Goal: Task Accomplishment & Management: Manage account settings

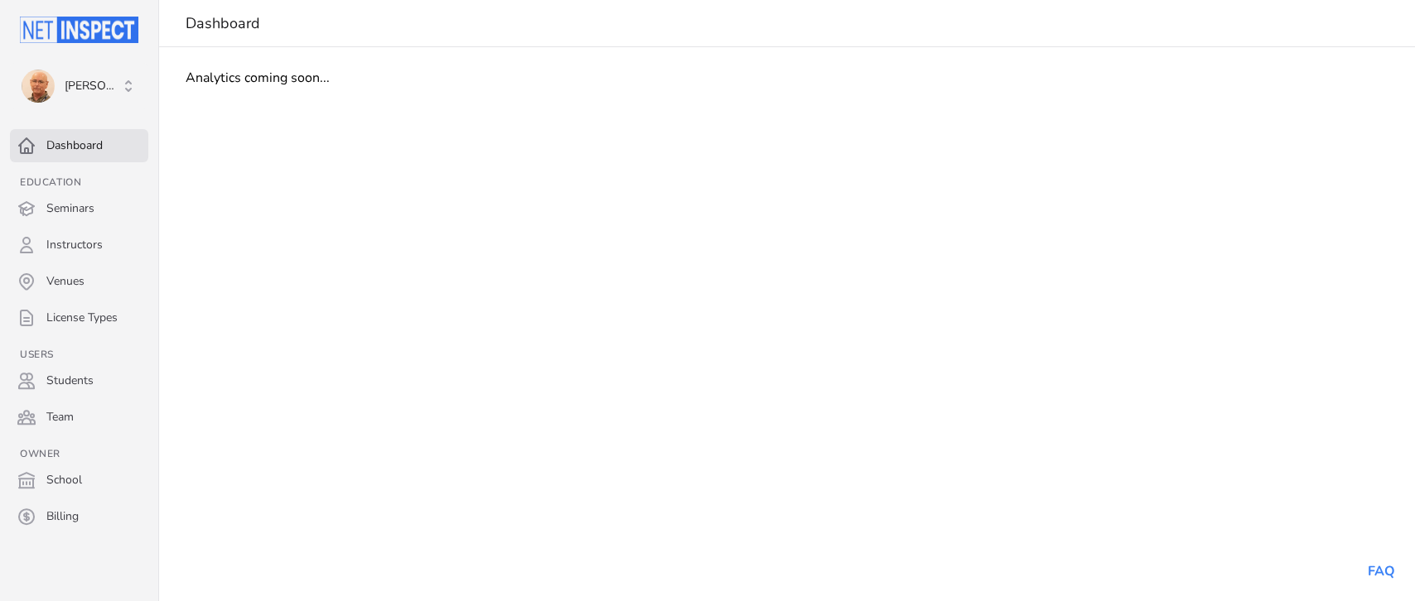
click at [761, 407] on main "Dashboard Analytics coming soon..." at bounding box center [787, 300] width 1256 height 601
click at [108, 73] on span "[PERSON_NAME]" at bounding box center [71, 86] width 99 height 33
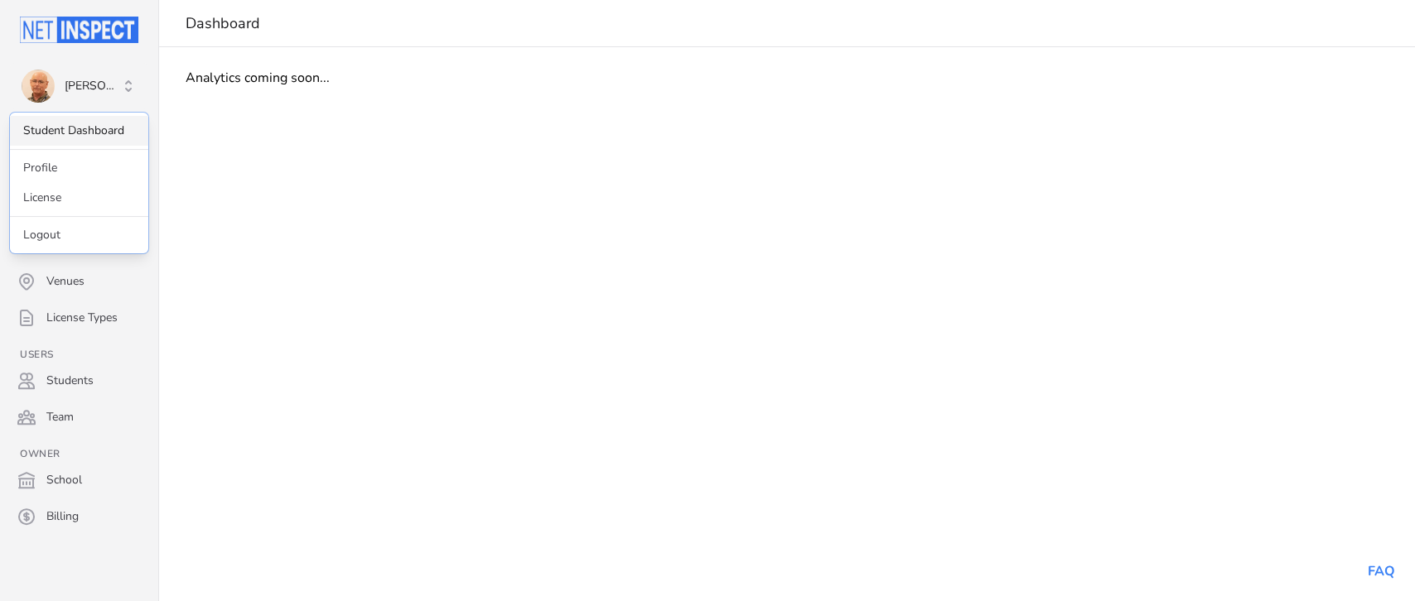
click at [75, 124] on link "Student Dashboard" at bounding box center [79, 131] width 138 height 30
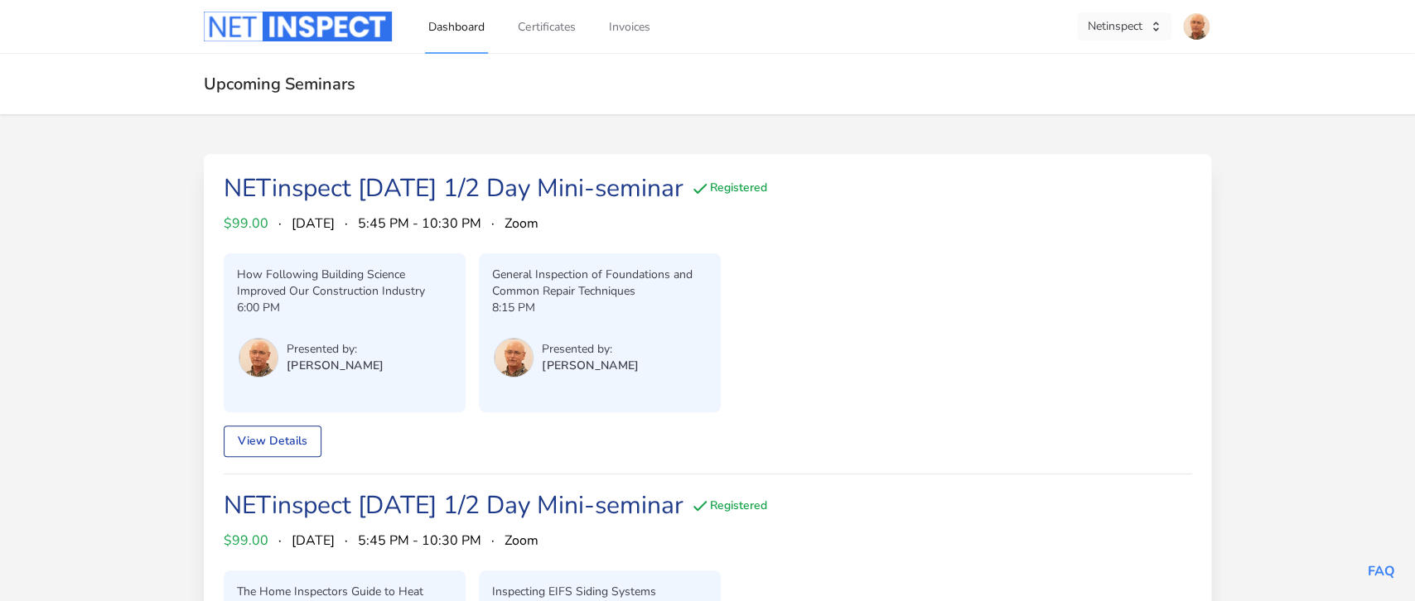
click at [1127, 20] on button "Netinspect" at bounding box center [1124, 26] width 94 height 28
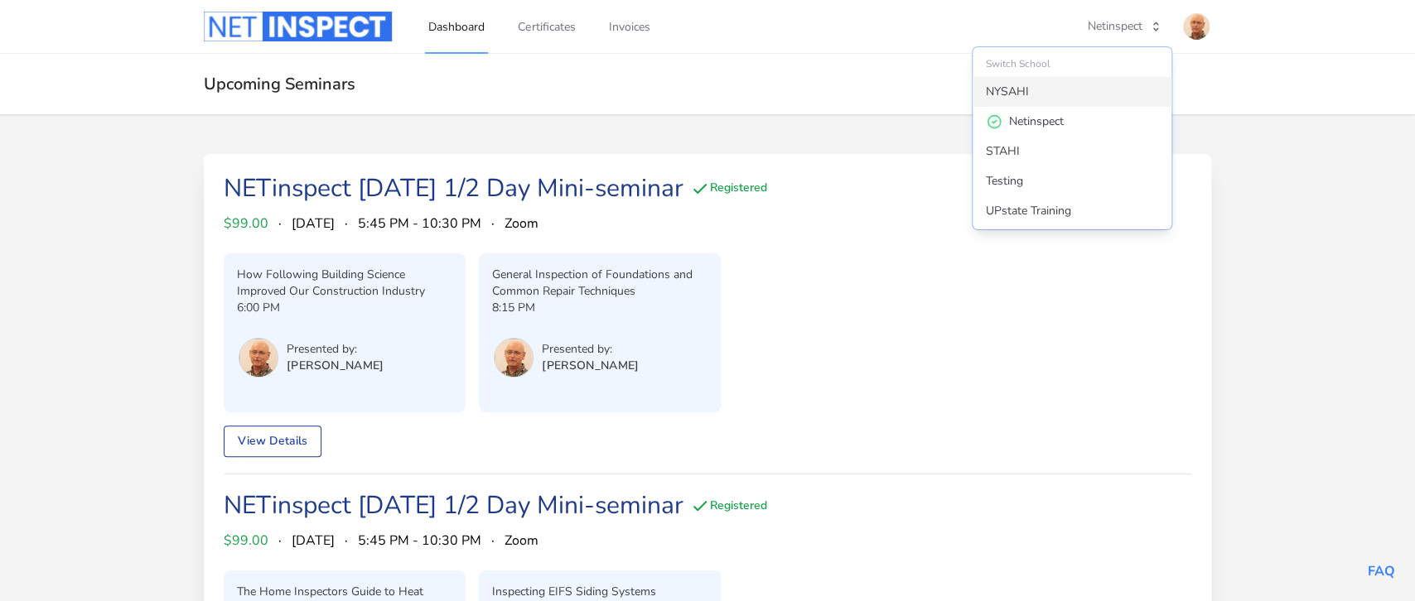
click at [1024, 87] on div "NYSAHI" at bounding box center [1007, 92] width 43 height 17
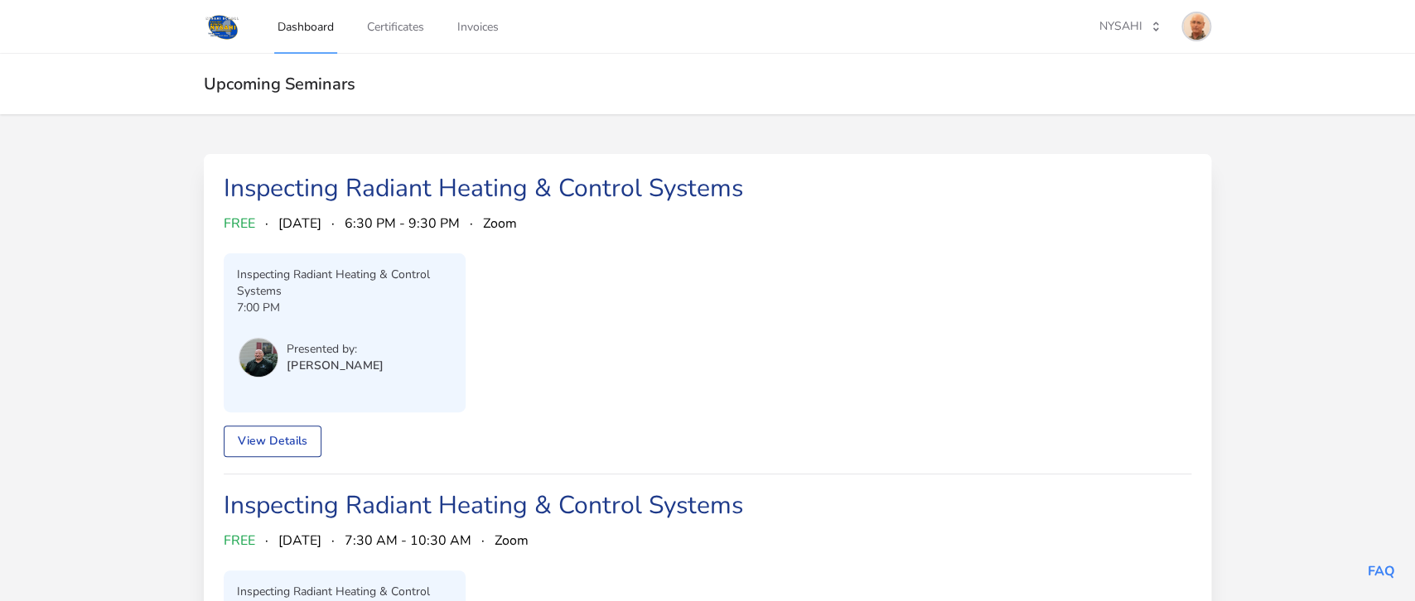
click at [1201, 23] on img at bounding box center [1196, 26] width 27 height 27
click at [1135, 82] on link "Admin Dashboard" at bounding box center [1131, 93] width 159 height 30
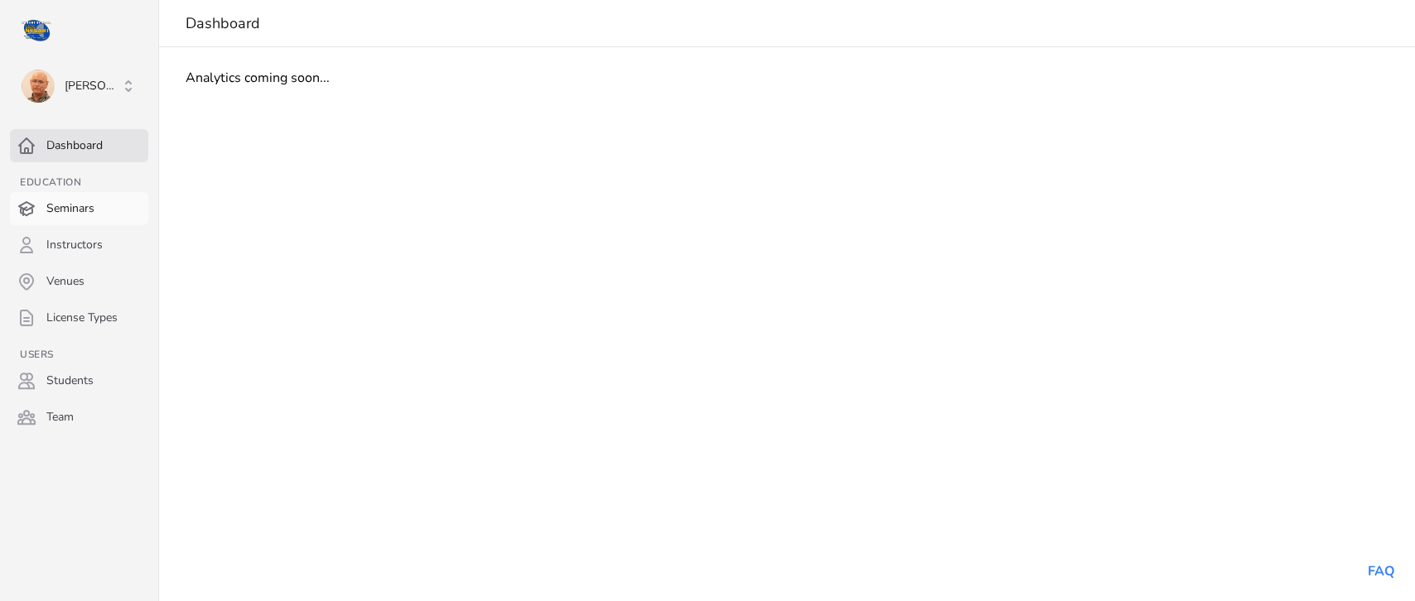
click at [57, 208] on link "Seminars" at bounding box center [79, 208] width 138 height 33
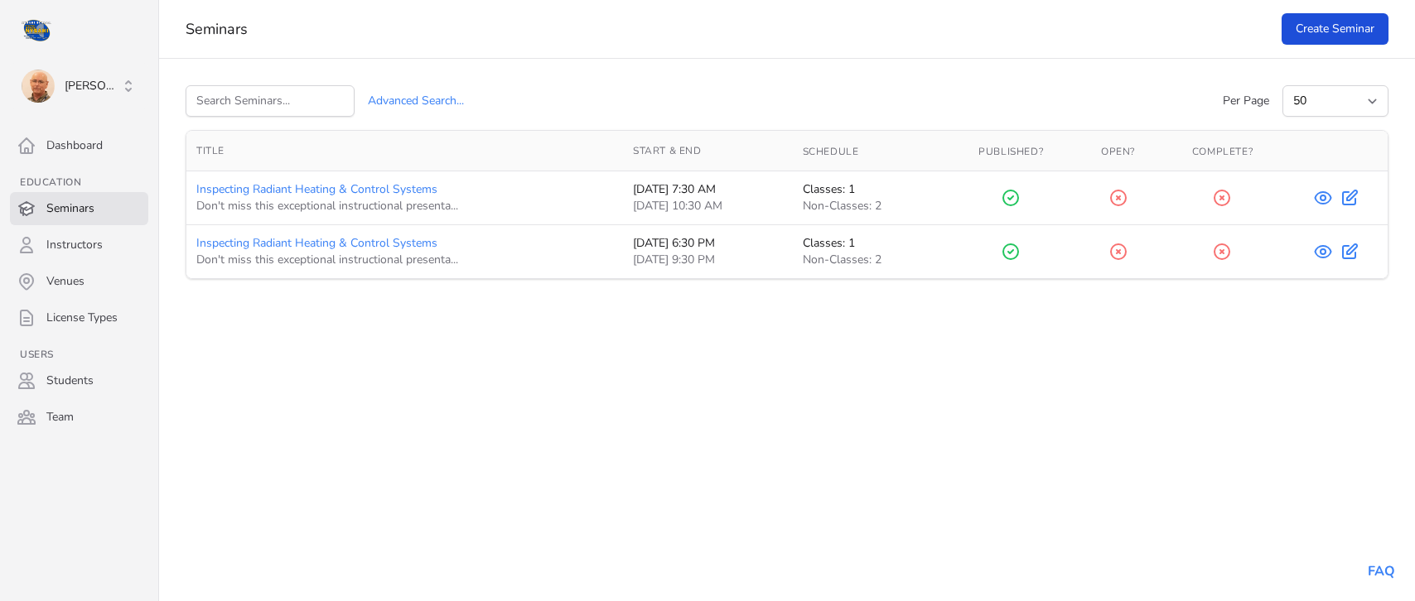
select select "50"
click at [1326, 254] on icon at bounding box center [1323, 251] width 5 height 5
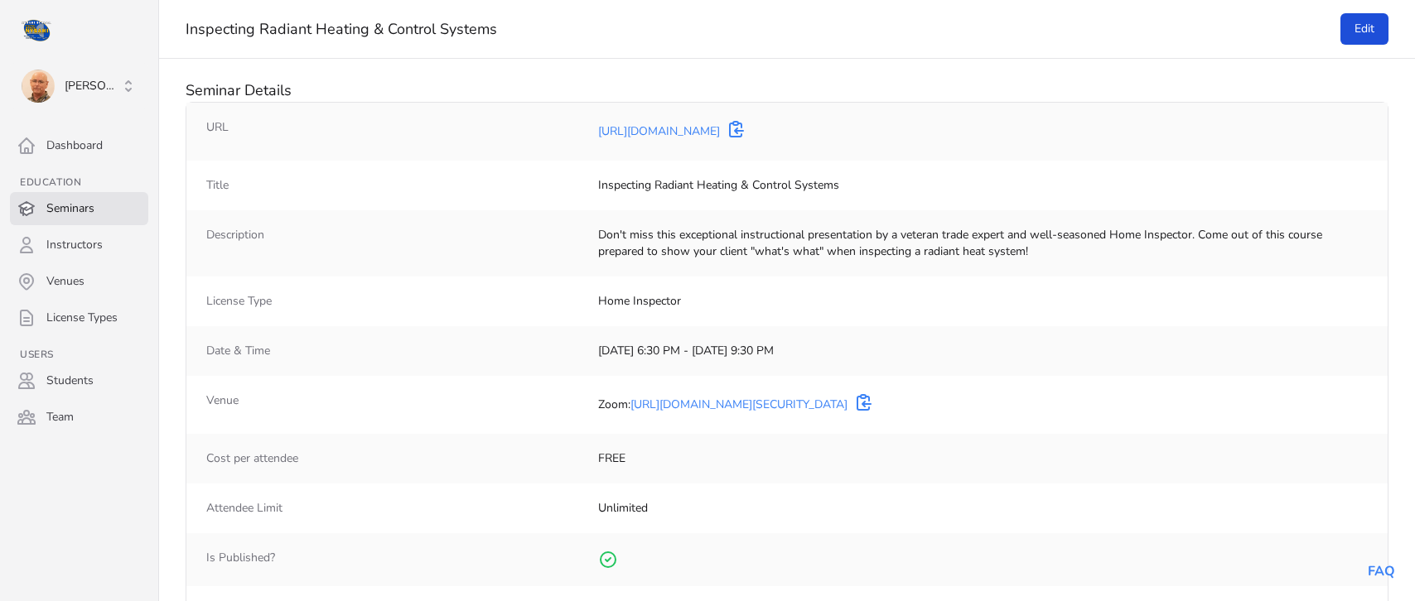
select select "50"
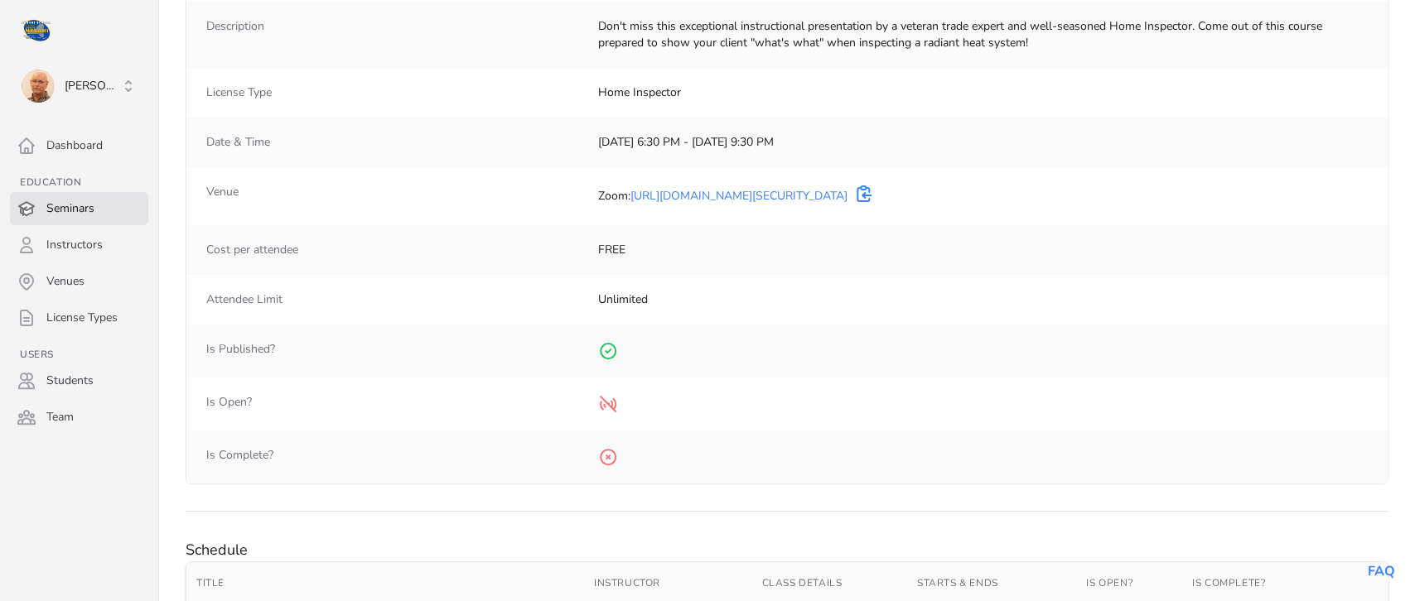
scroll to position [153, 0]
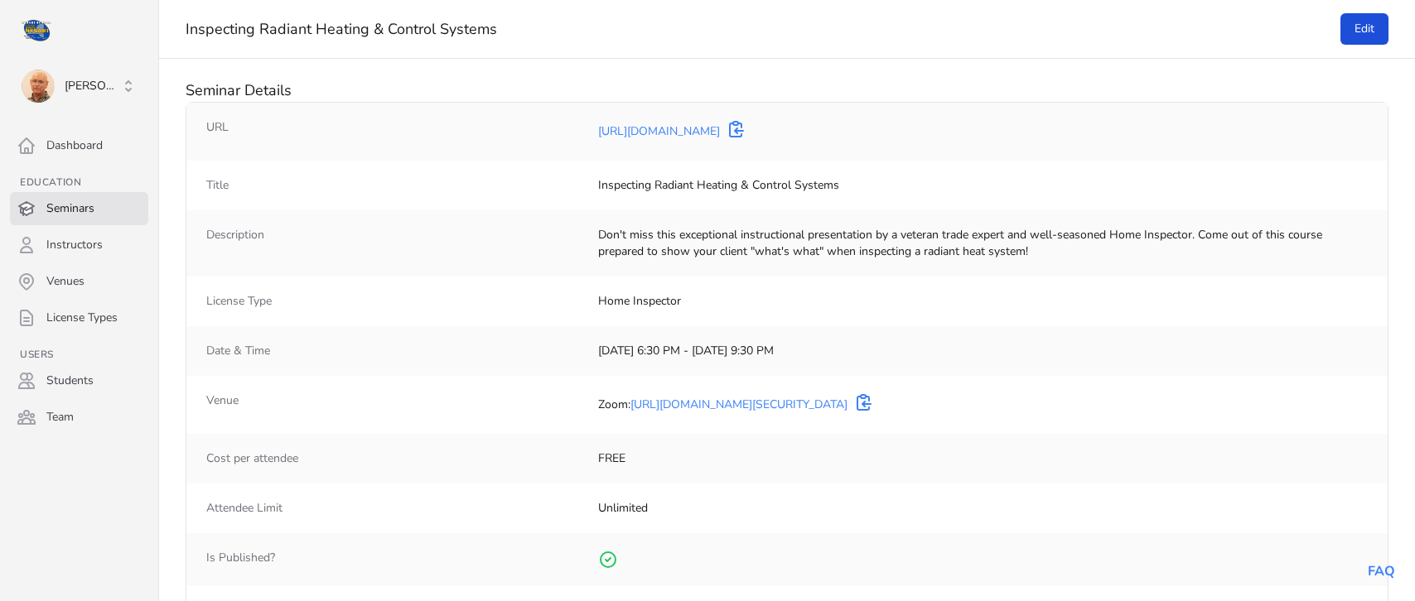
select select "50"
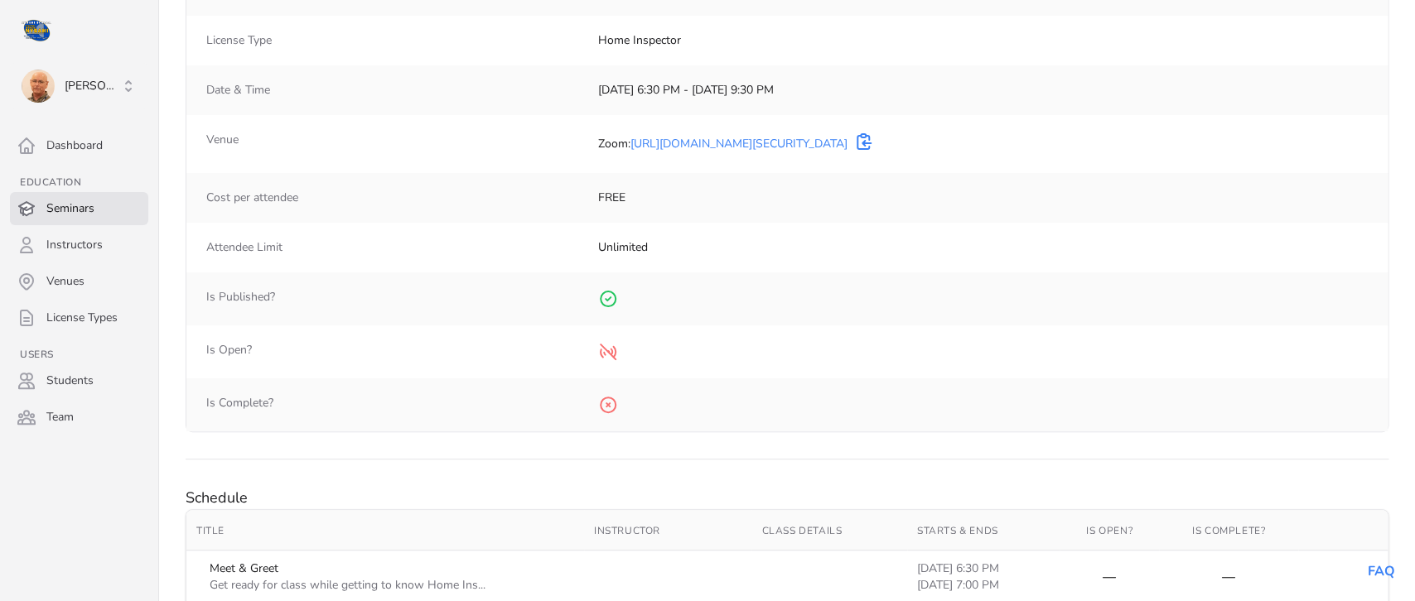
scroll to position [278, 0]
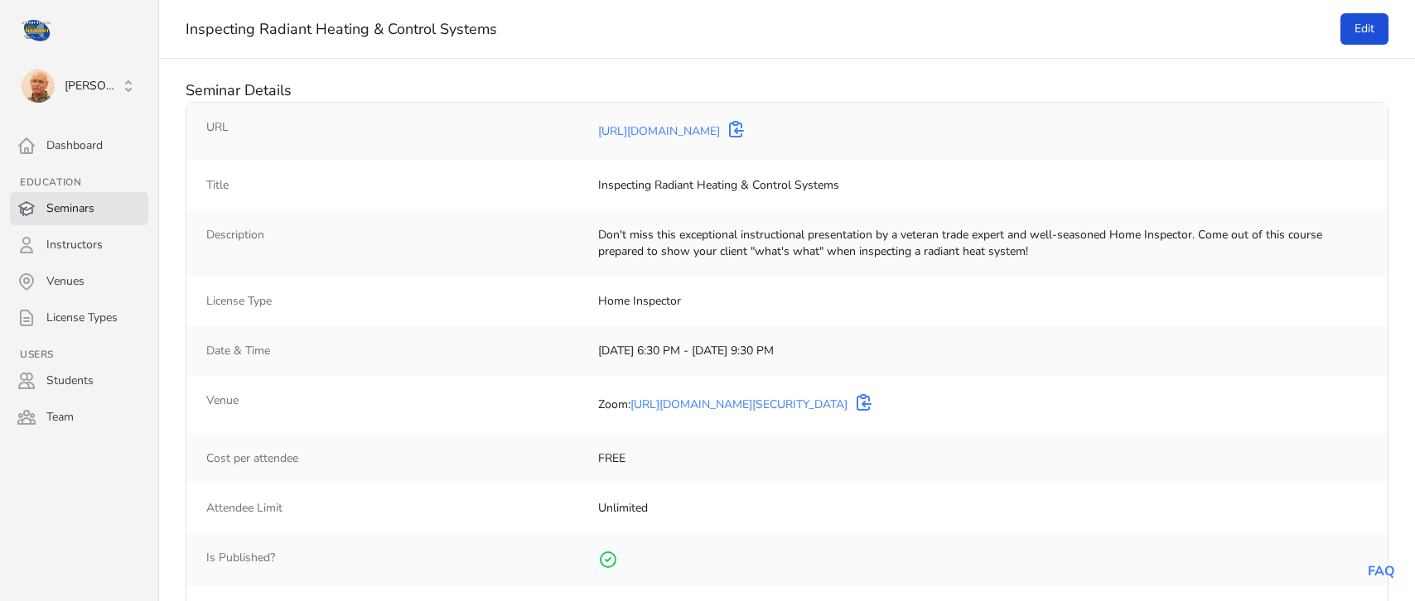
select select "50"
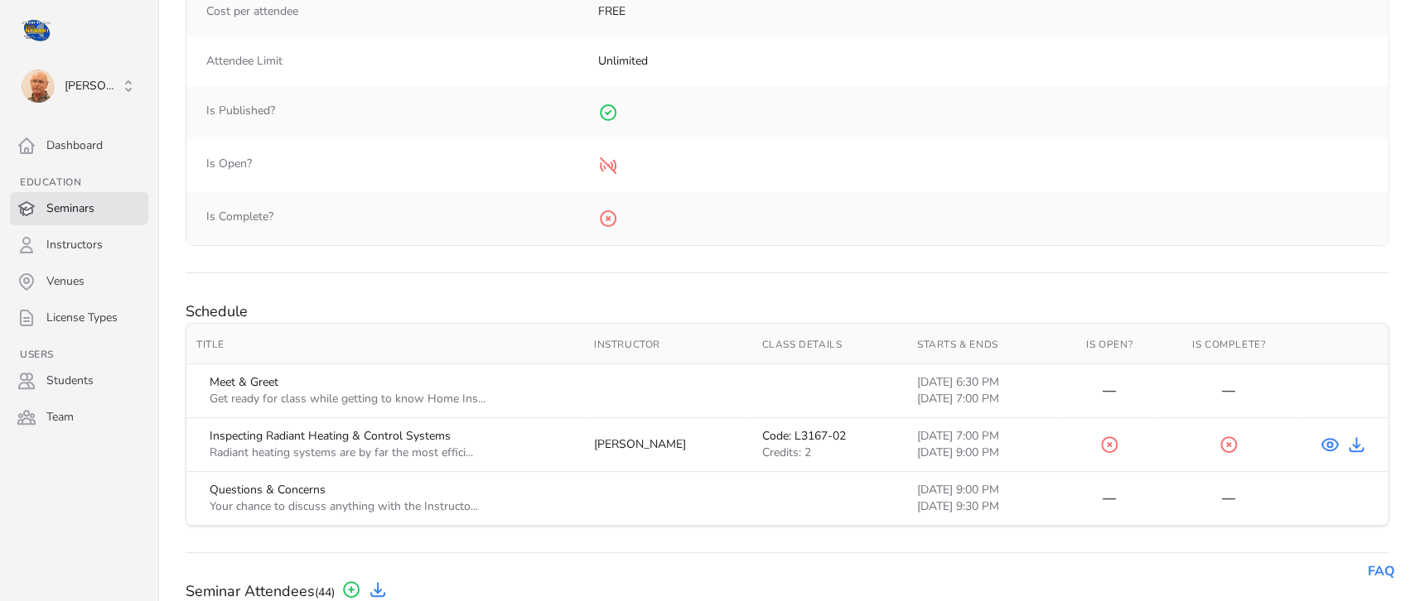
scroll to position [442, 0]
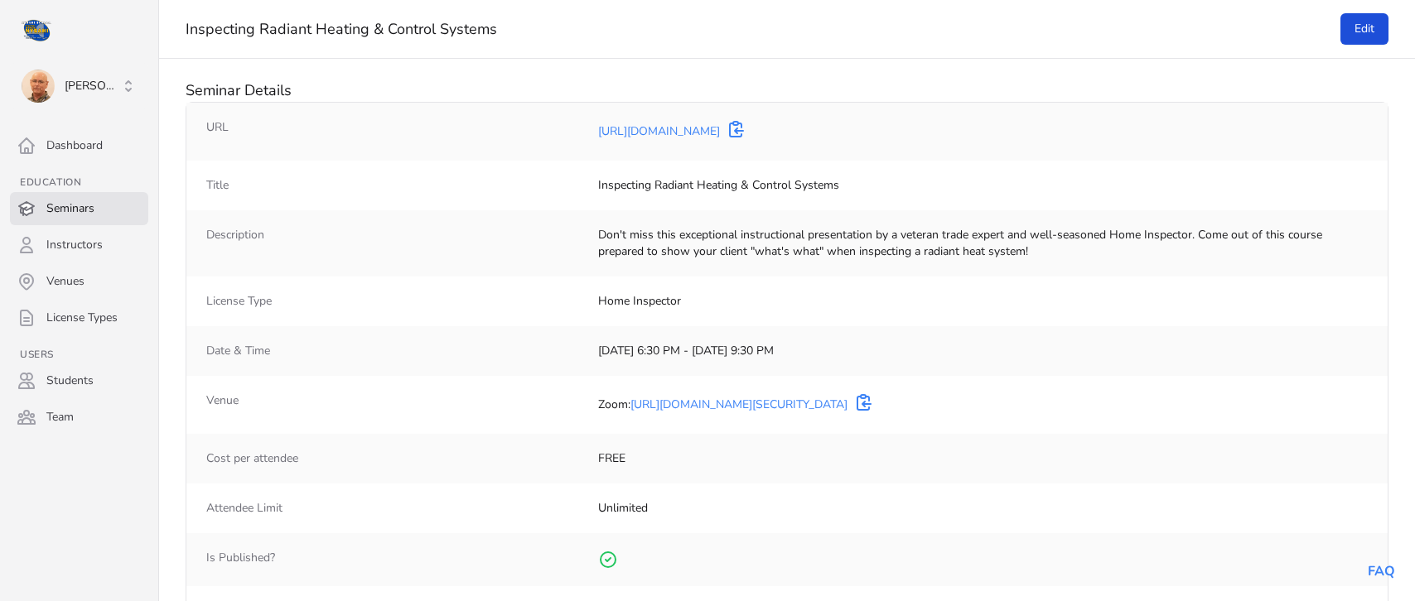
select select "50"
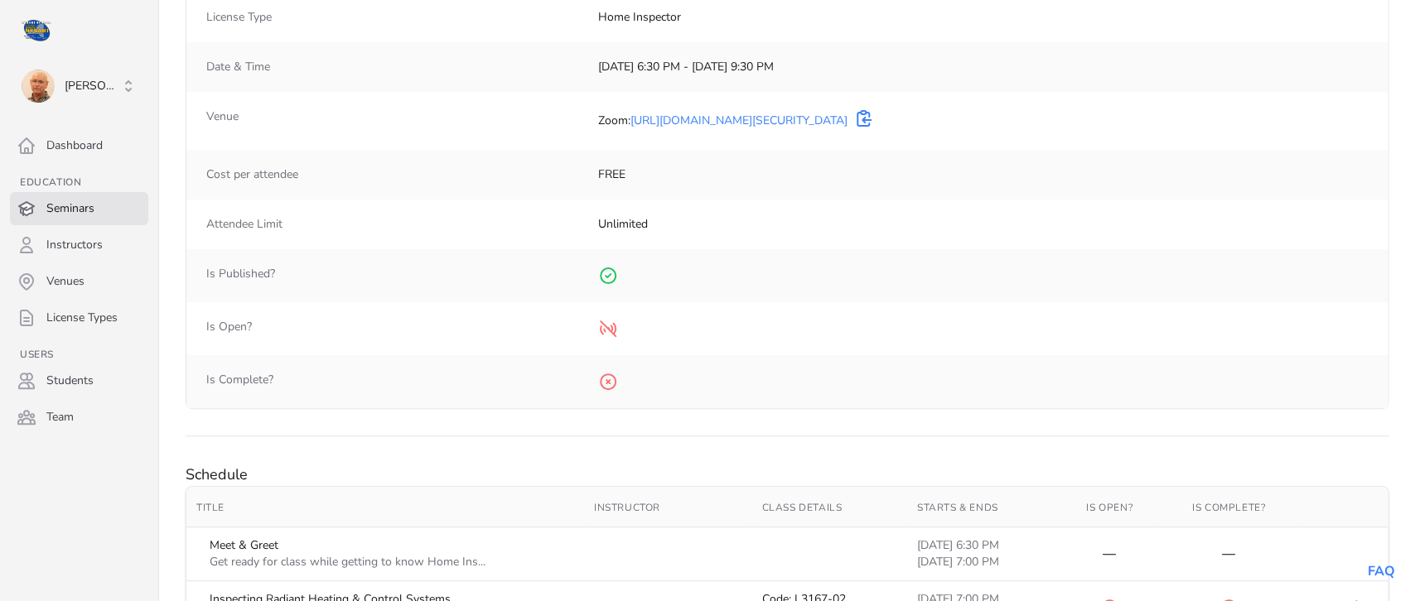
scroll to position [336, 0]
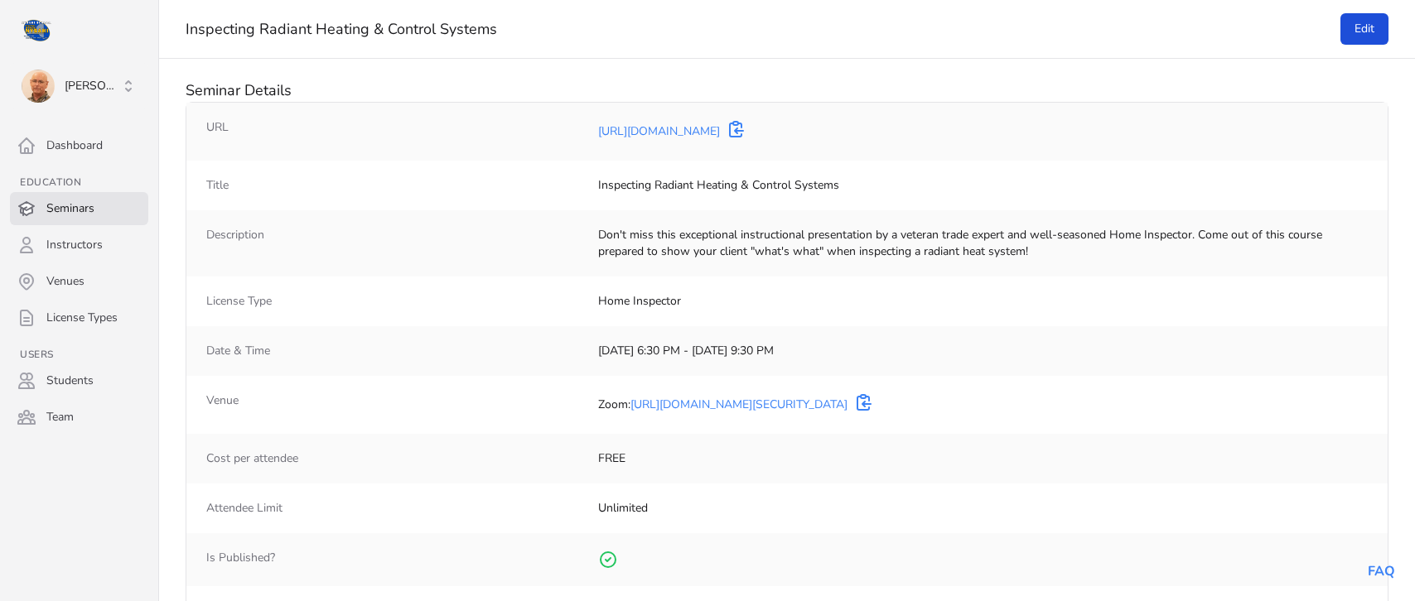
select select "50"
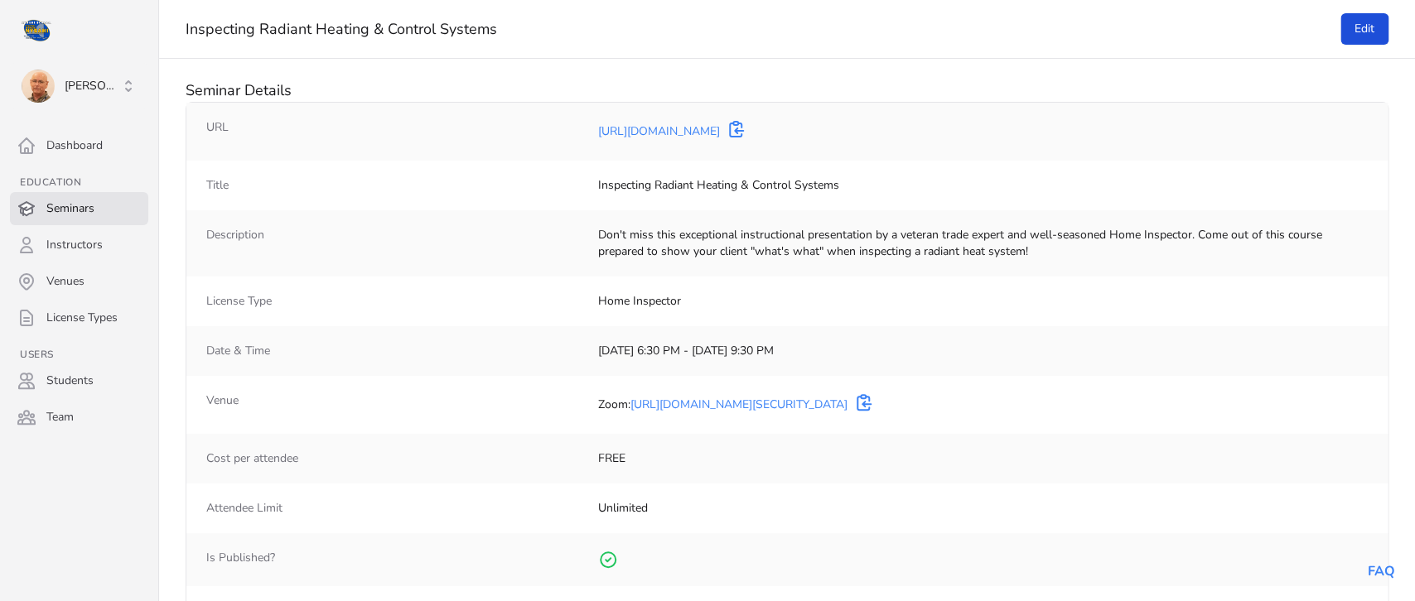
scroll to position [336, 0]
select select "50"
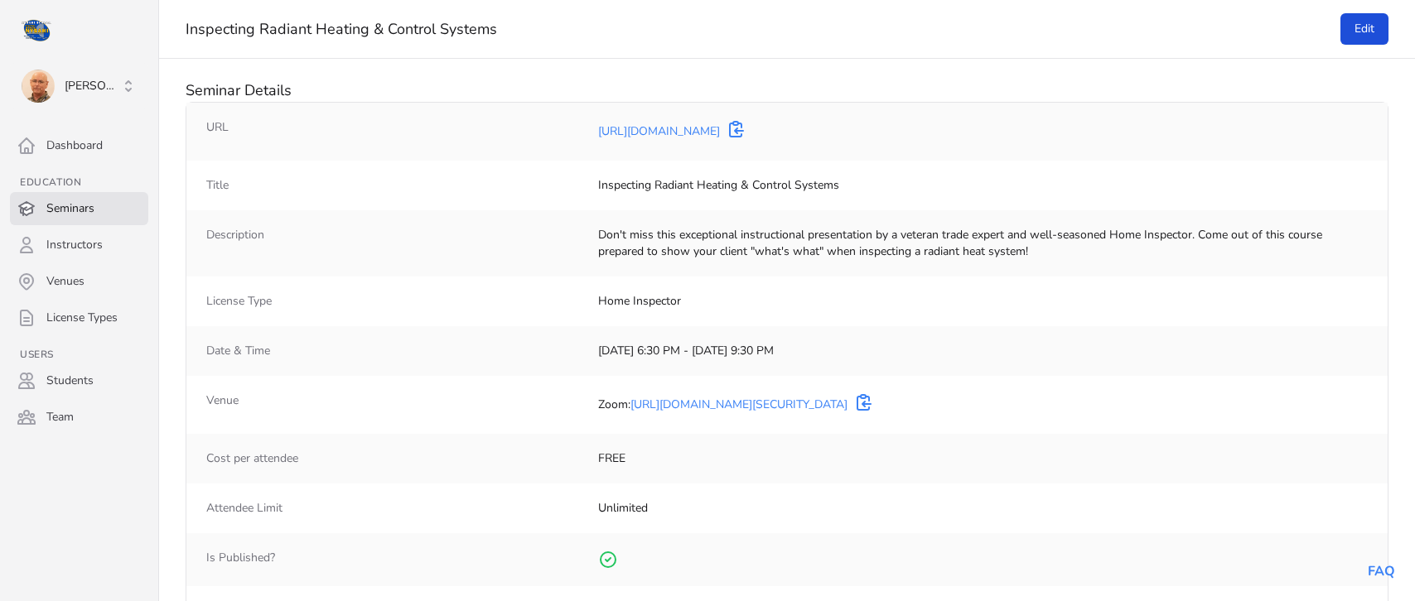
select select "50"
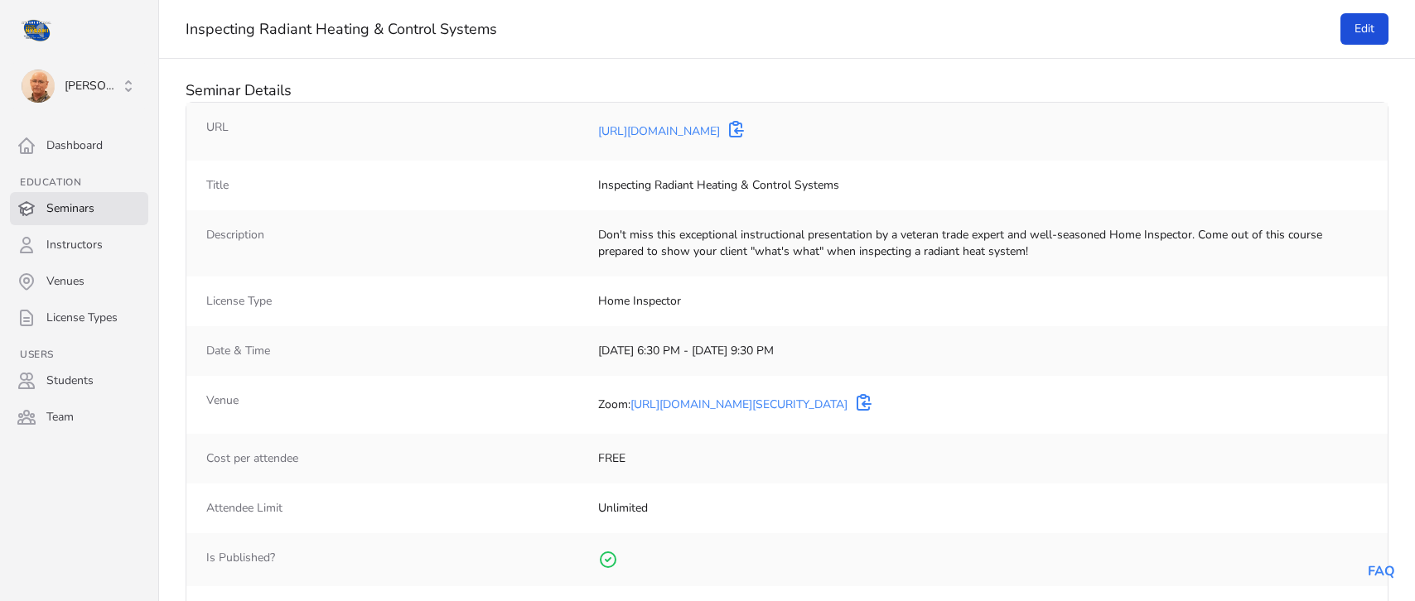
select select "50"
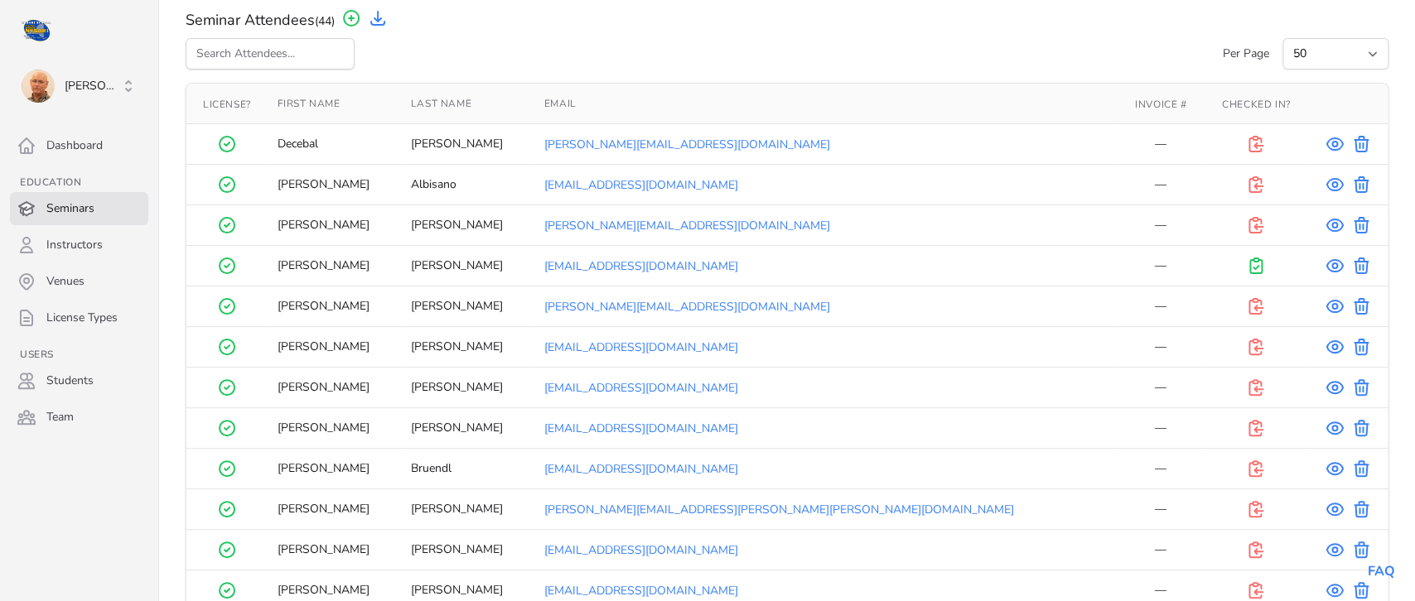
scroll to position [1036, 0]
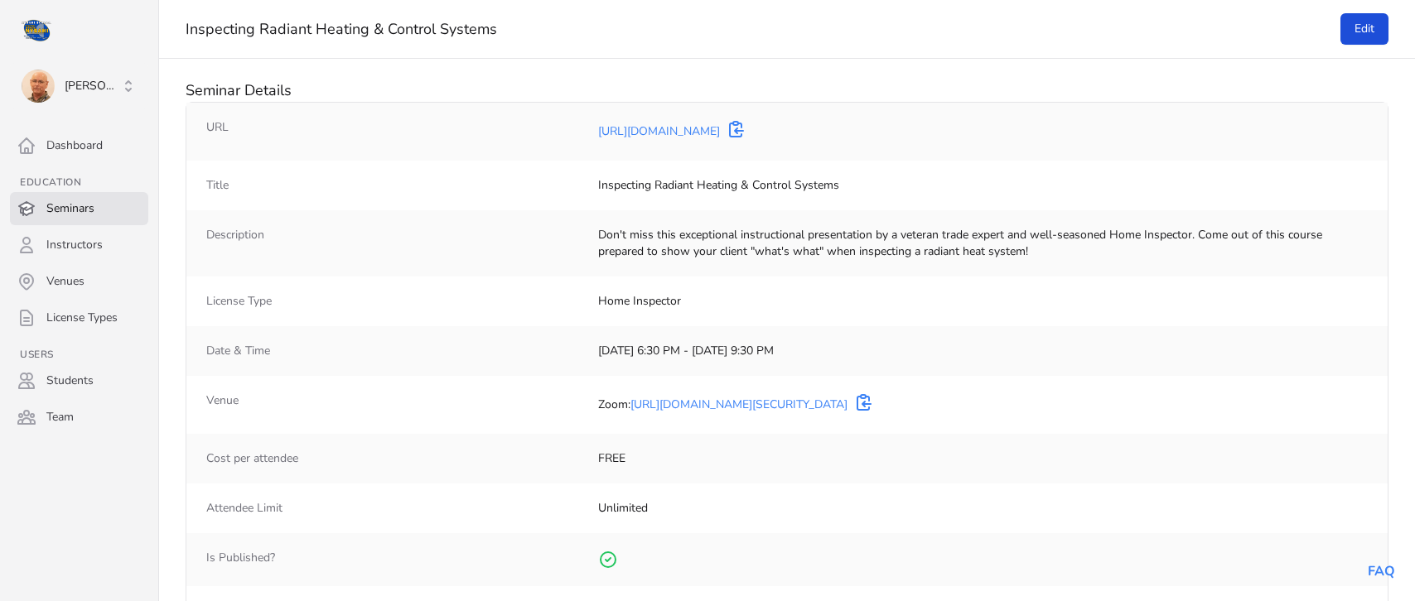
select select "50"
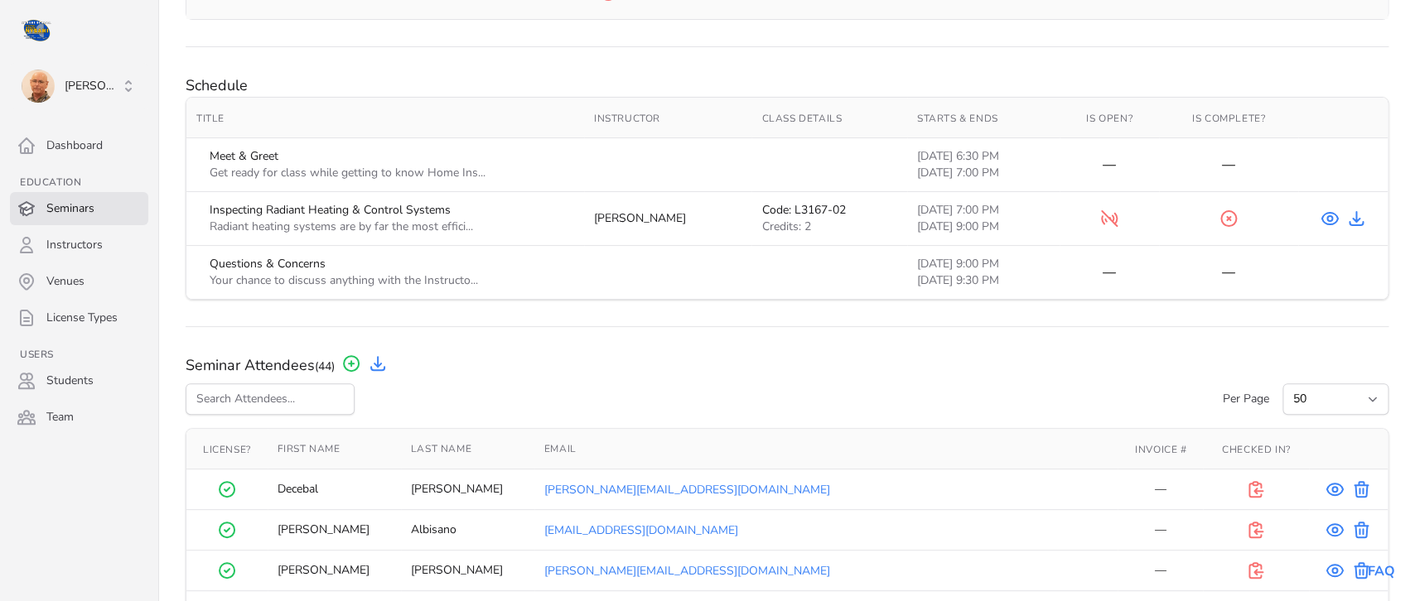
scroll to position [770, 0]
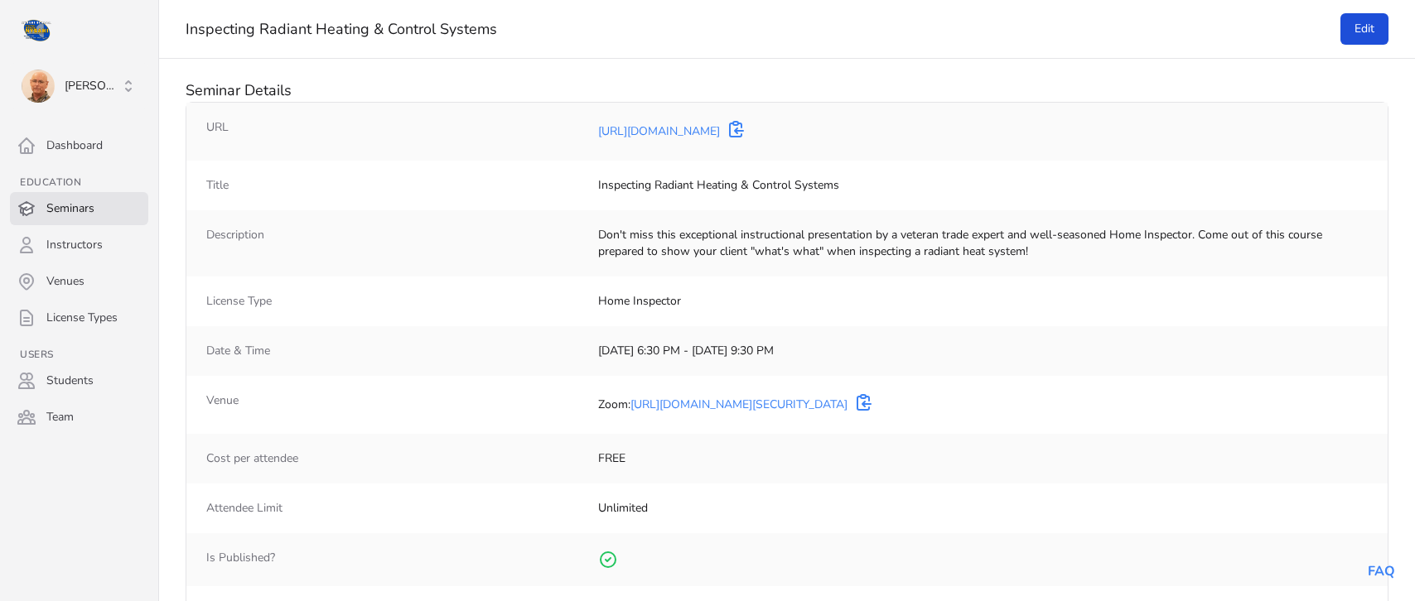
select select "50"
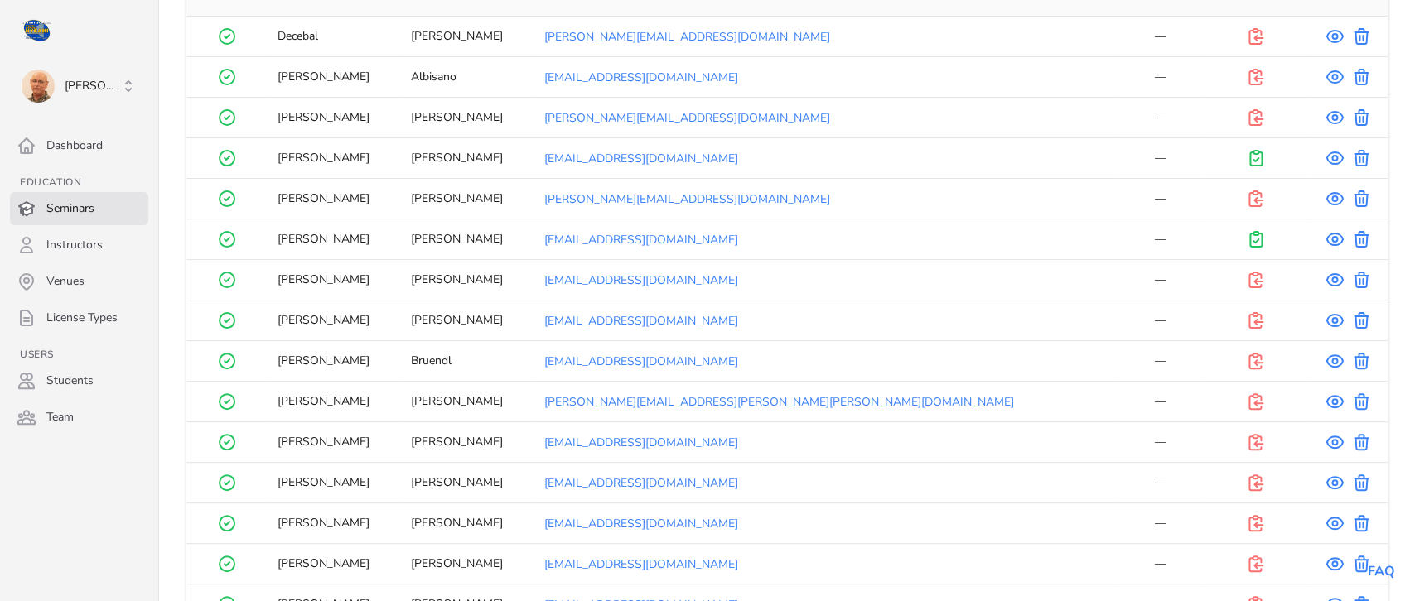
scroll to position [1133, 0]
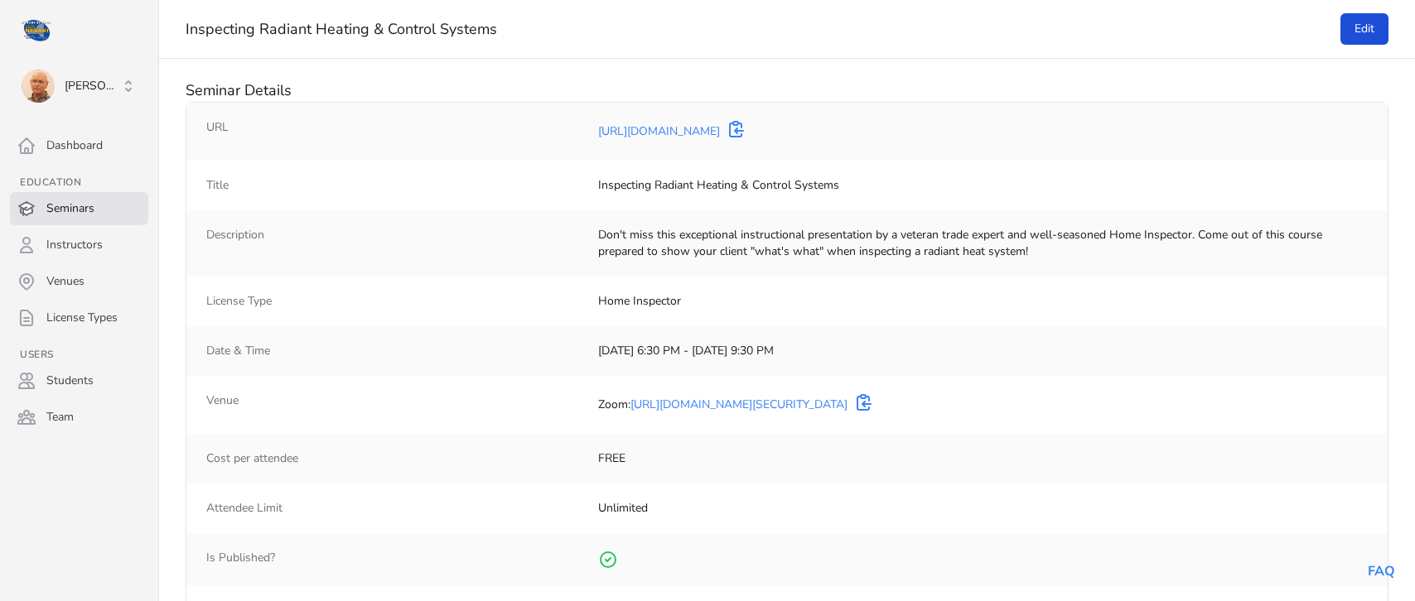
select select "50"
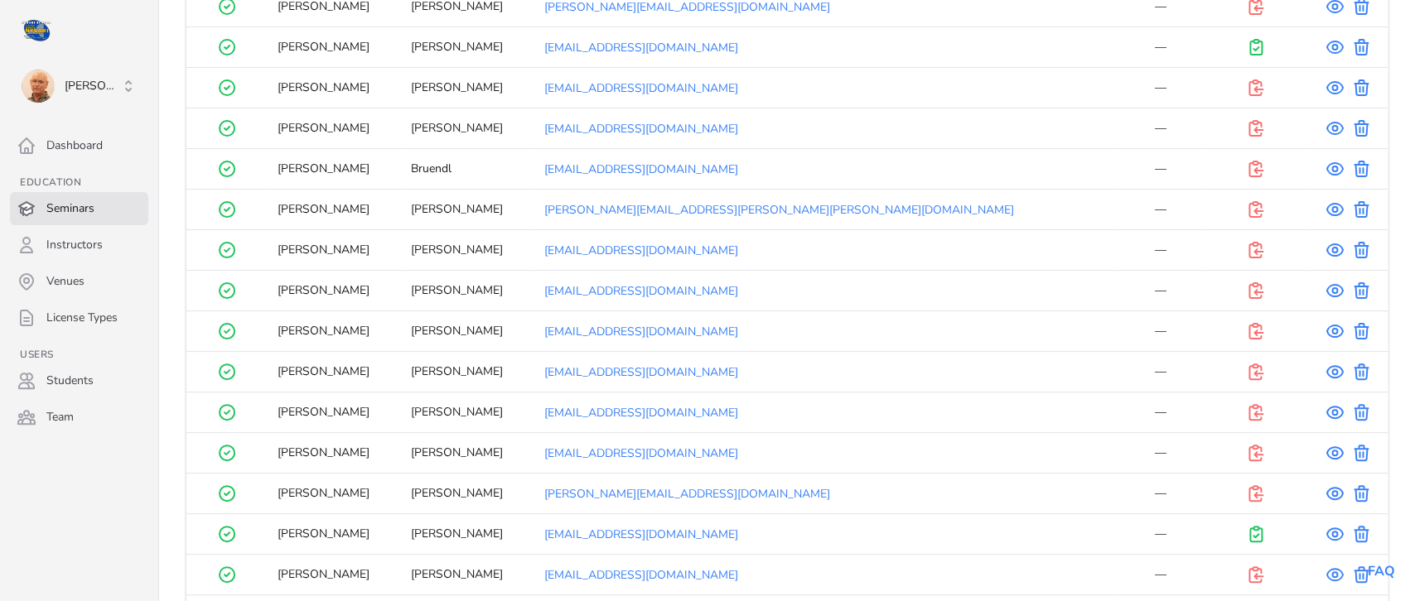
scroll to position [1331, 0]
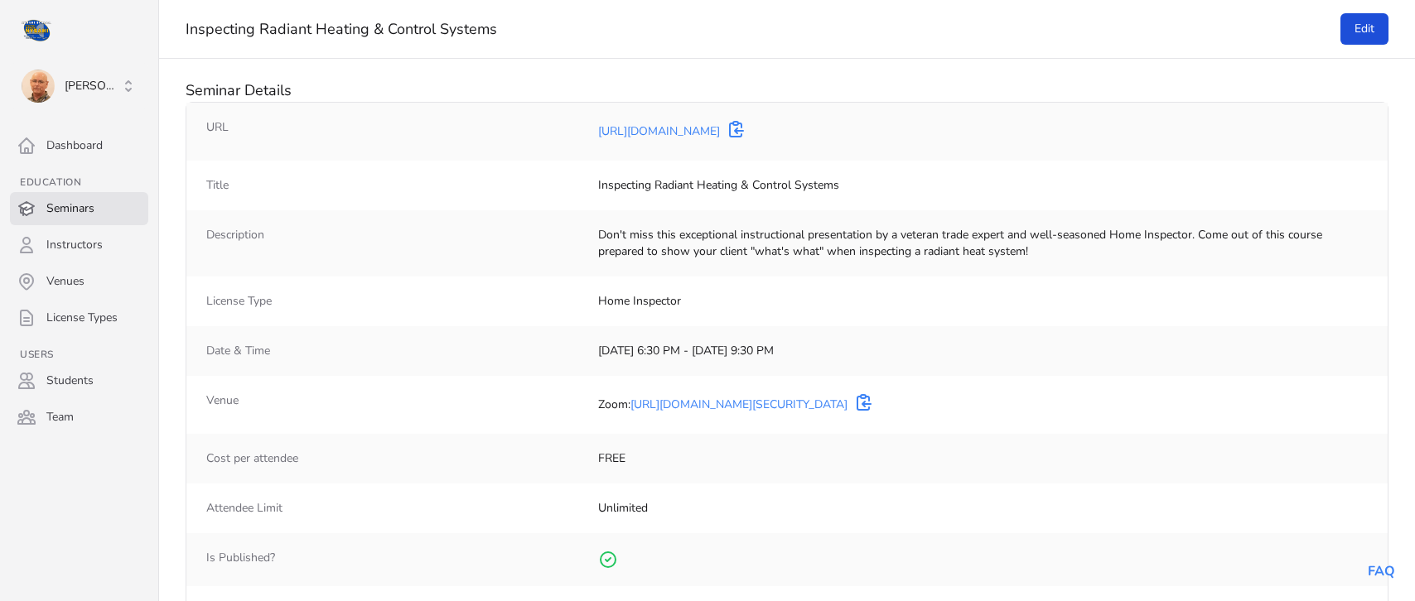
select select "50"
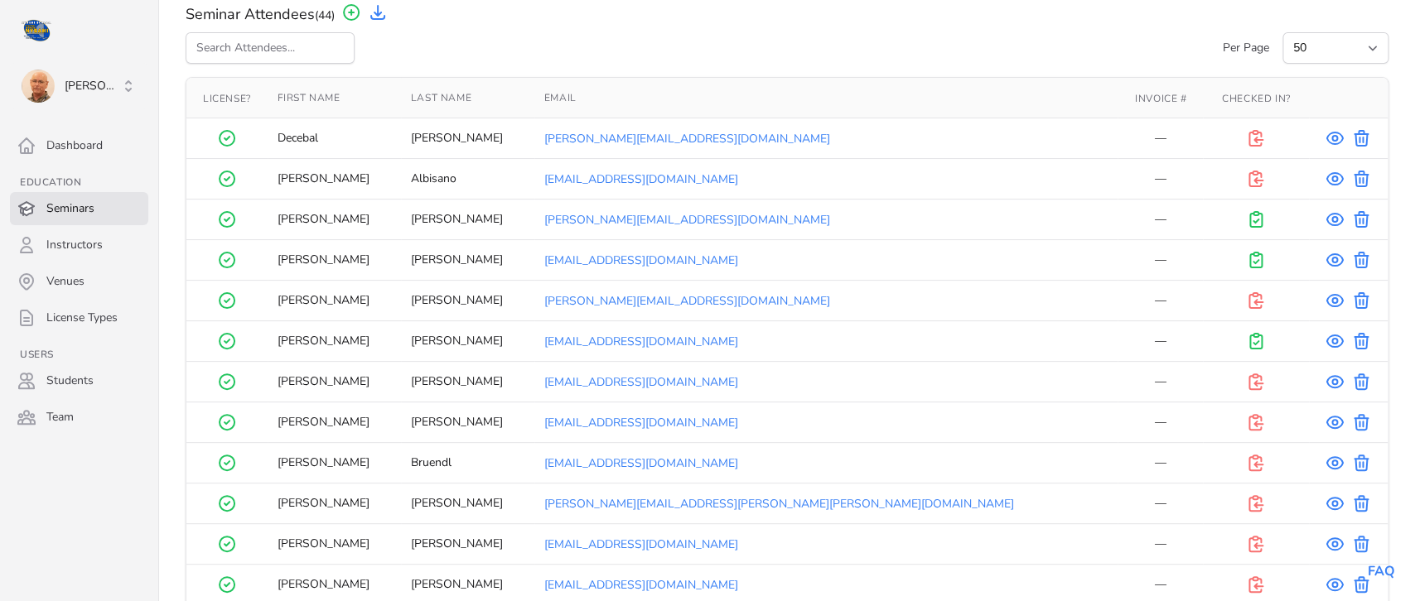
scroll to position [1070, 0]
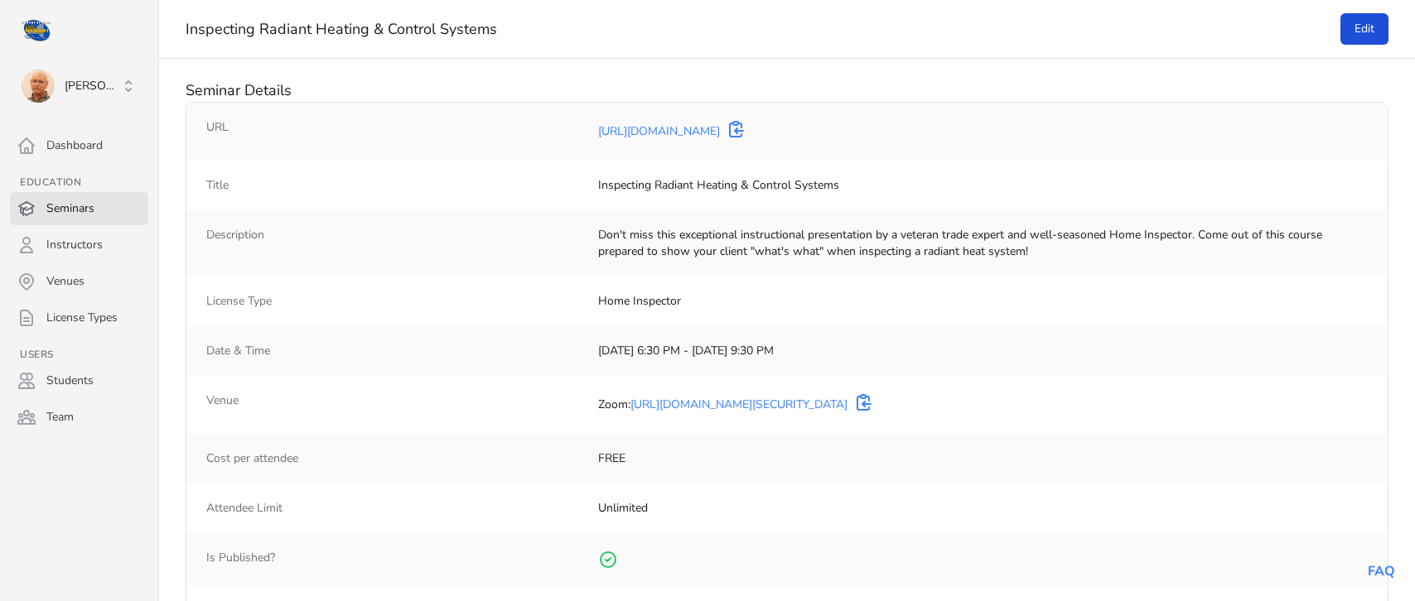
select select "50"
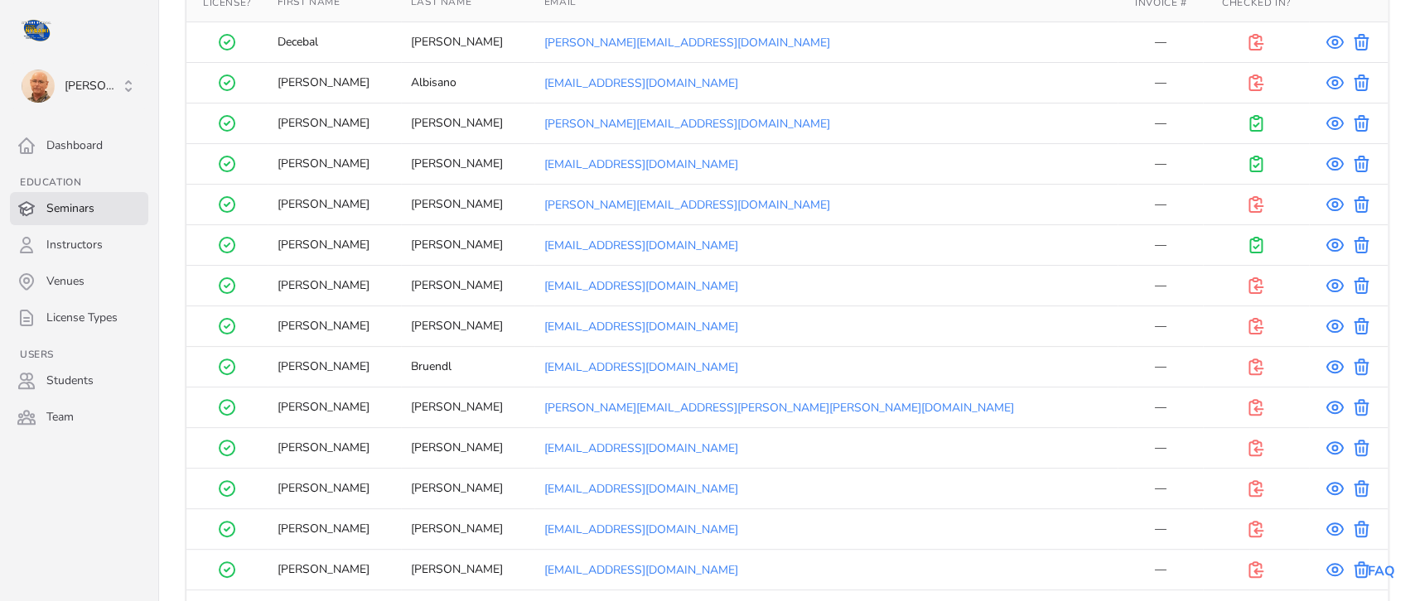
scroll to position [1138, 0]
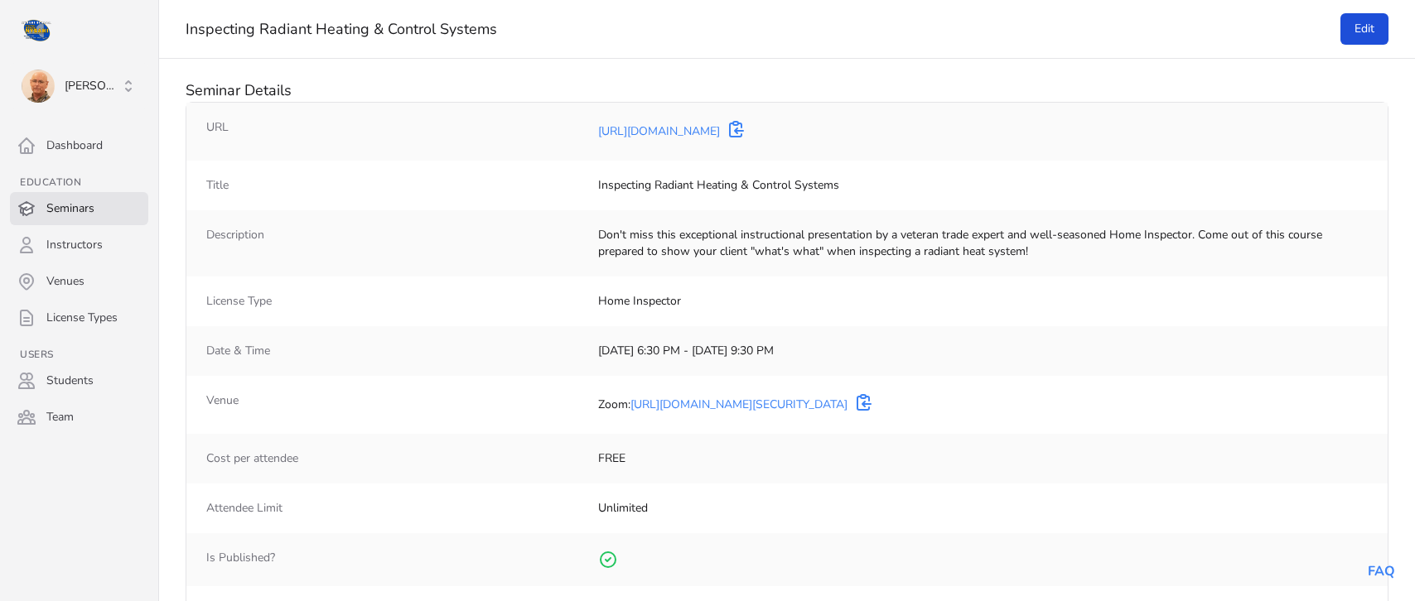
select select "50"
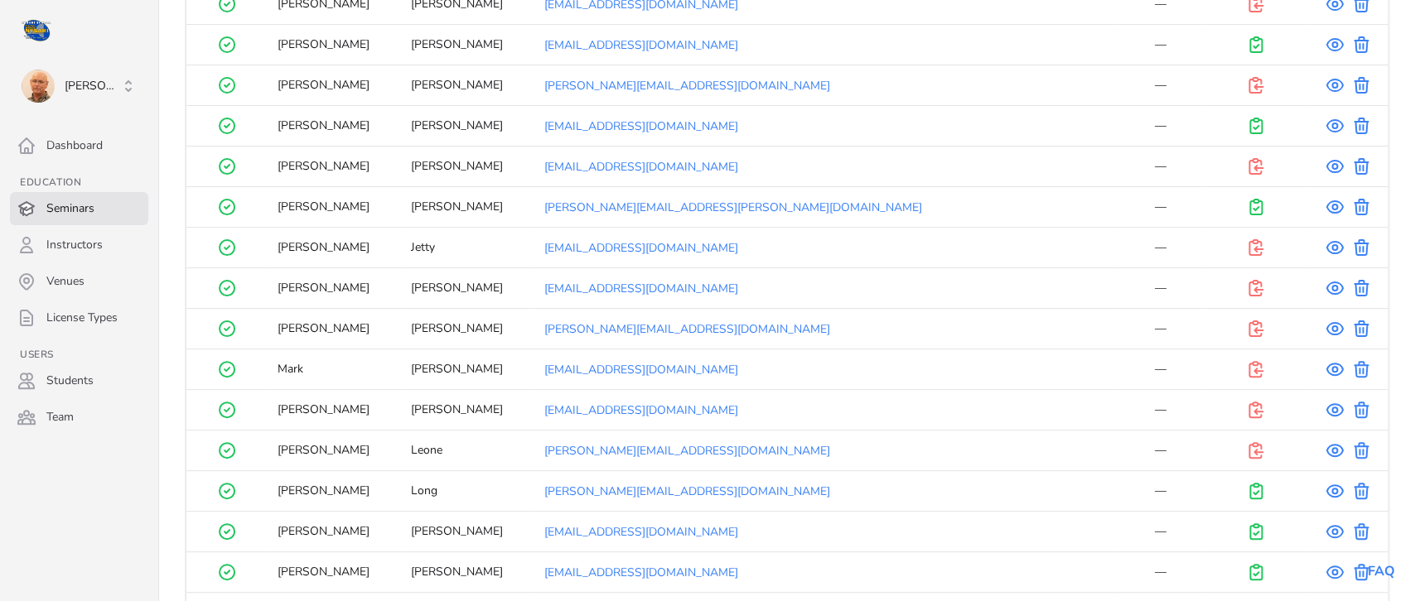
scroll to position [1738, 0]
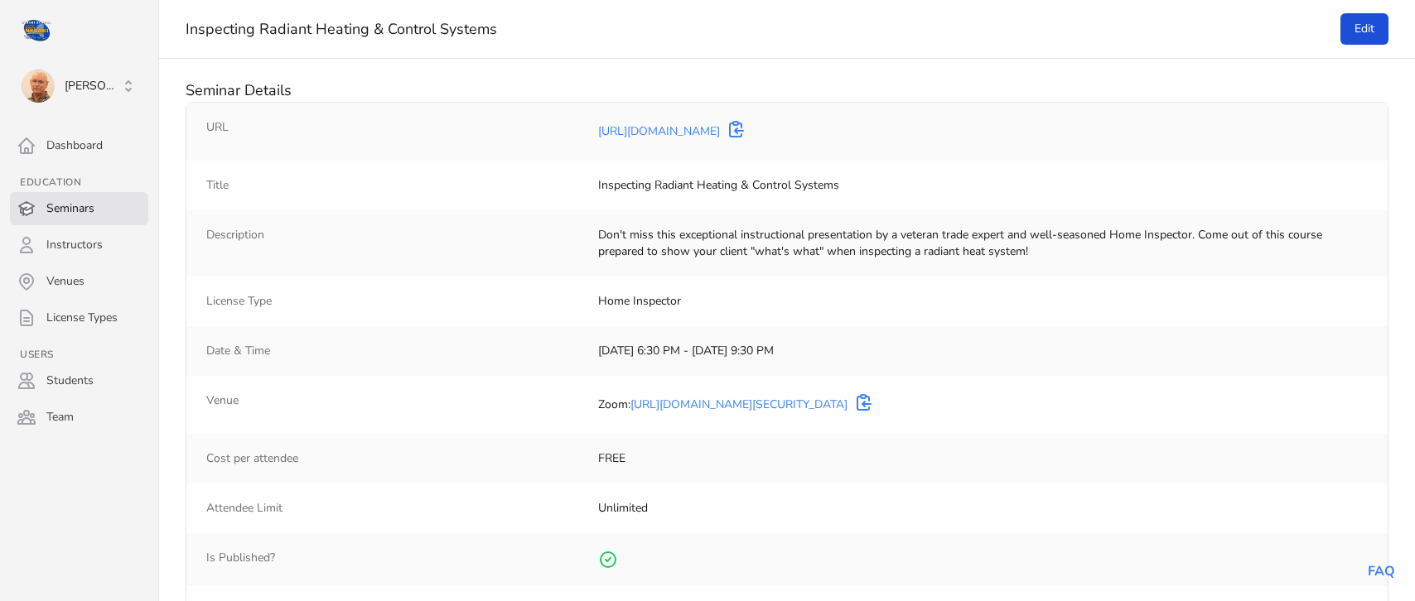
select select "50"
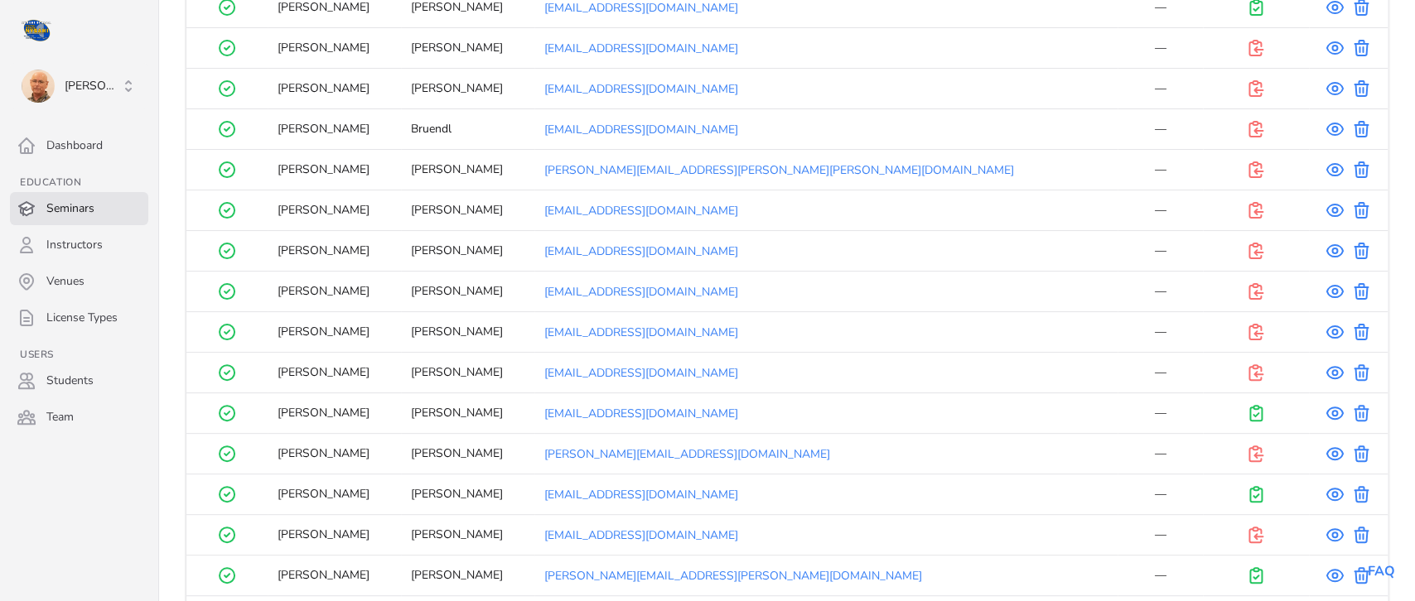
scroll to position [1314, 0]
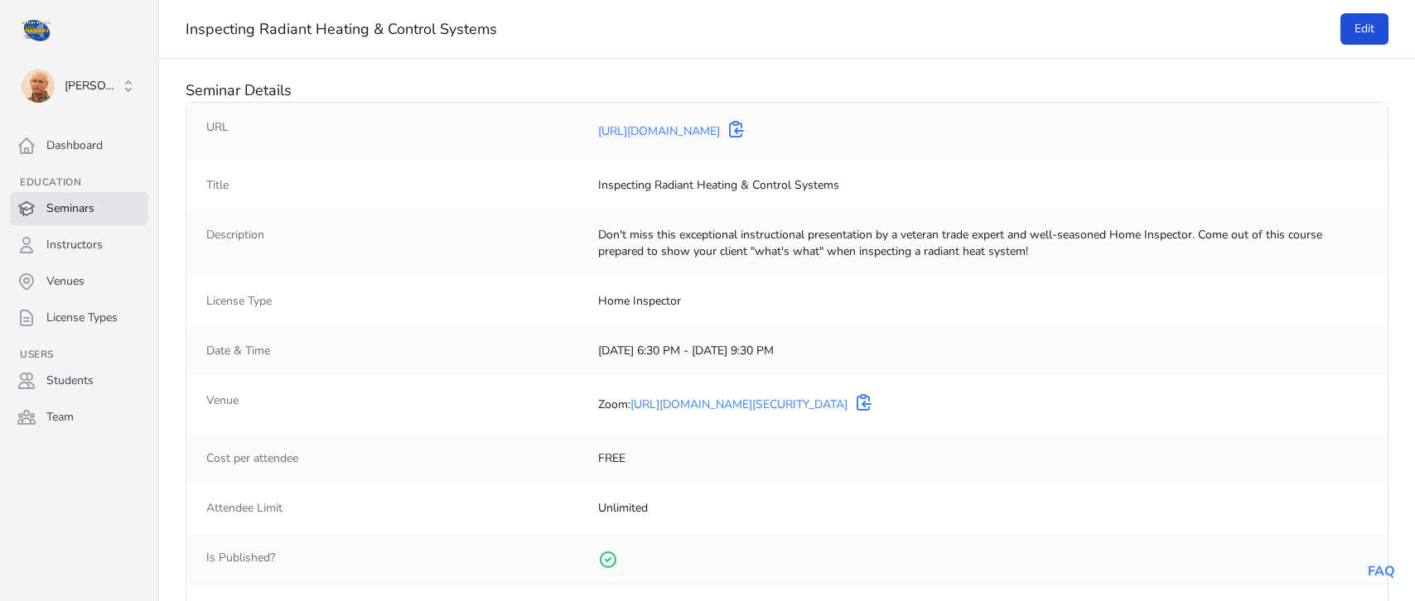
select select "50"
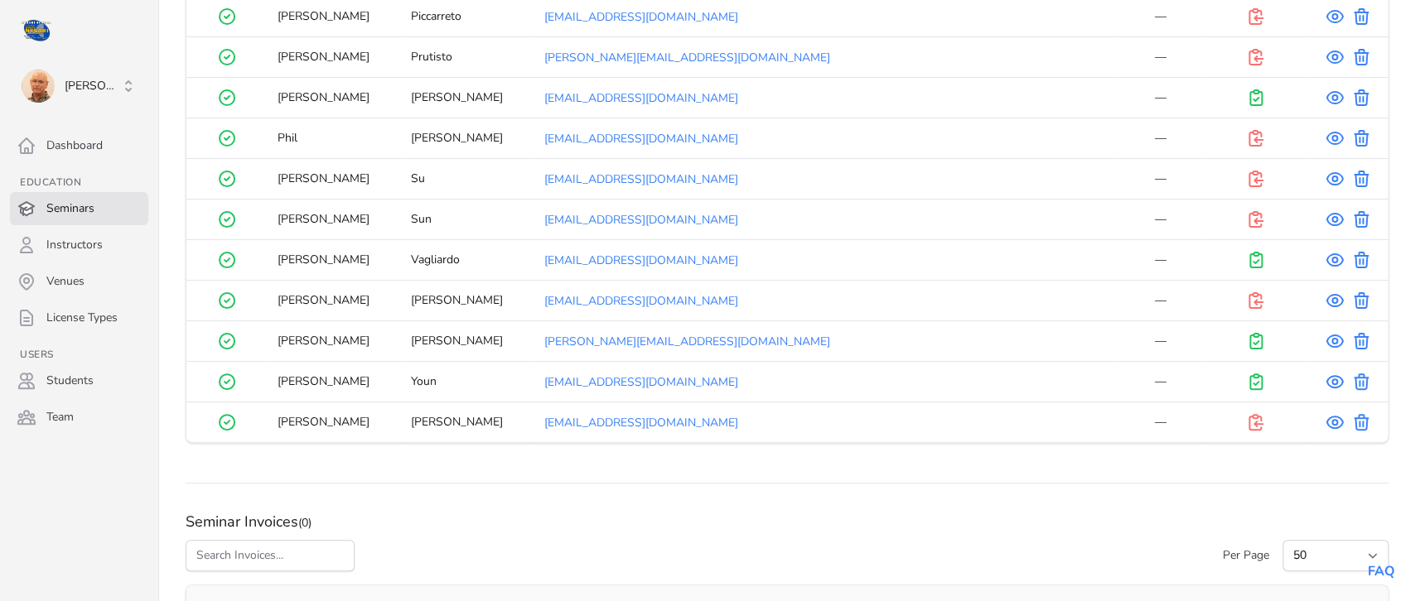
scroll to position [2491, 0]
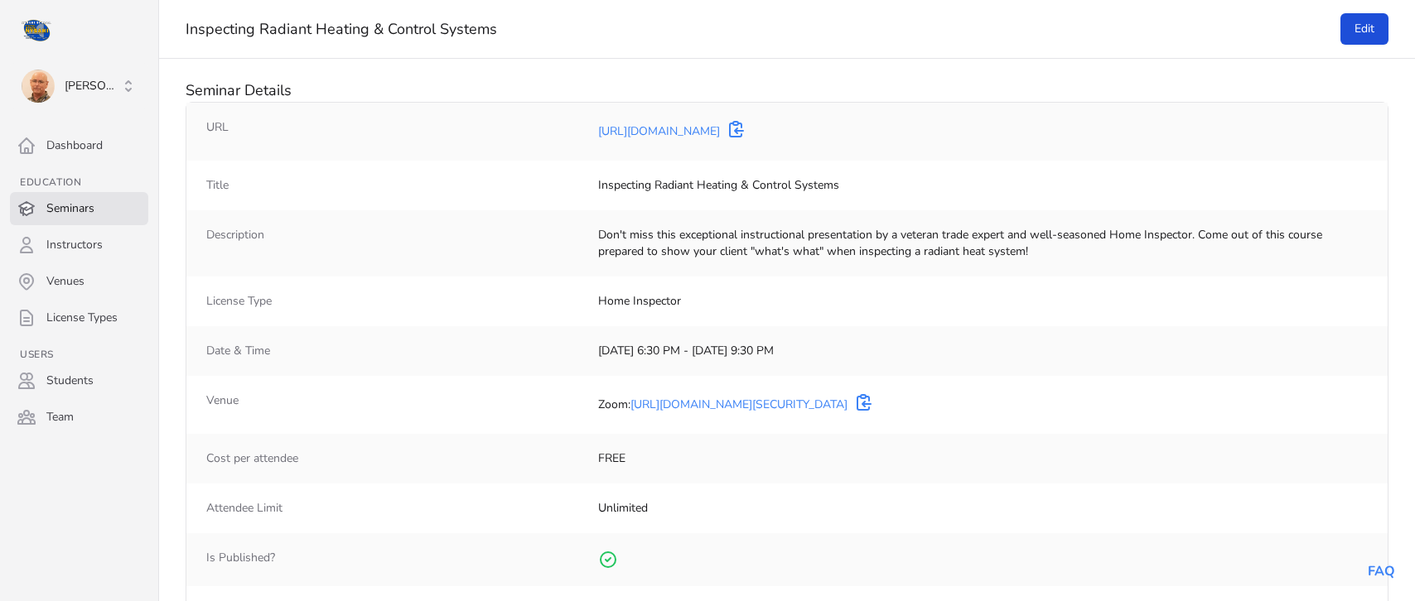
select select "50"
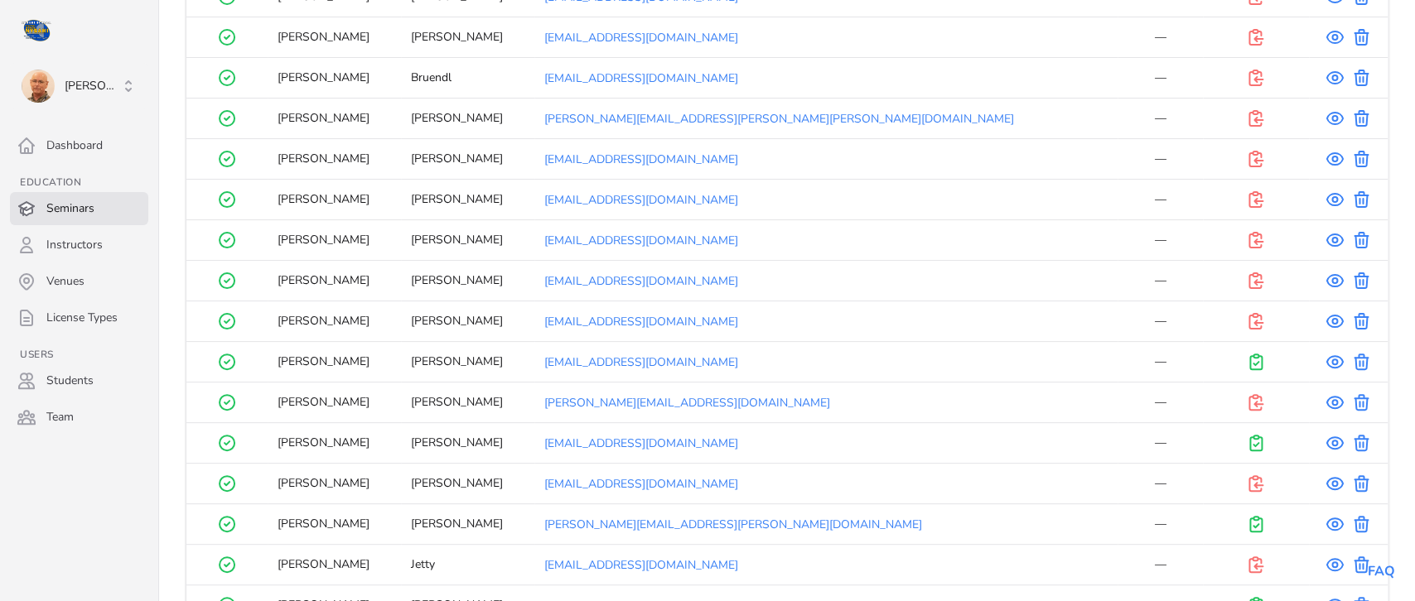
scroll to position [1427, 0]
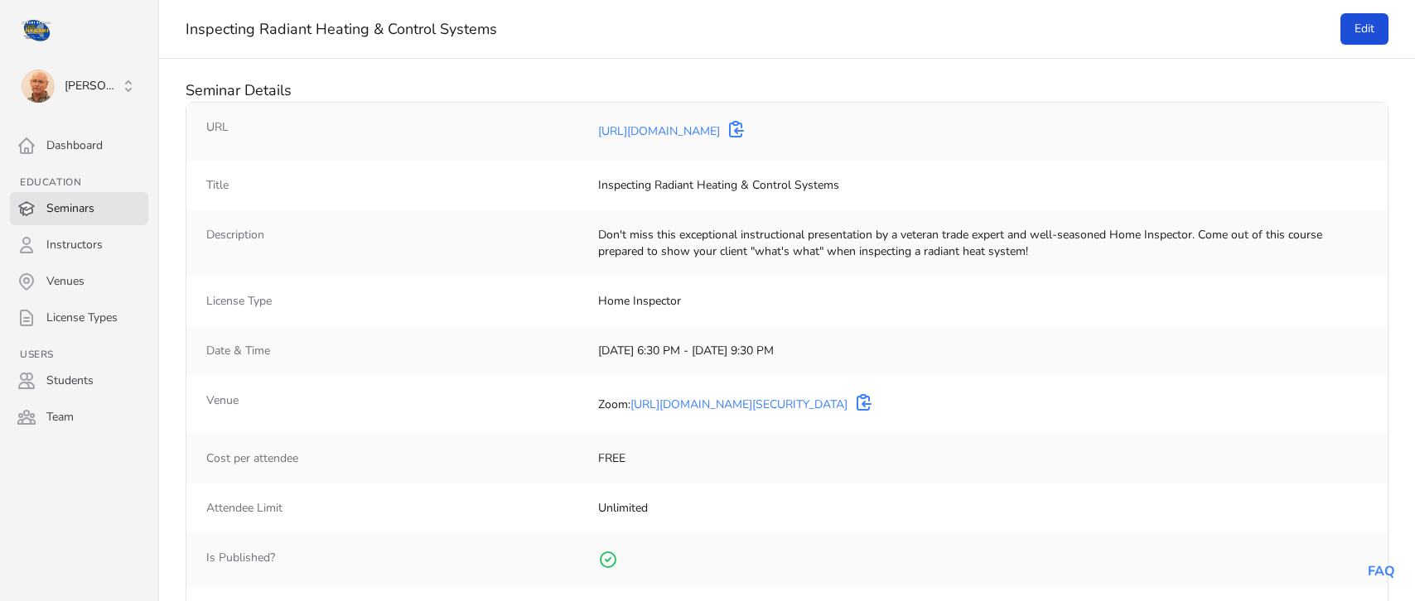
select select "50"
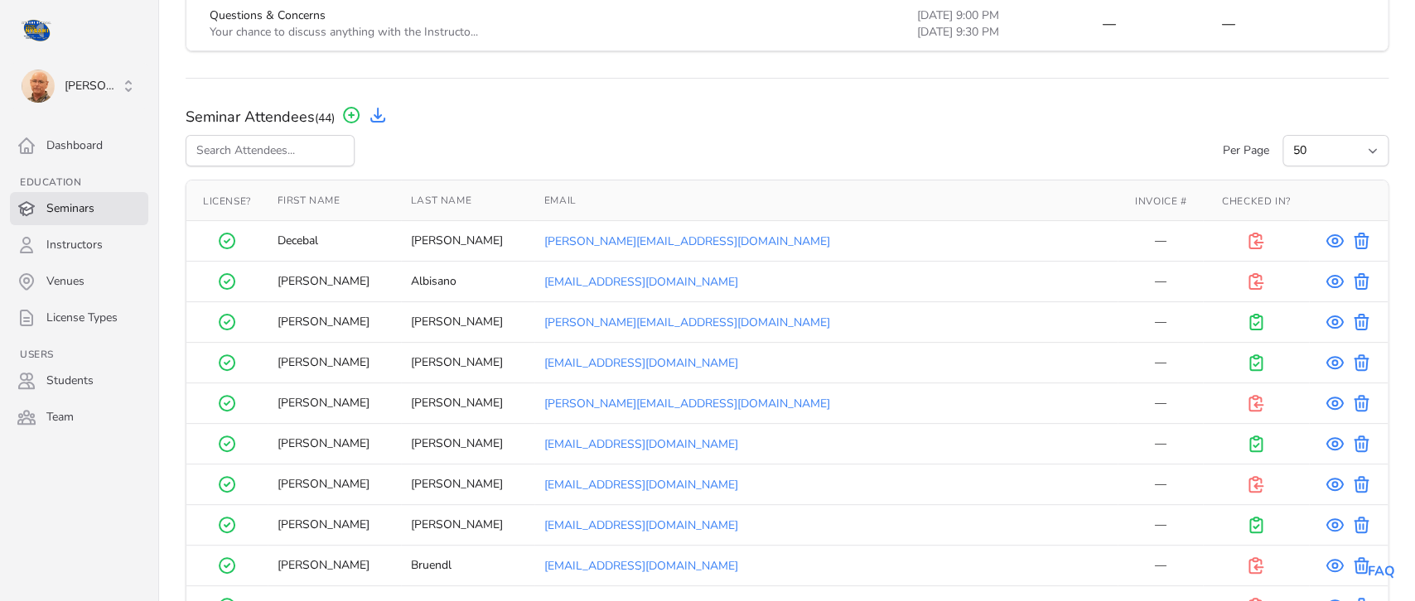
scroll to position [940, 0]
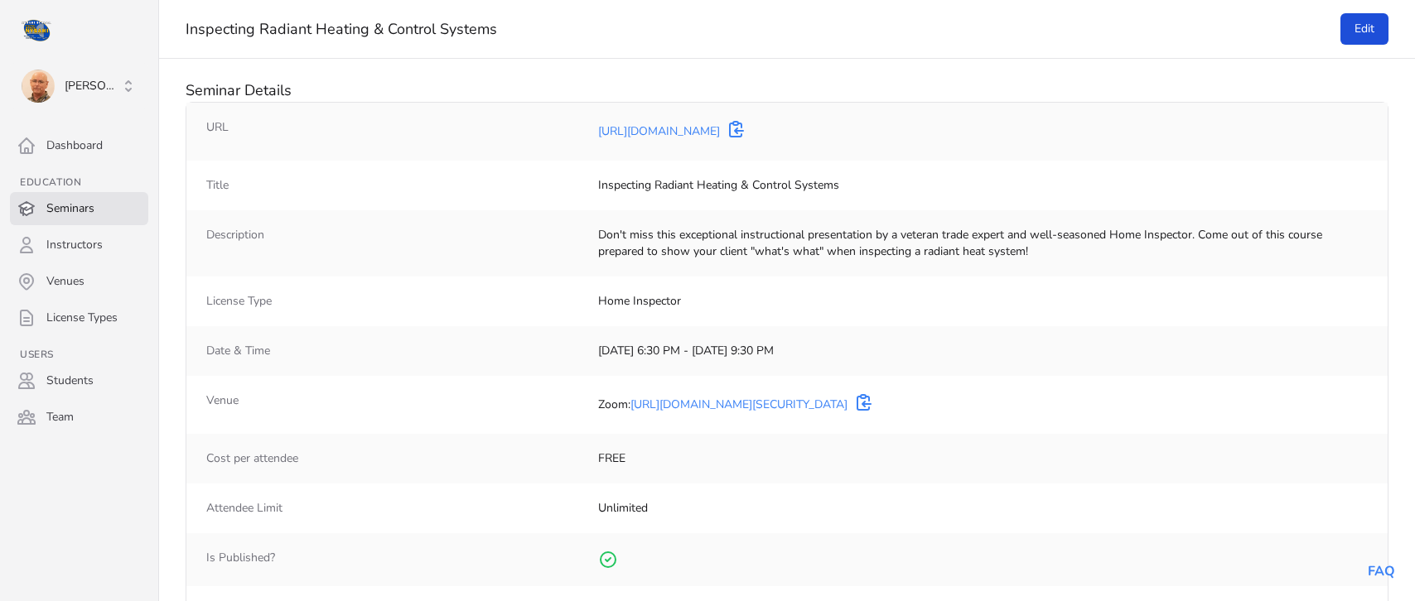
select select "50"
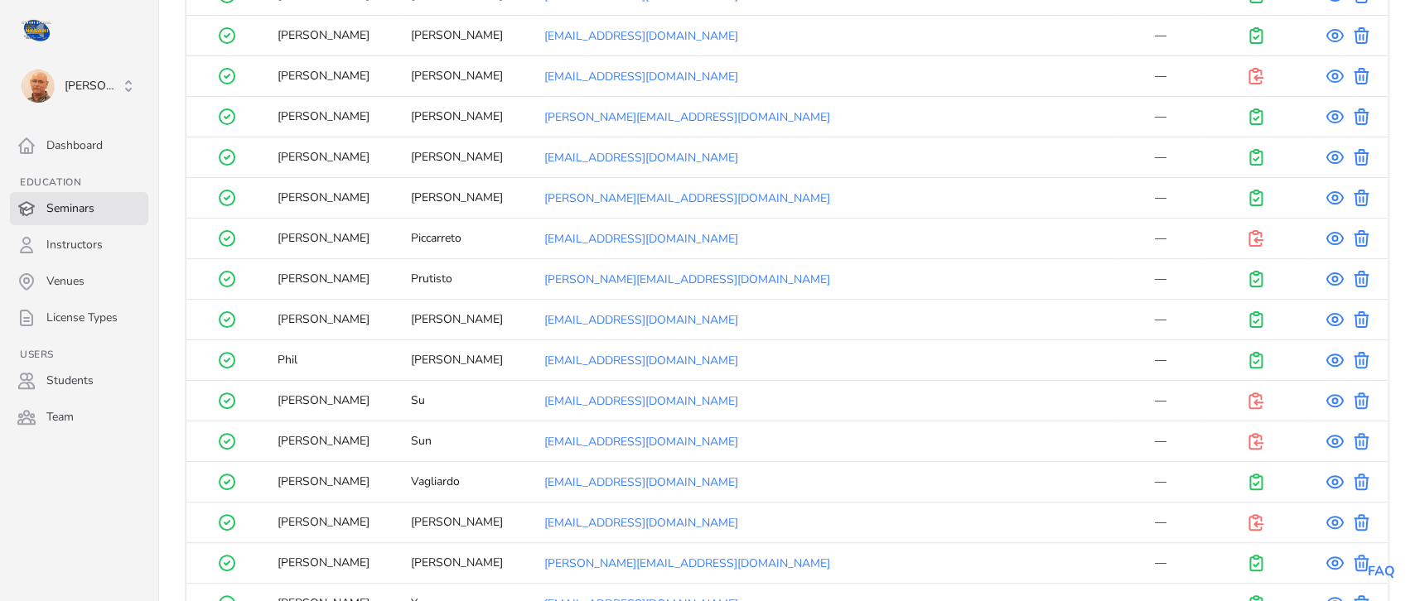
scroll to position [2225, 0]
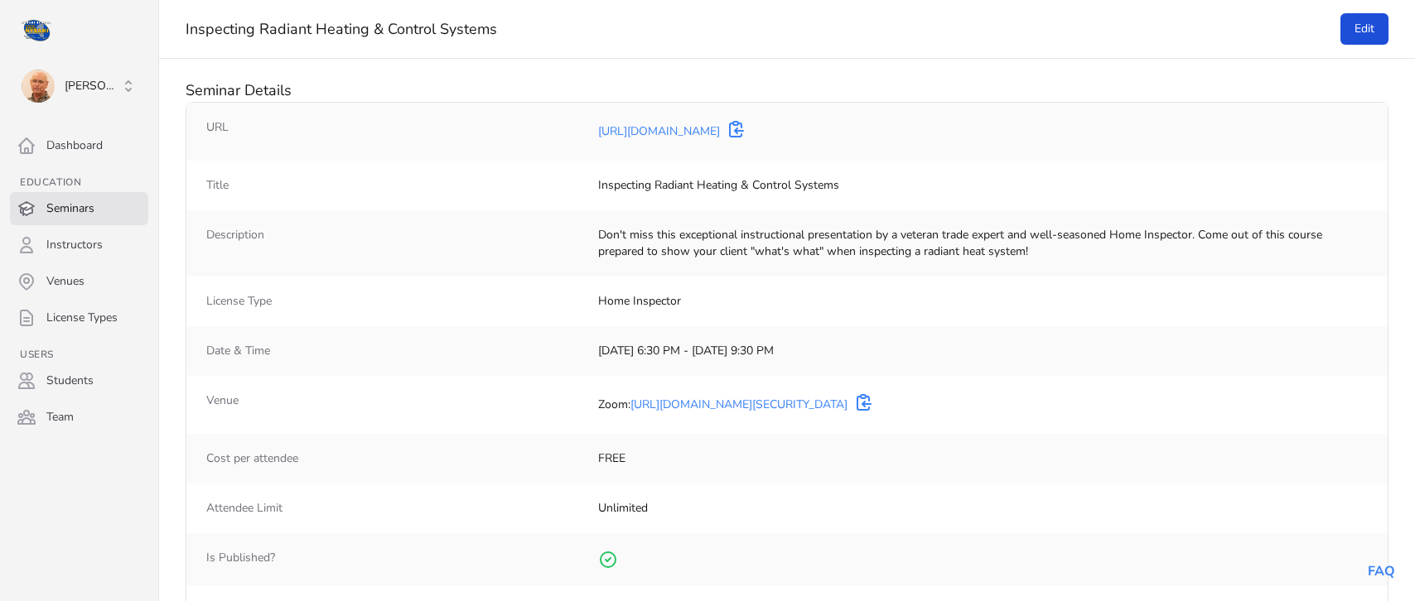
select select "50"
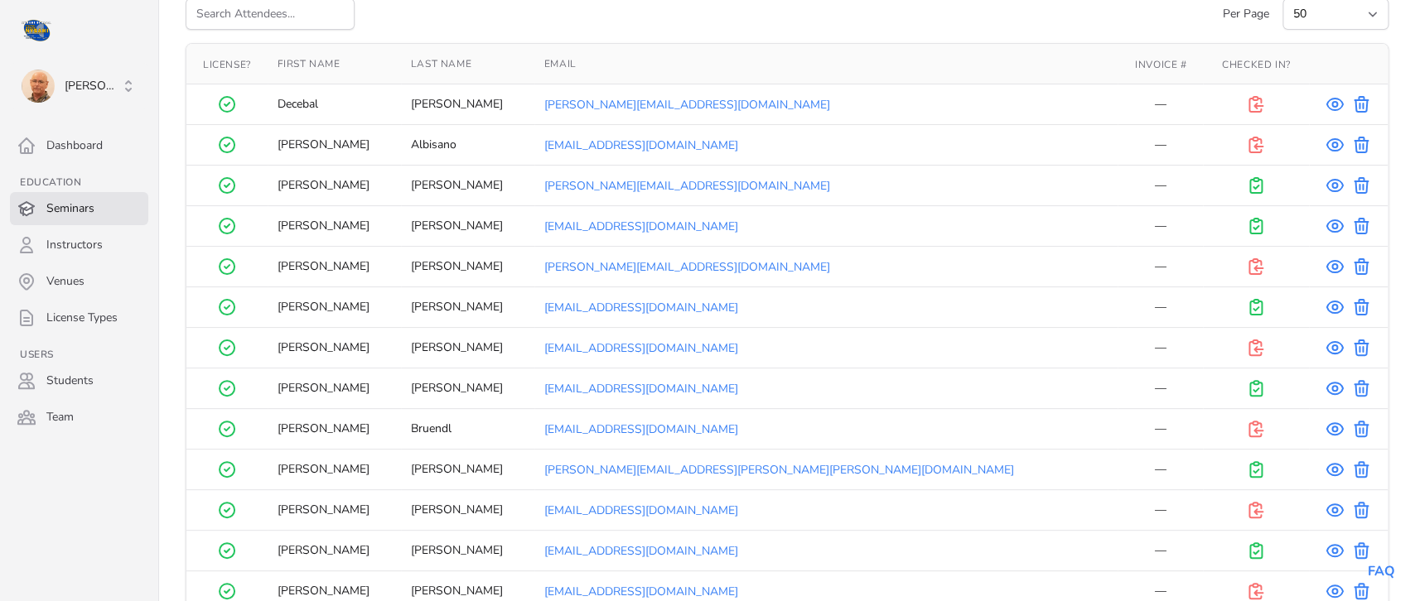
scroll to position [1053, 0]
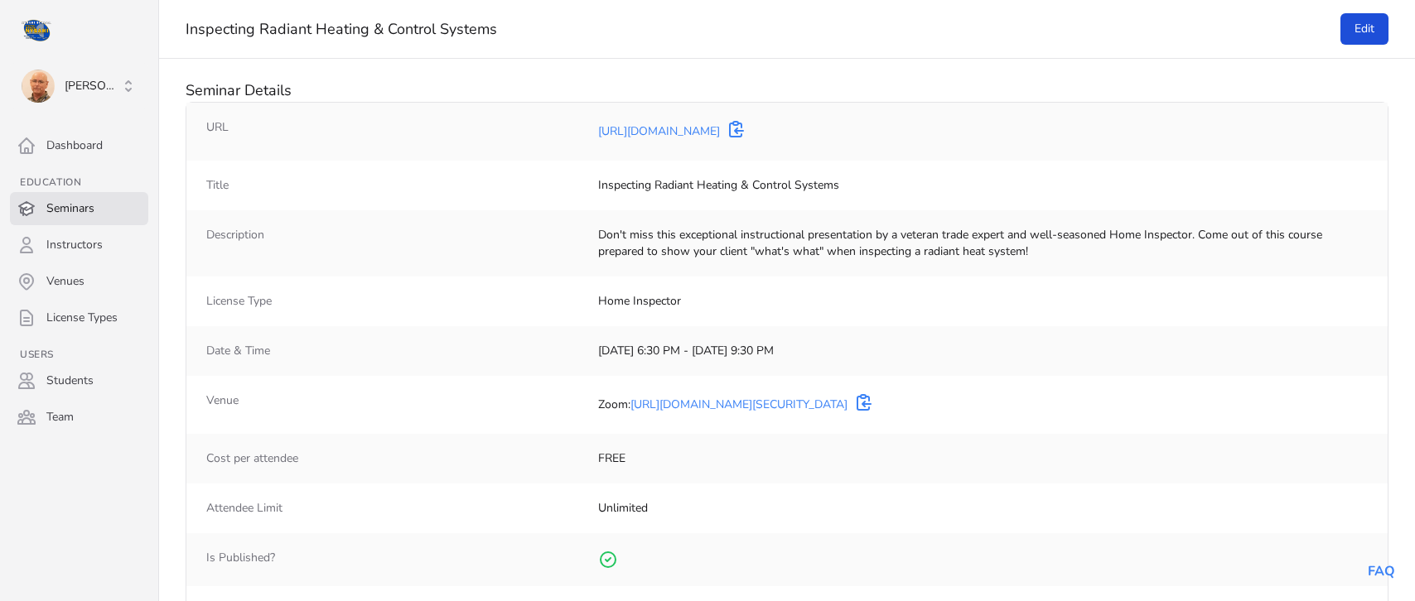
select select "50"
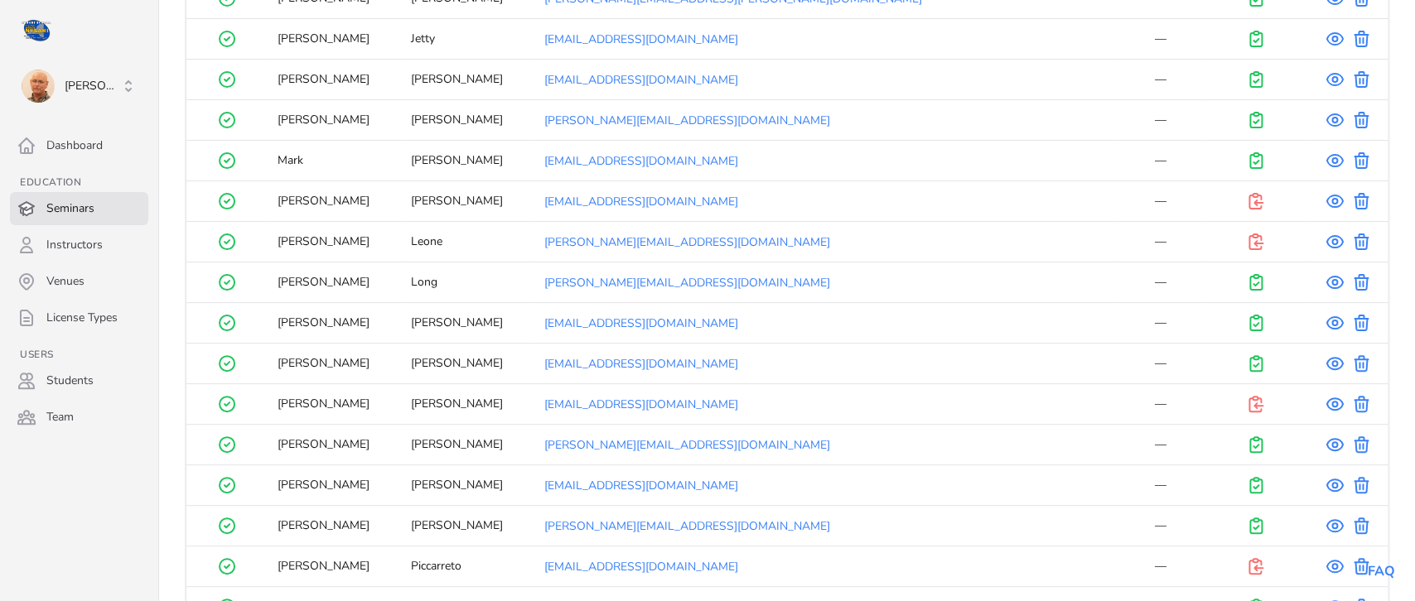
scroll to position [1977, 0]
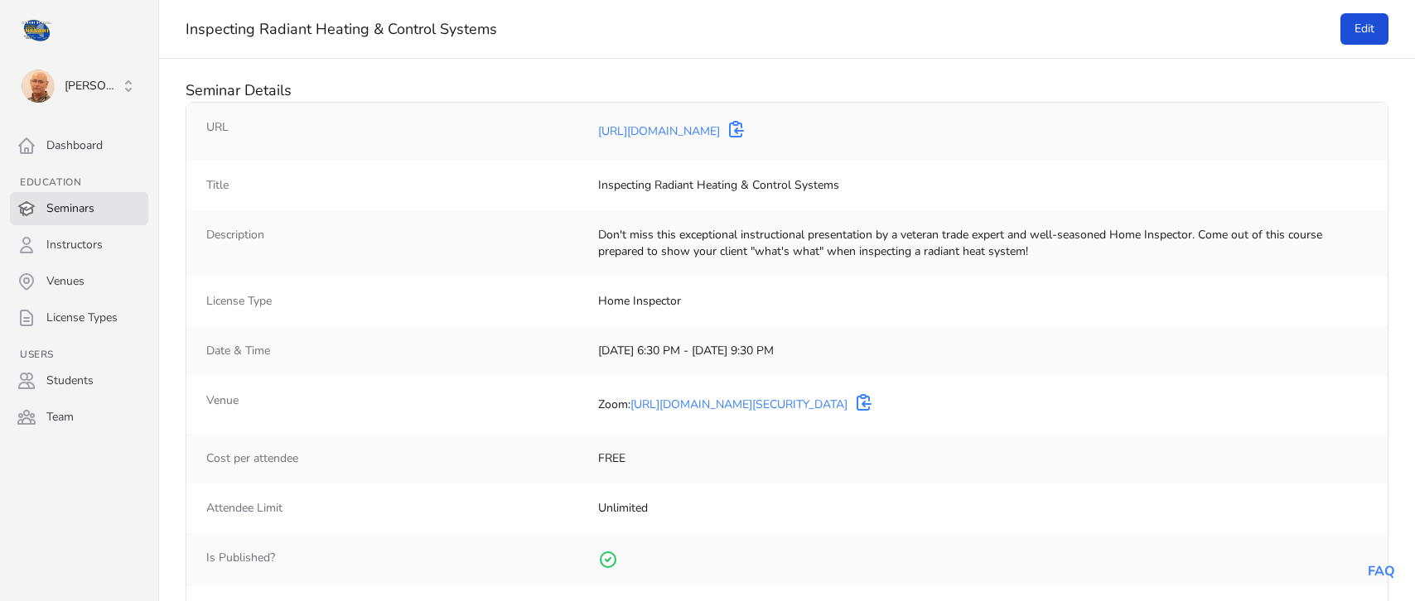
select select "50"
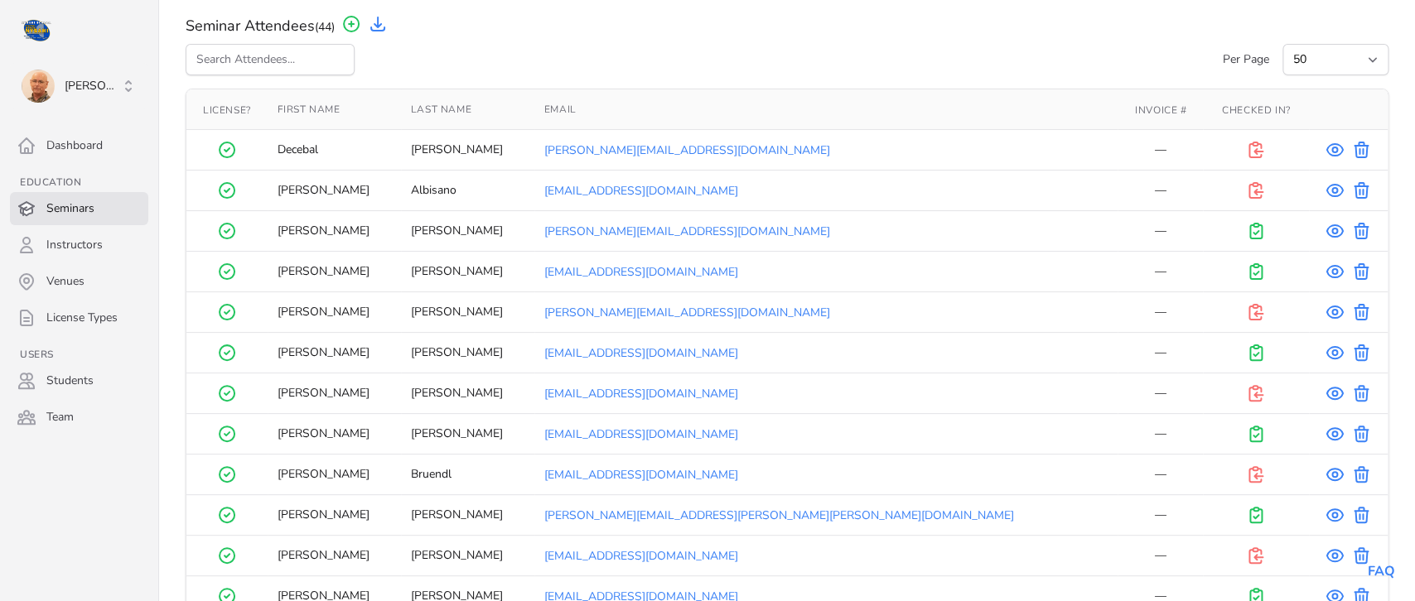
scroll to position [996, 0]
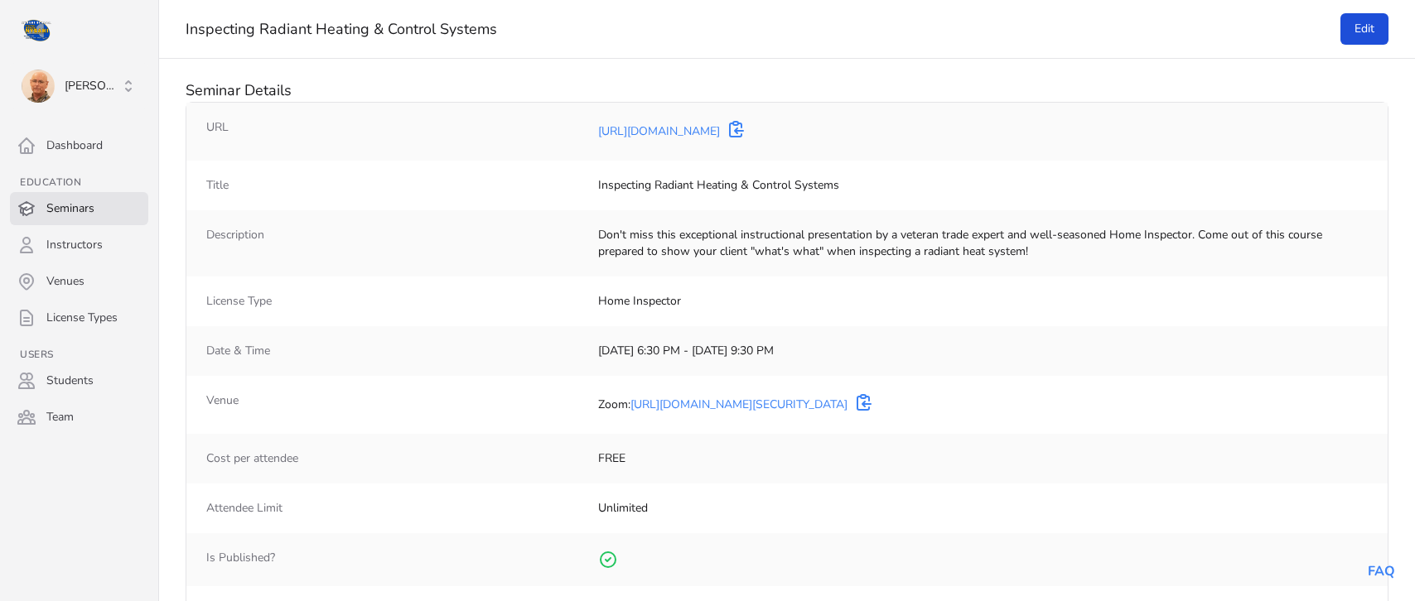
select select "50"
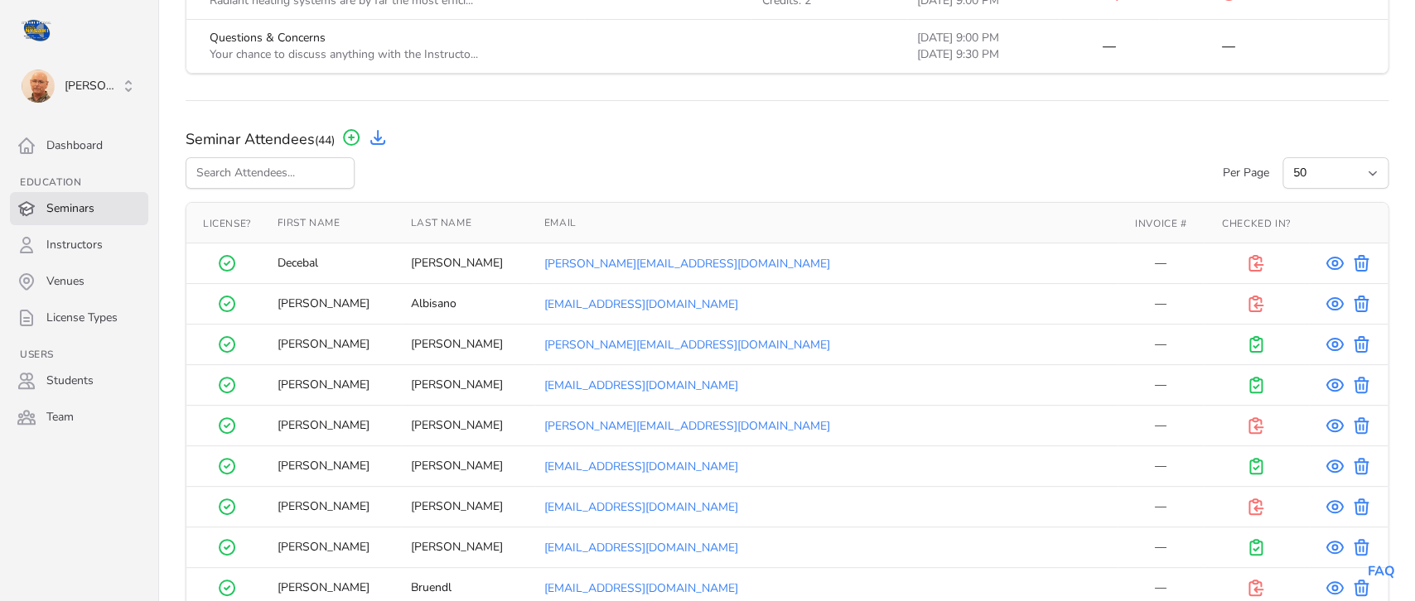
scroll to position [1025, 0]
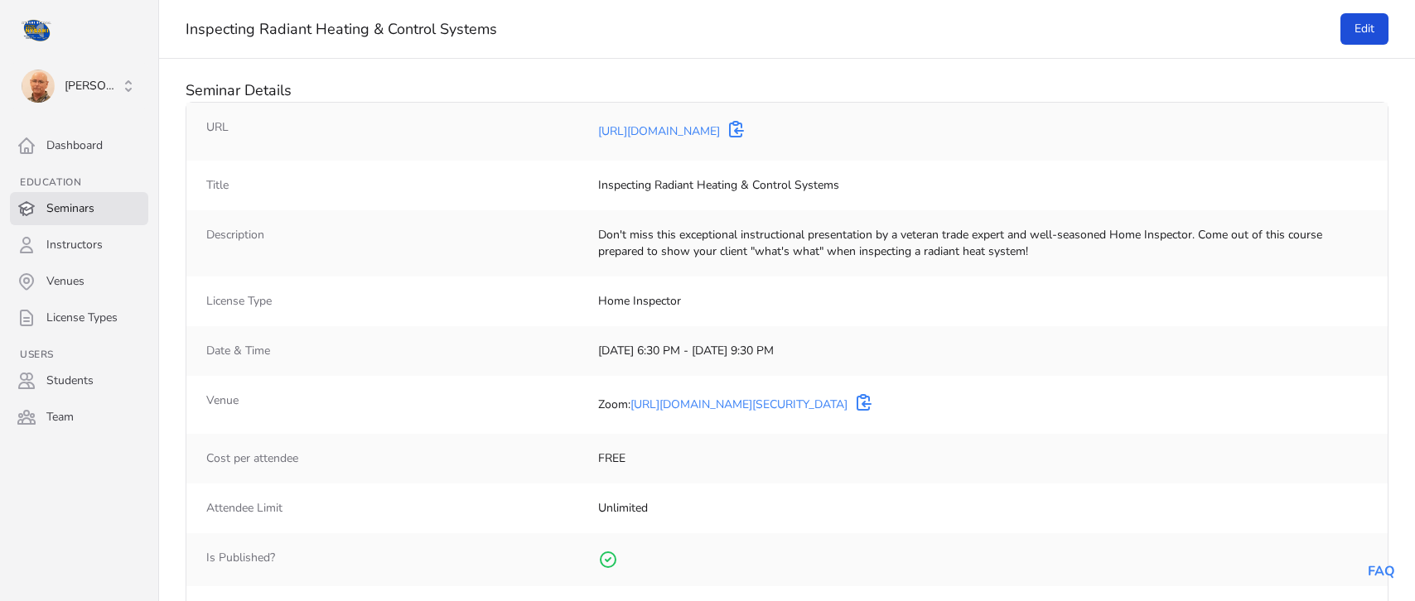
select select "50"
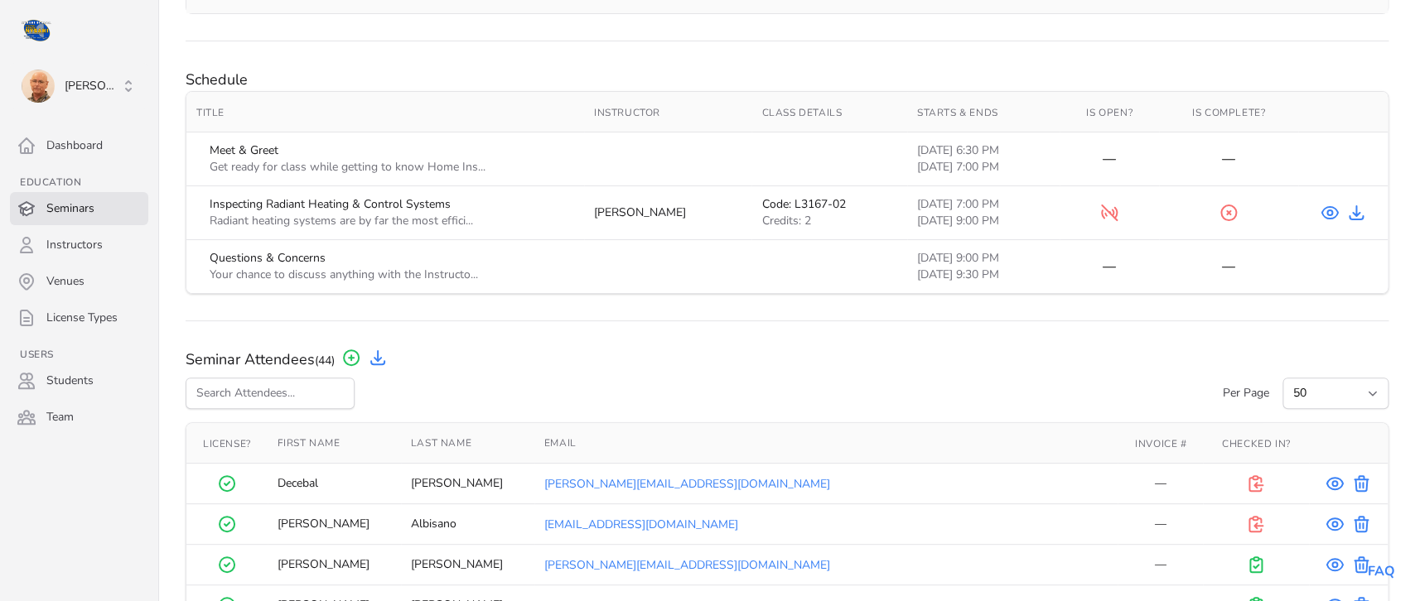
scroll to position [589, 0]
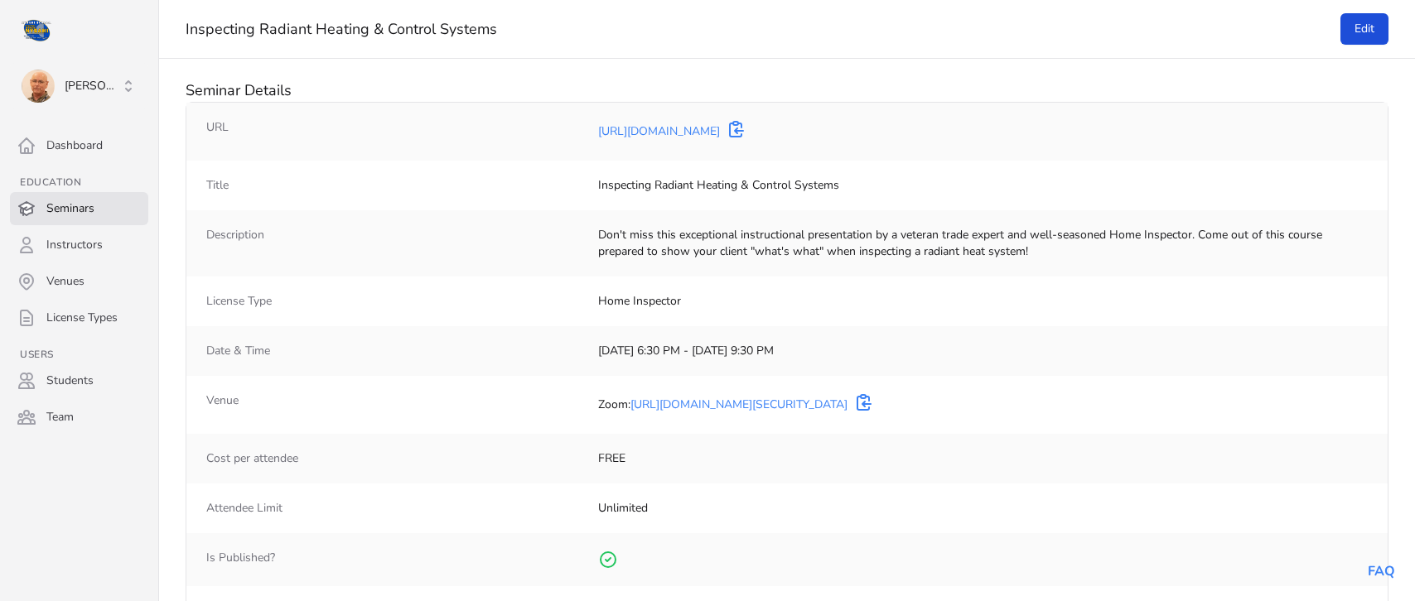
select select "50"
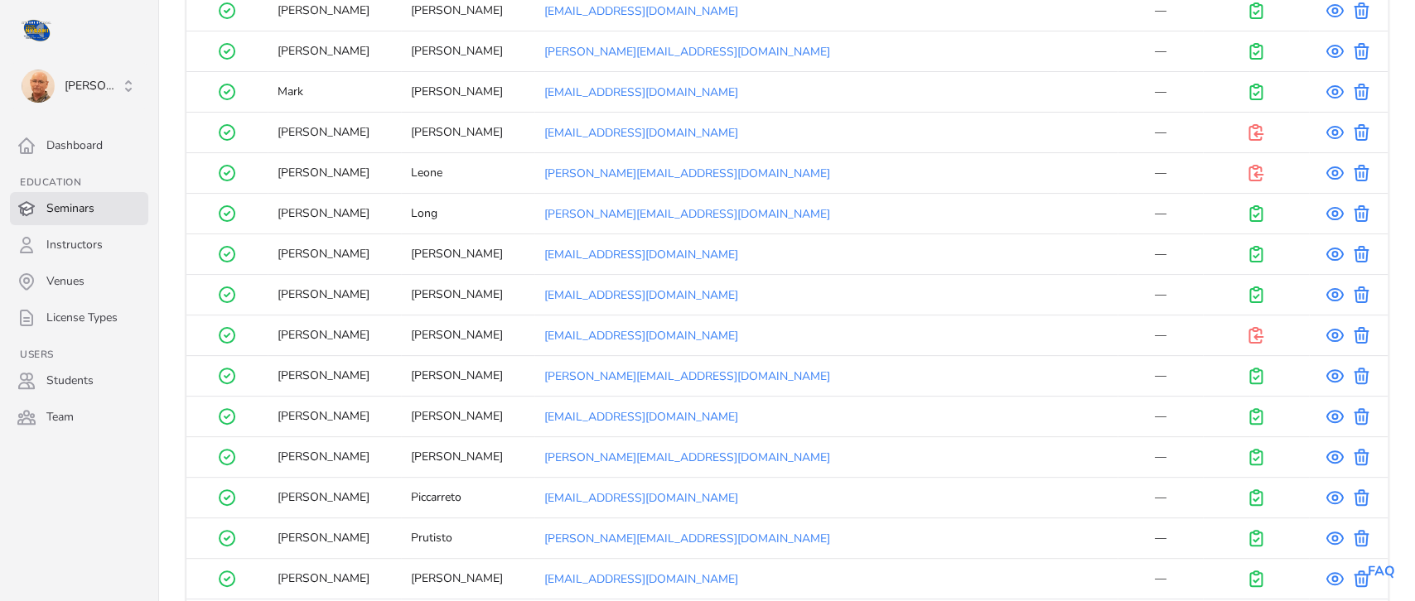
scroll to position [1998, 0]
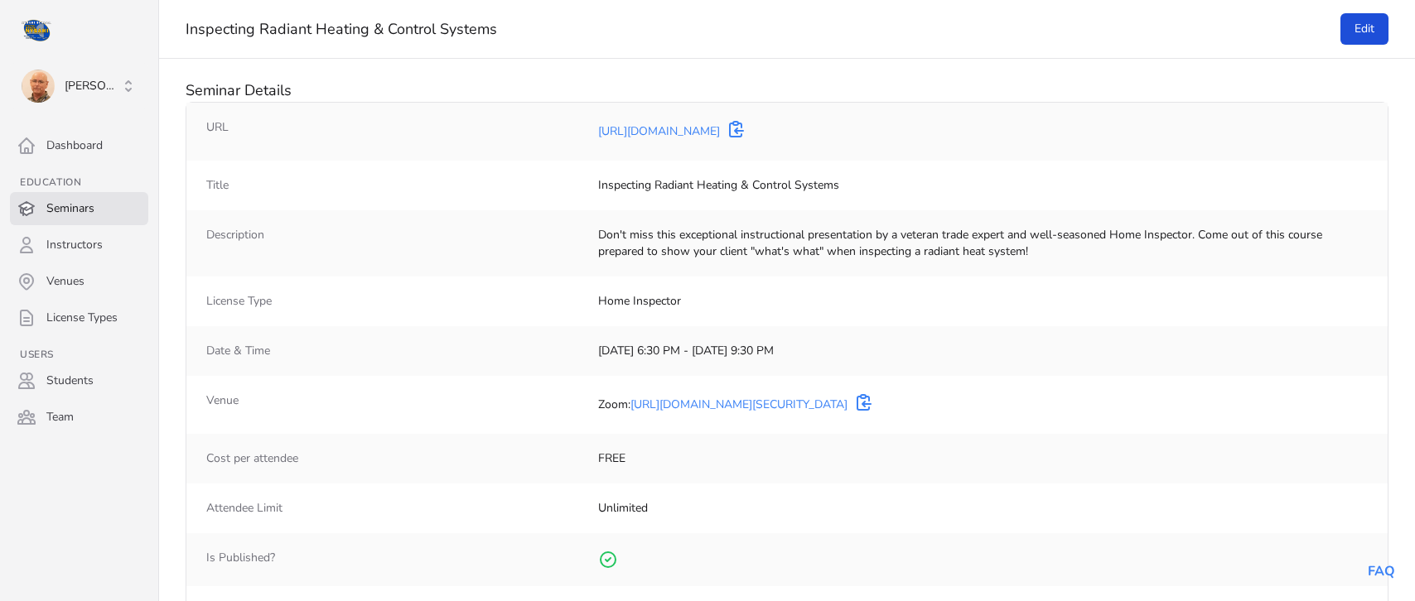
select select "50"
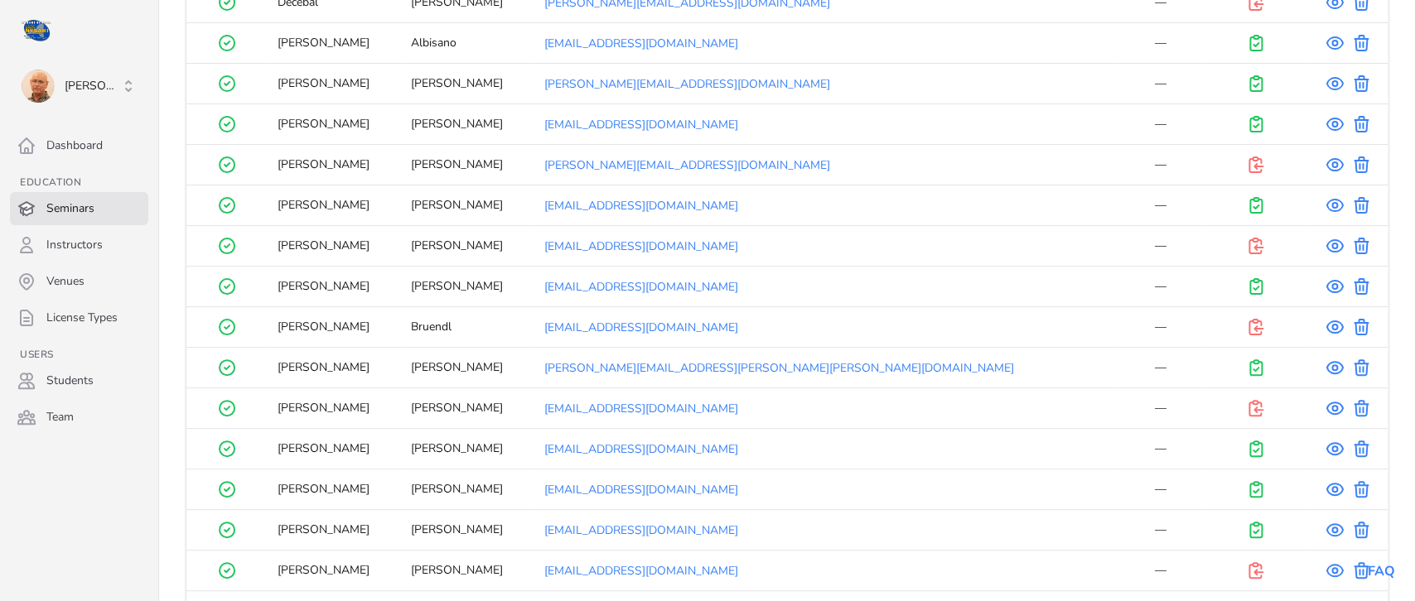
scroll to position [1156, 0]
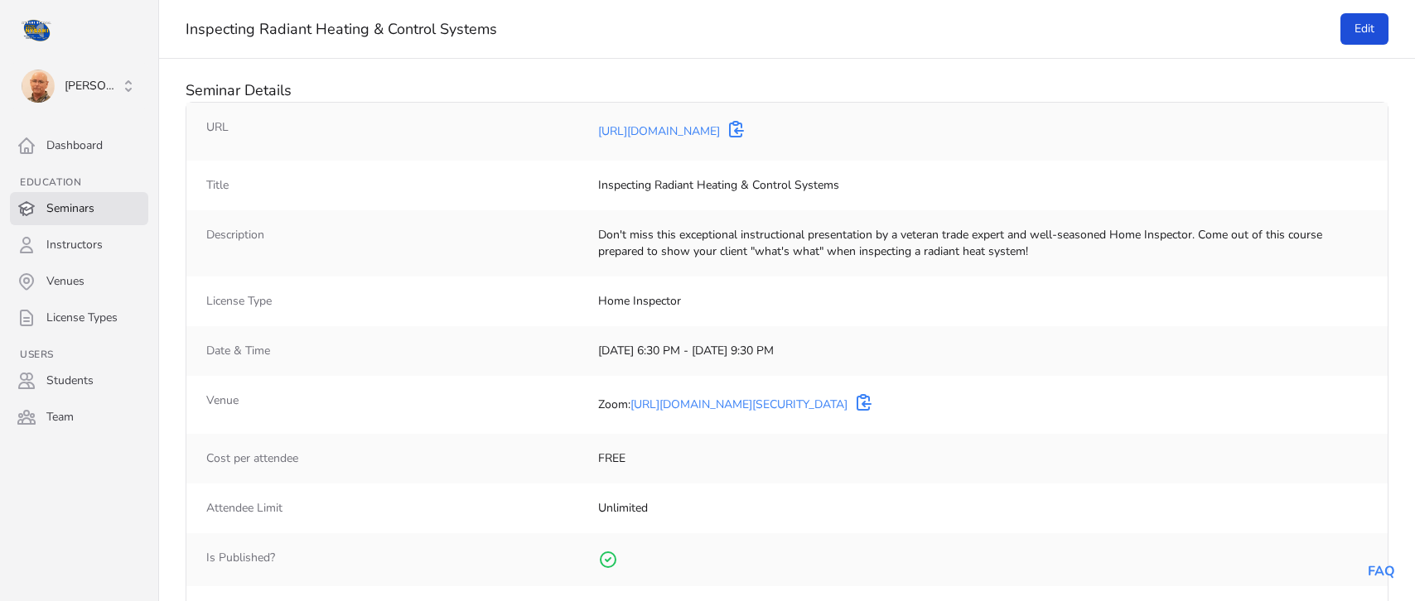
select select "50"
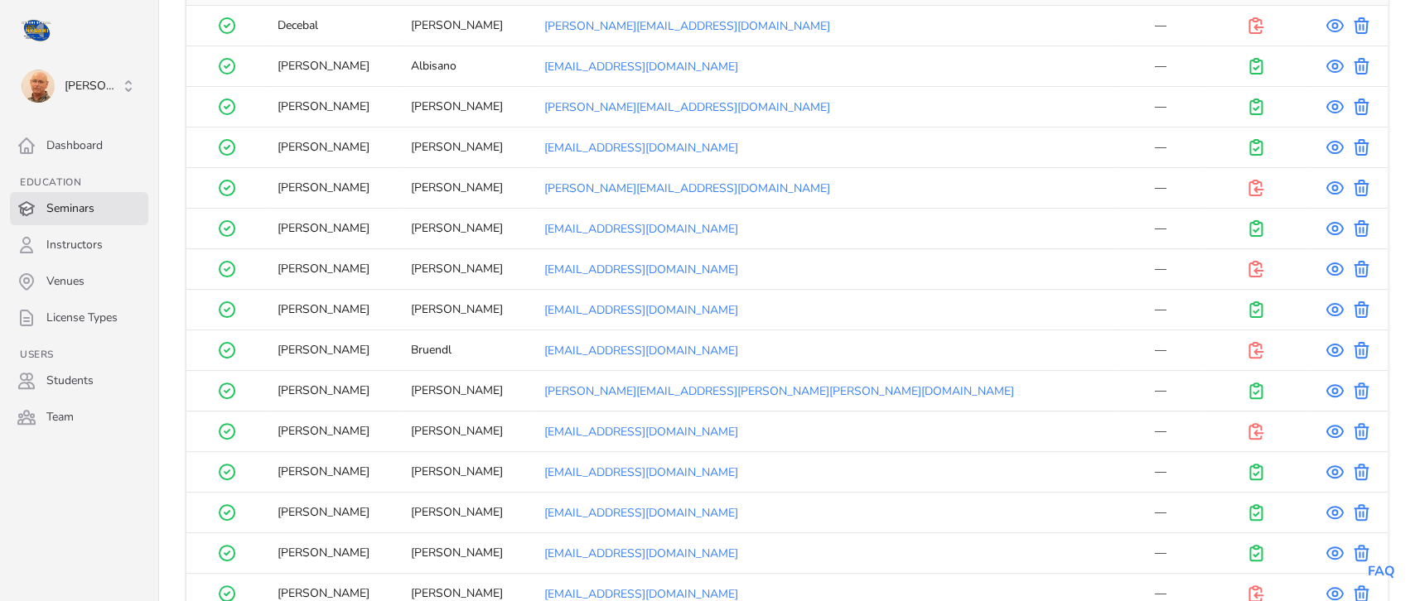
scroll to position [940, 0]
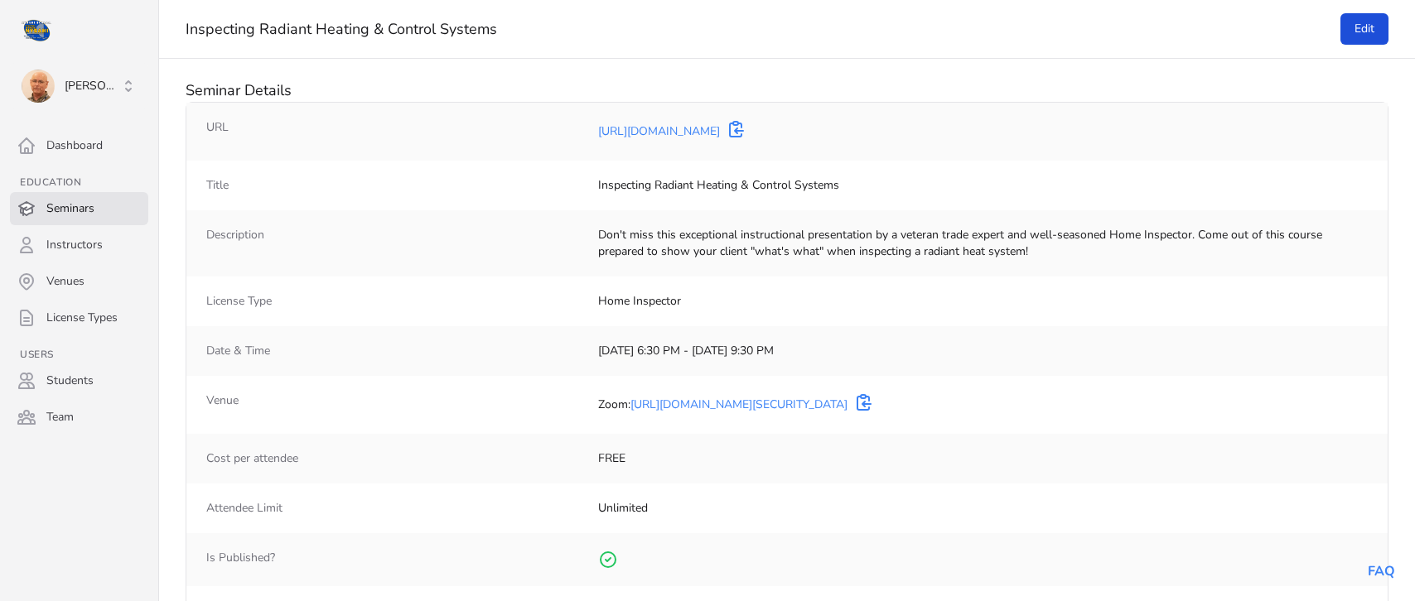
select select "50"
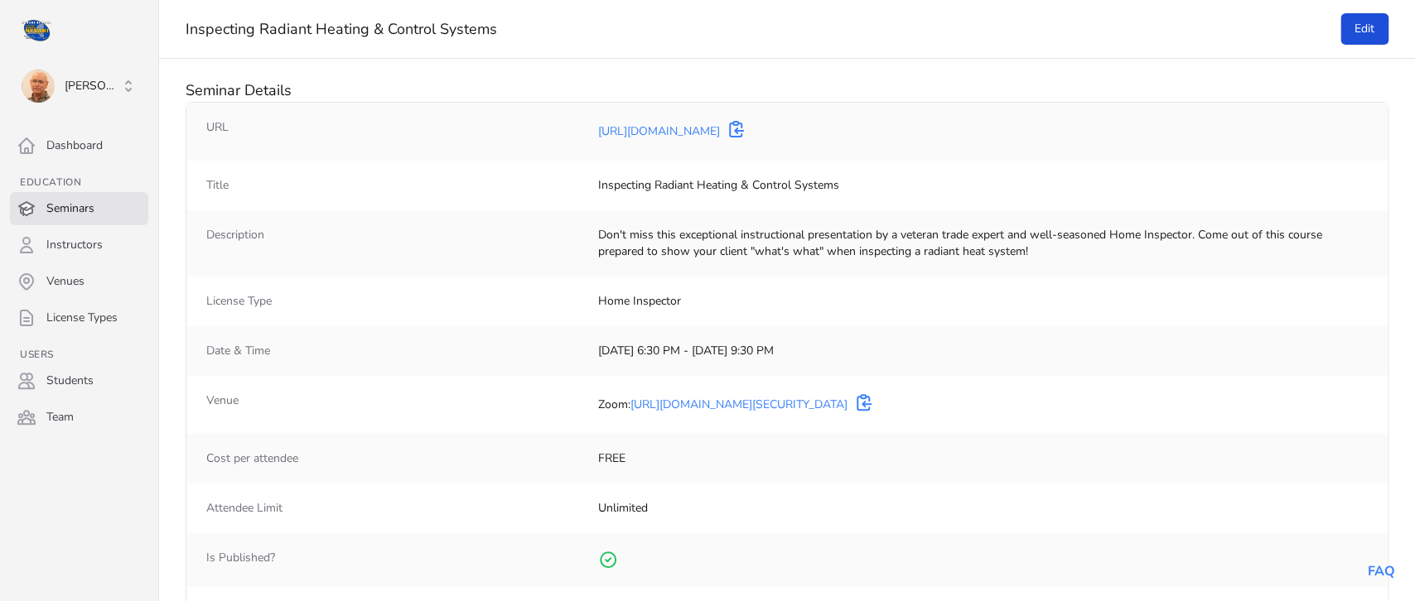
scroll to position [940, 0]
select select "50"
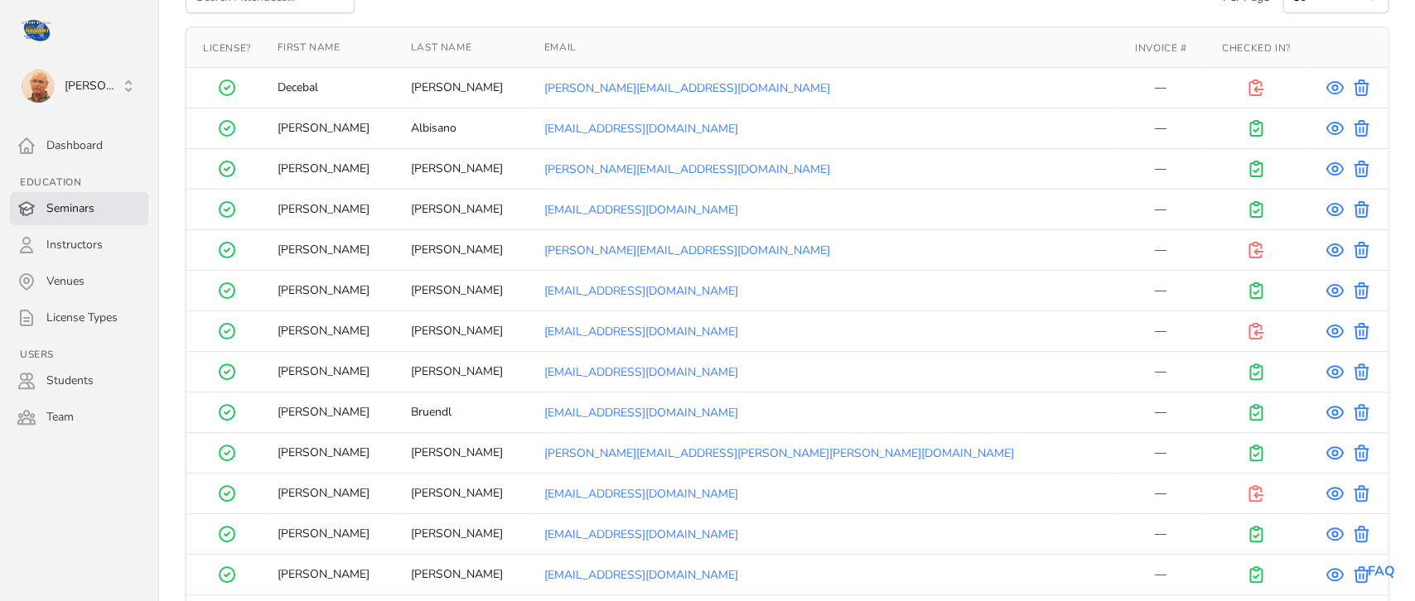
scroll to position [1087, 0]
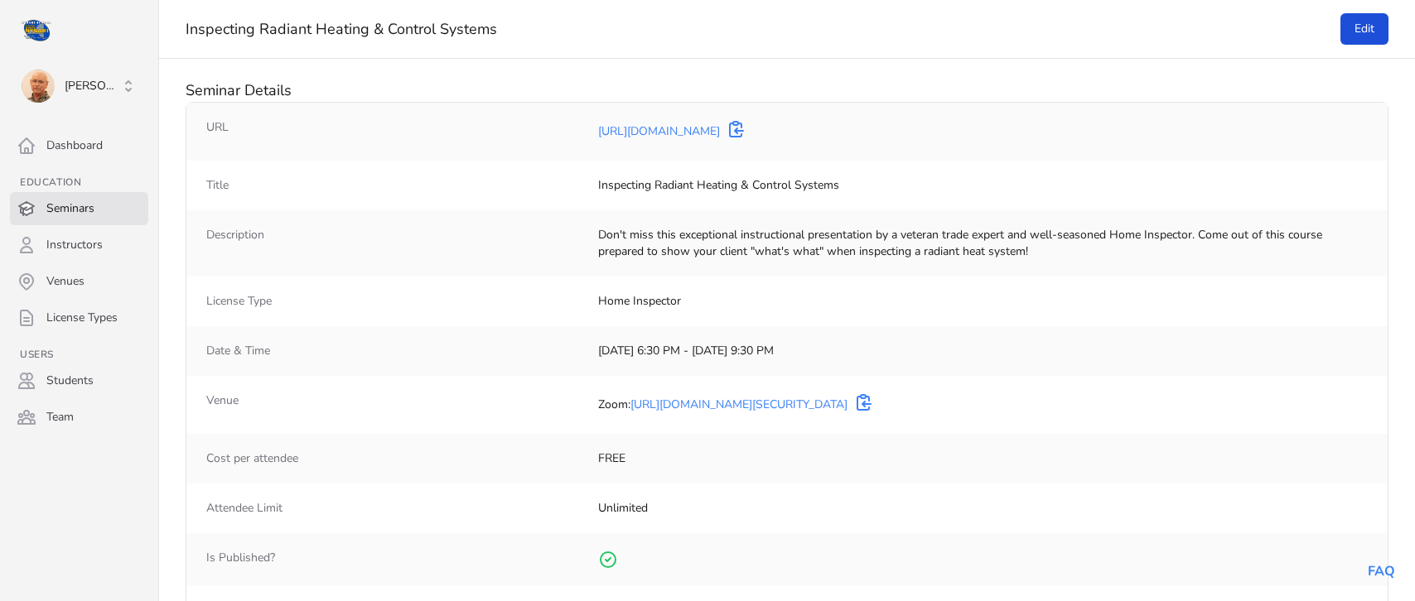
select select "50"
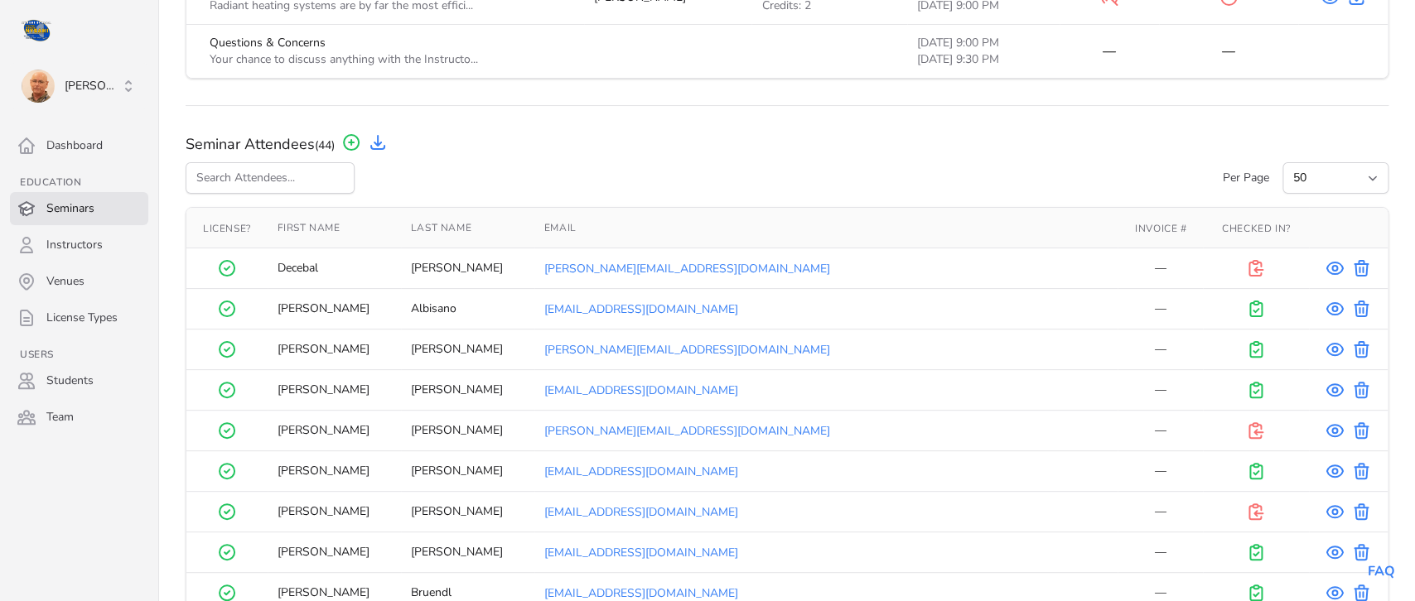
scroll to position [929, 0]
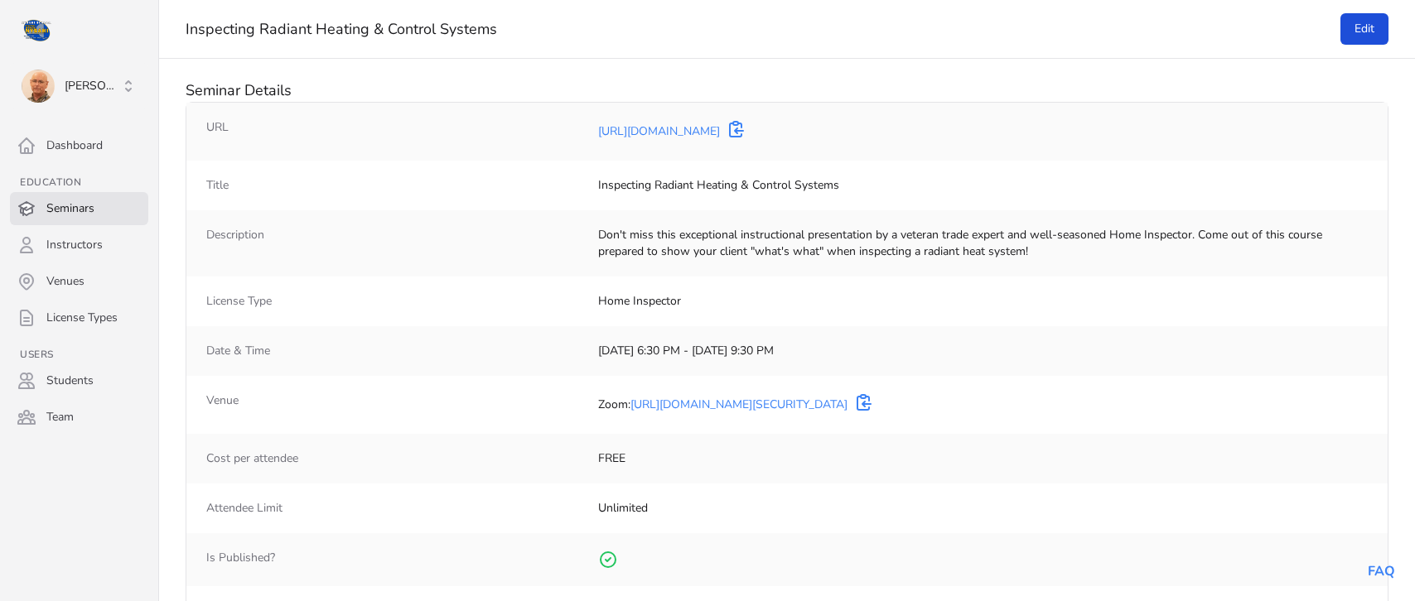
select select "50"
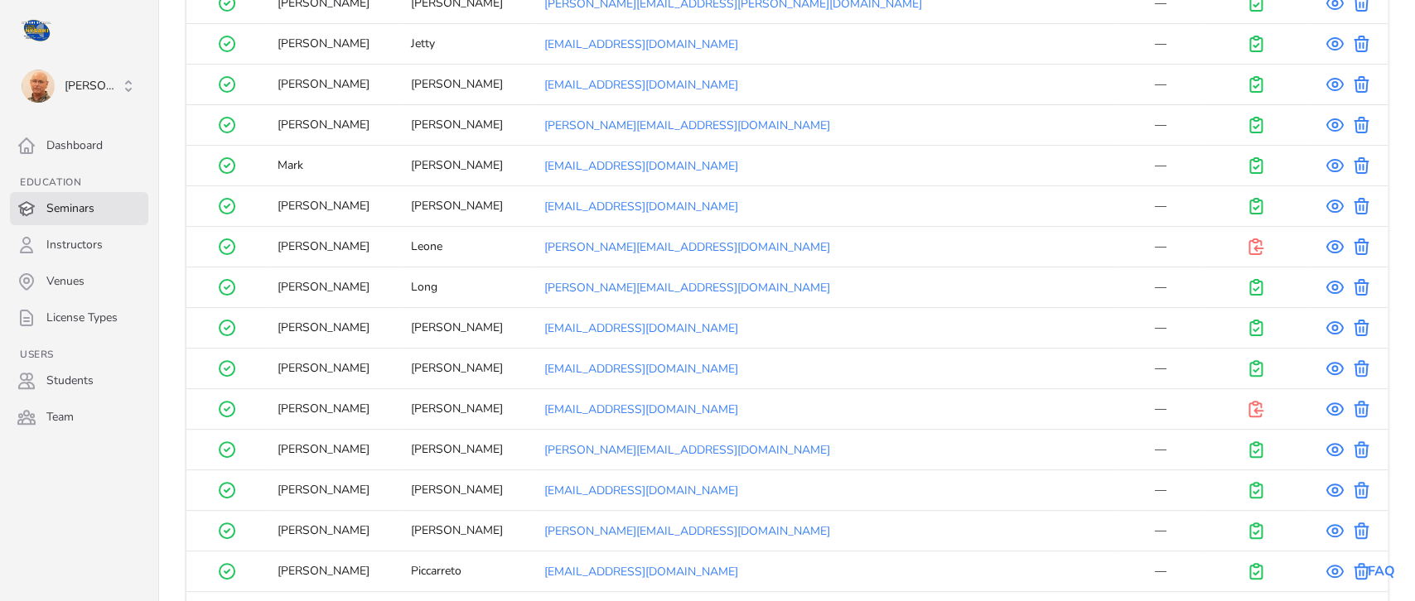
scroll to position [1881, 0]
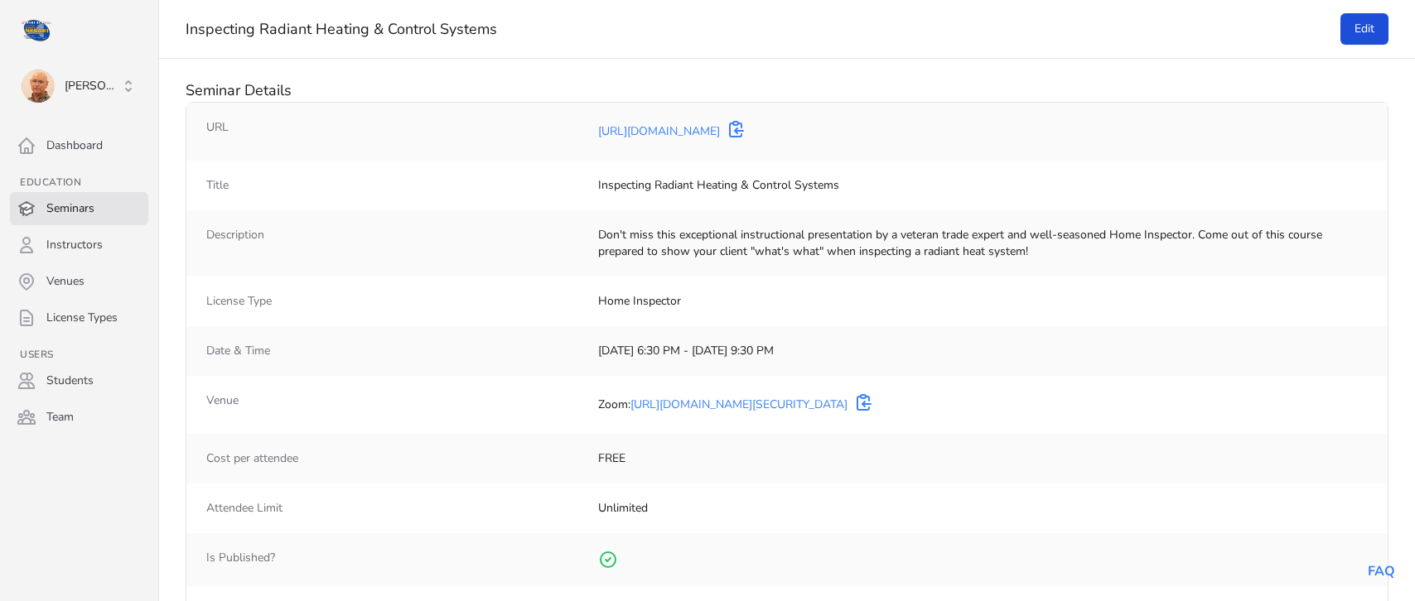
select select "50"
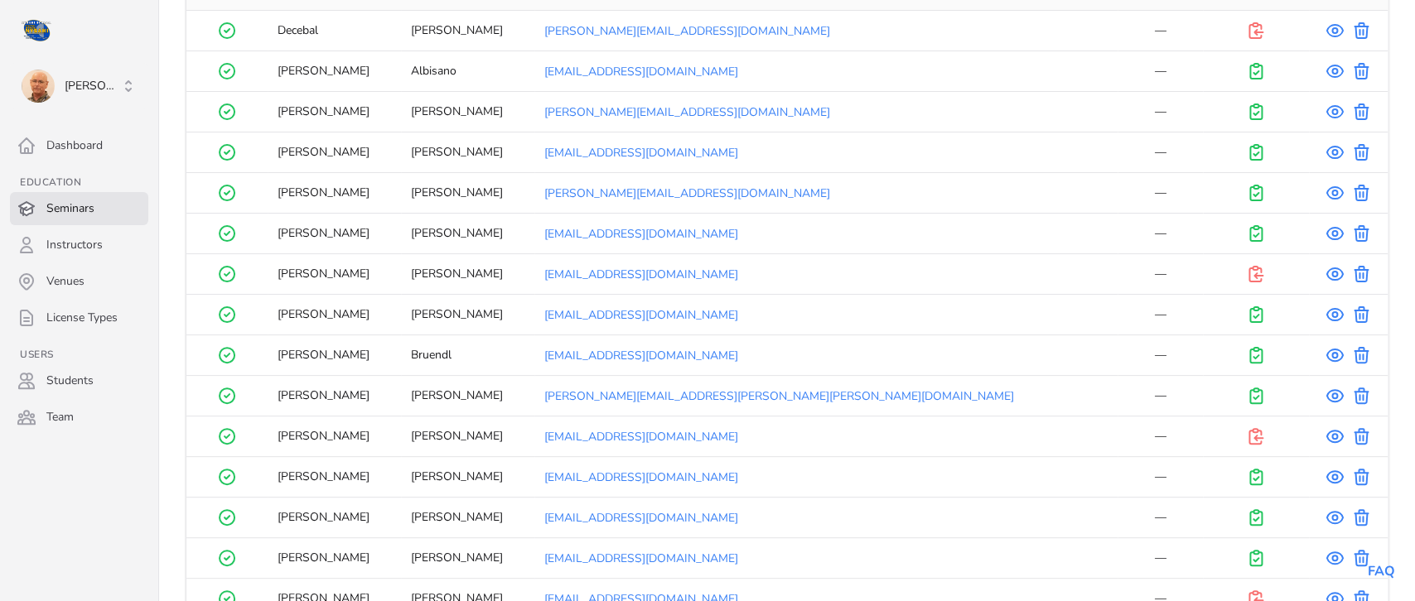
scroll to position [1104, 0]
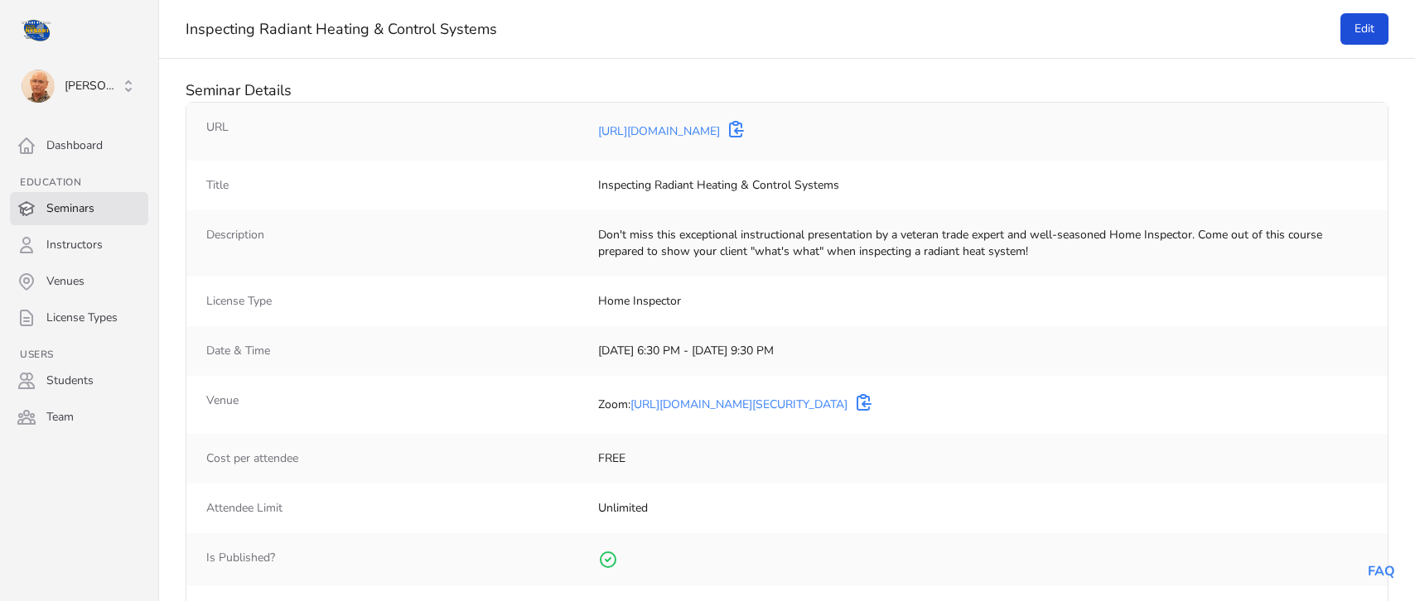
select select "50"
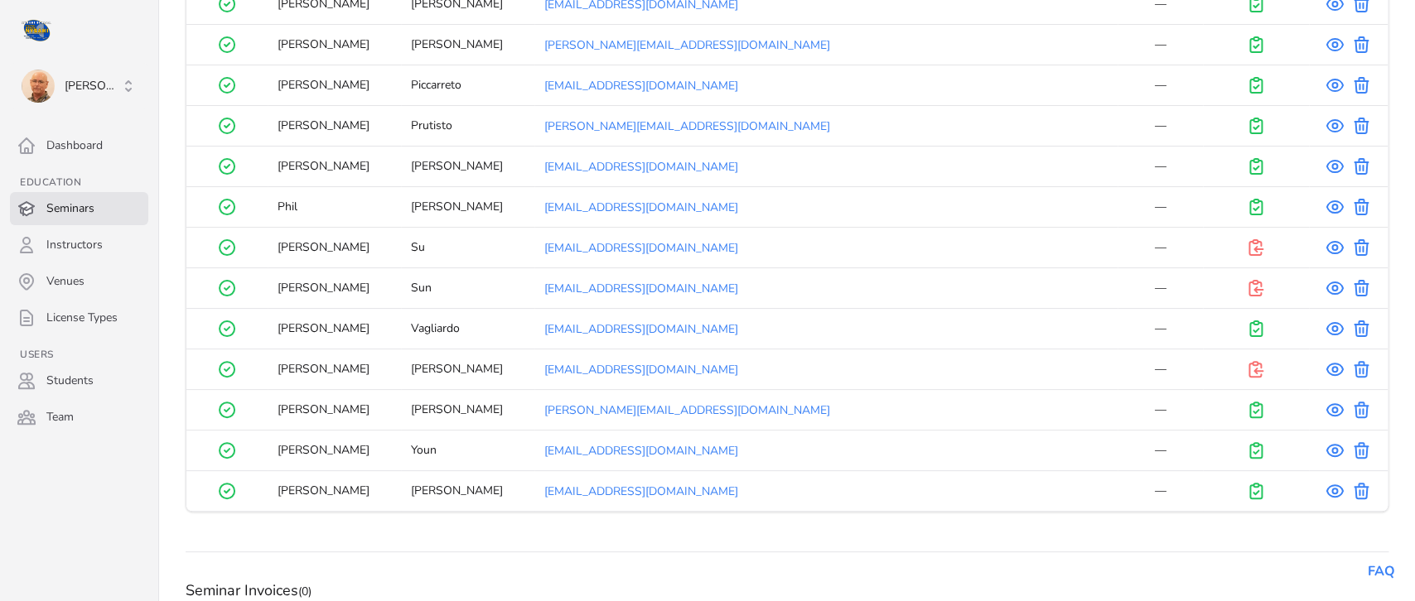
scroll to position [2407, 0]
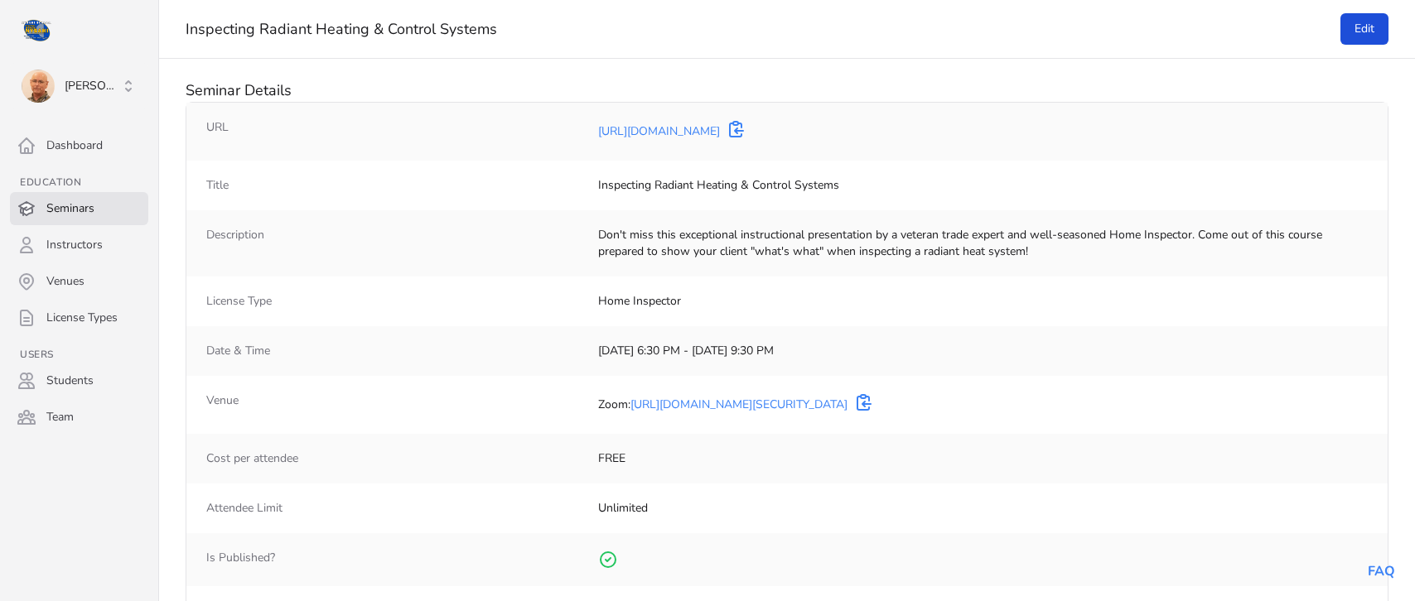
select select "50"
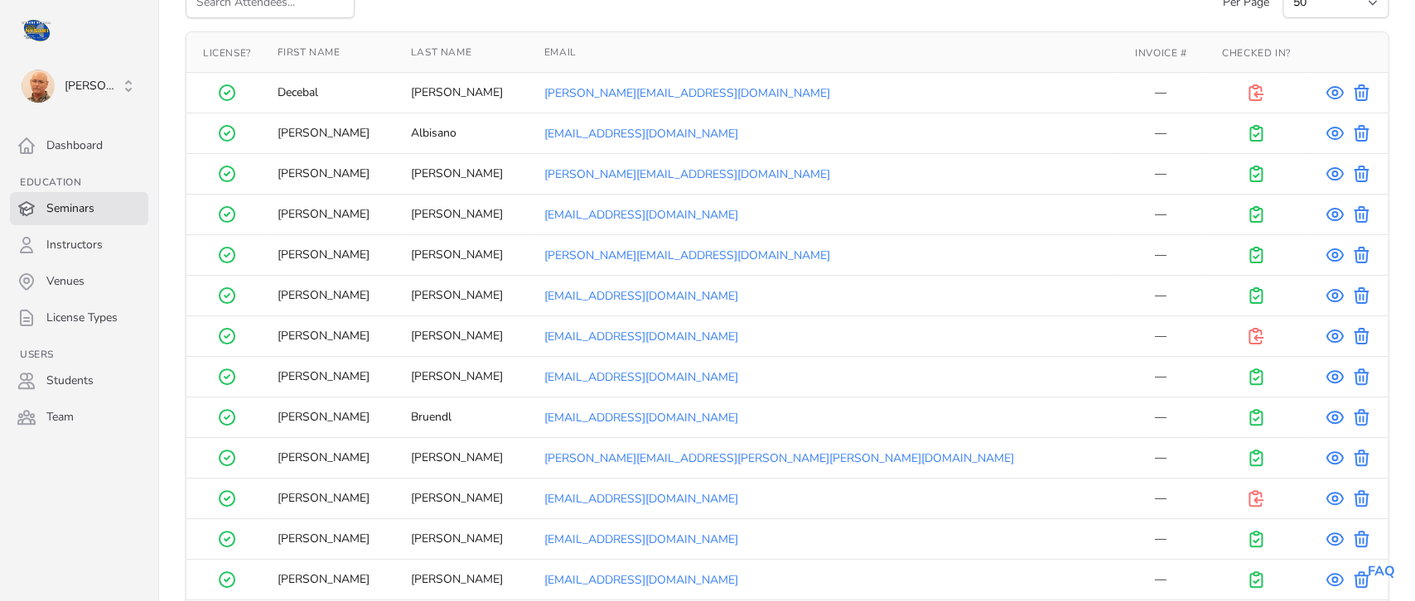
scroll to position [1075, 0]
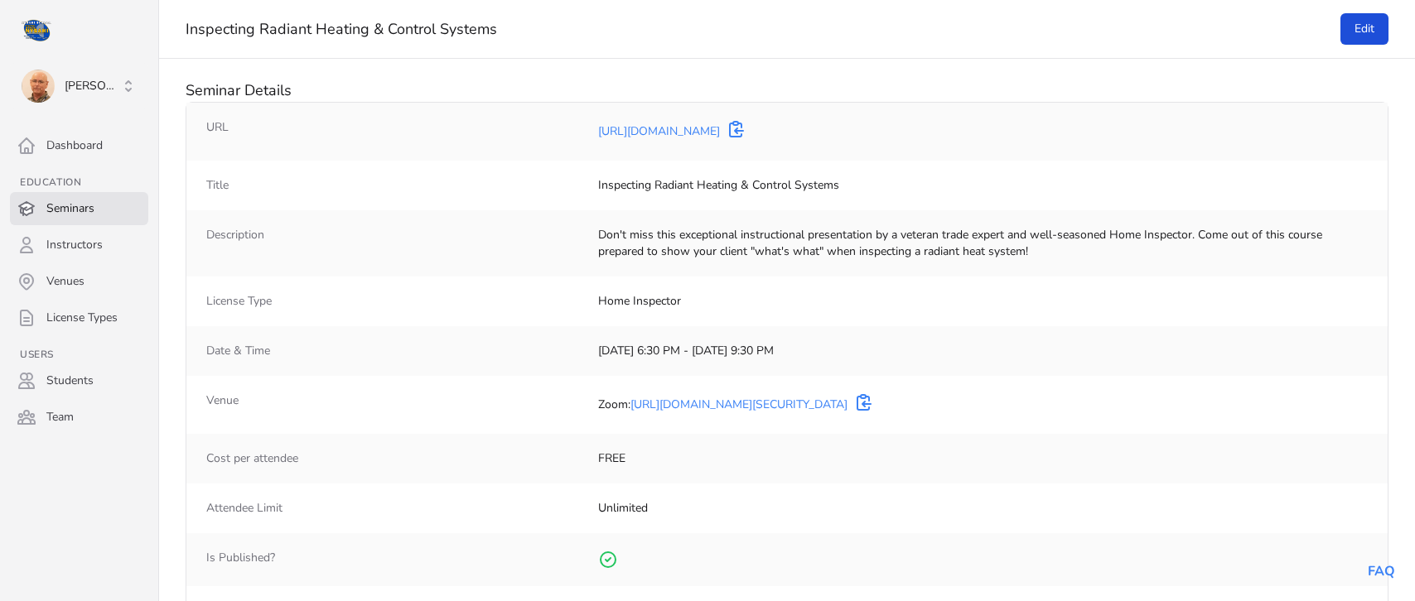
select select "50"
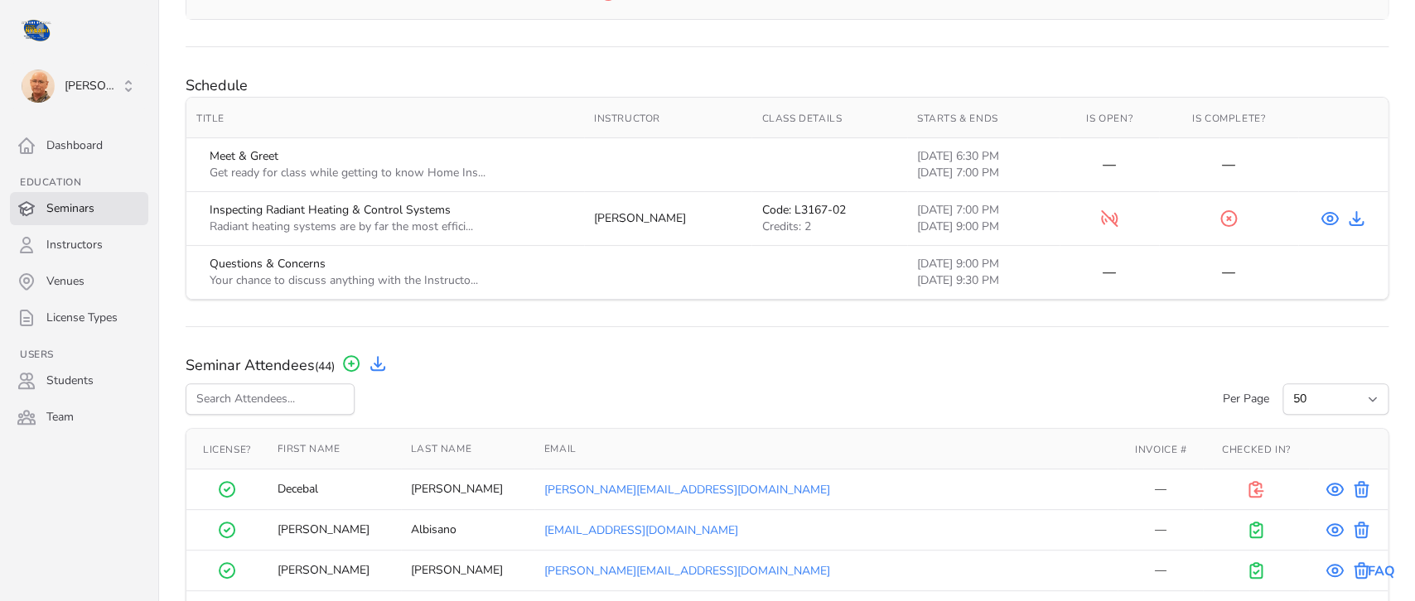
scroll to position [617, 0]
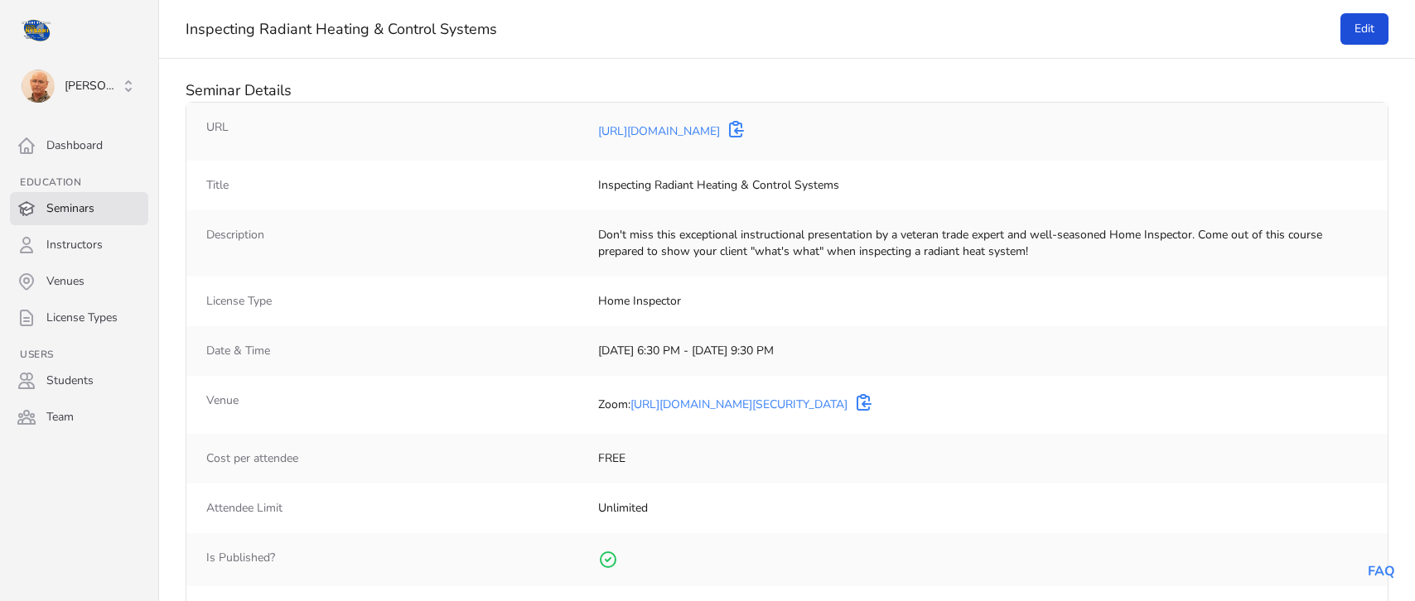
select select "50"
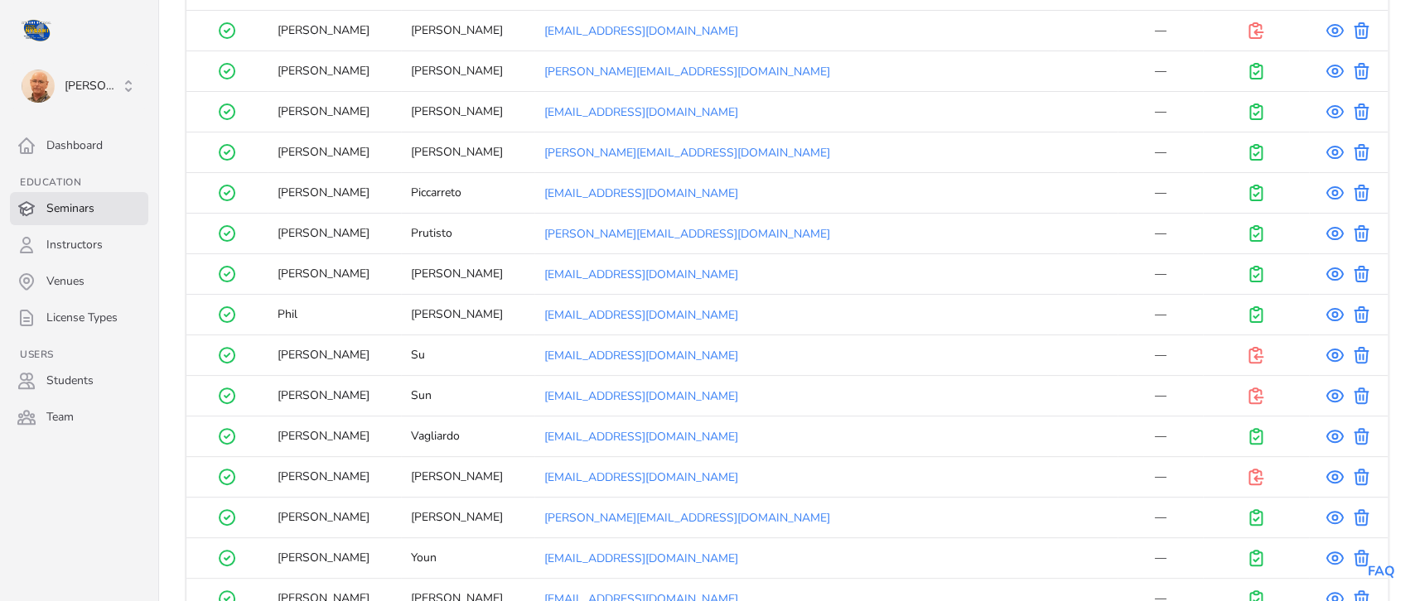
scroll to position [2299, 0]
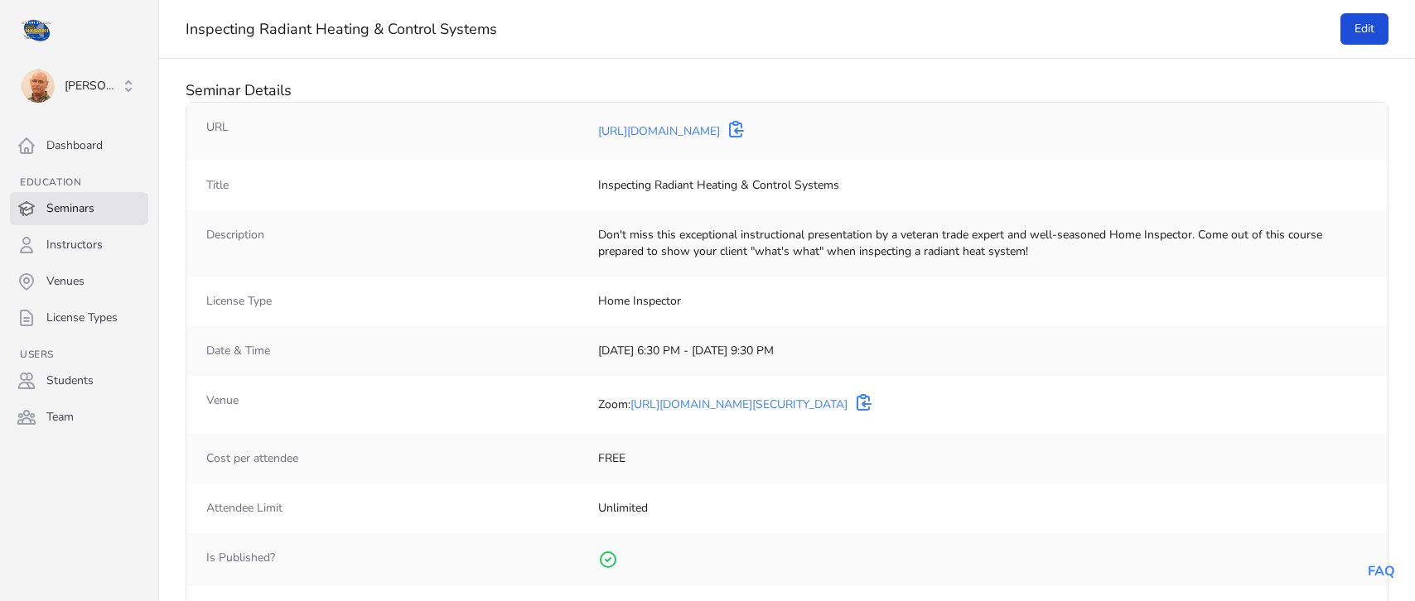
select select "50"
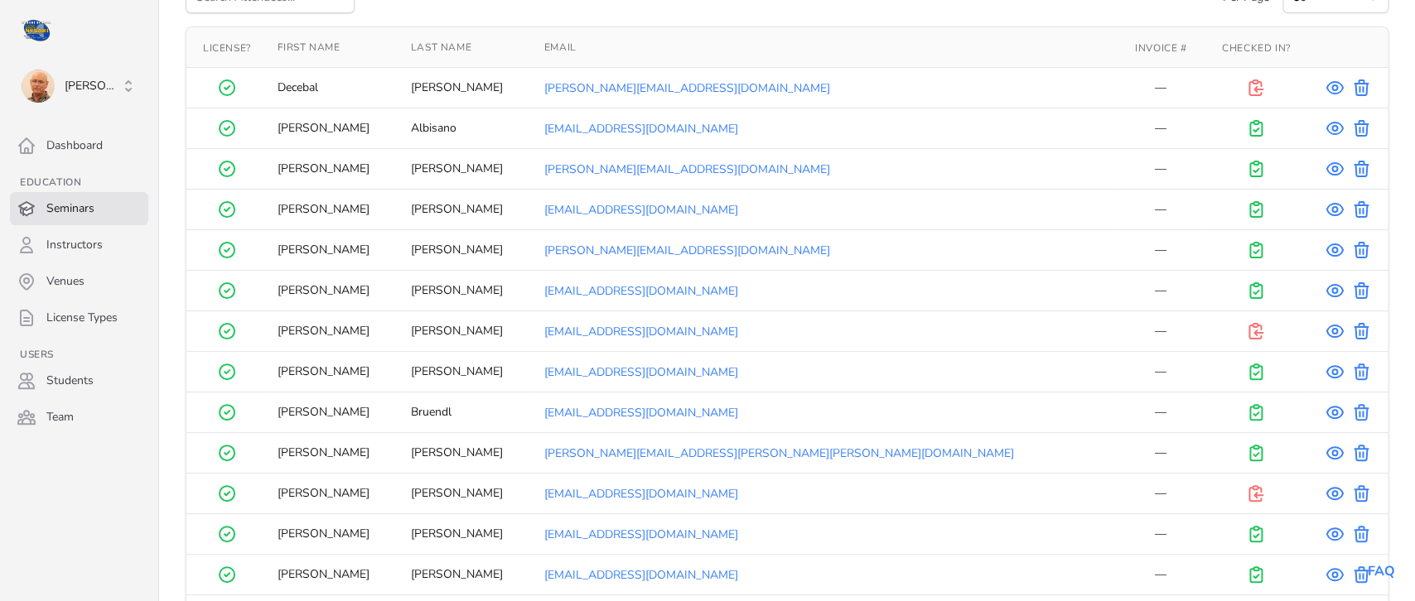
scroll to position [1070, 0]
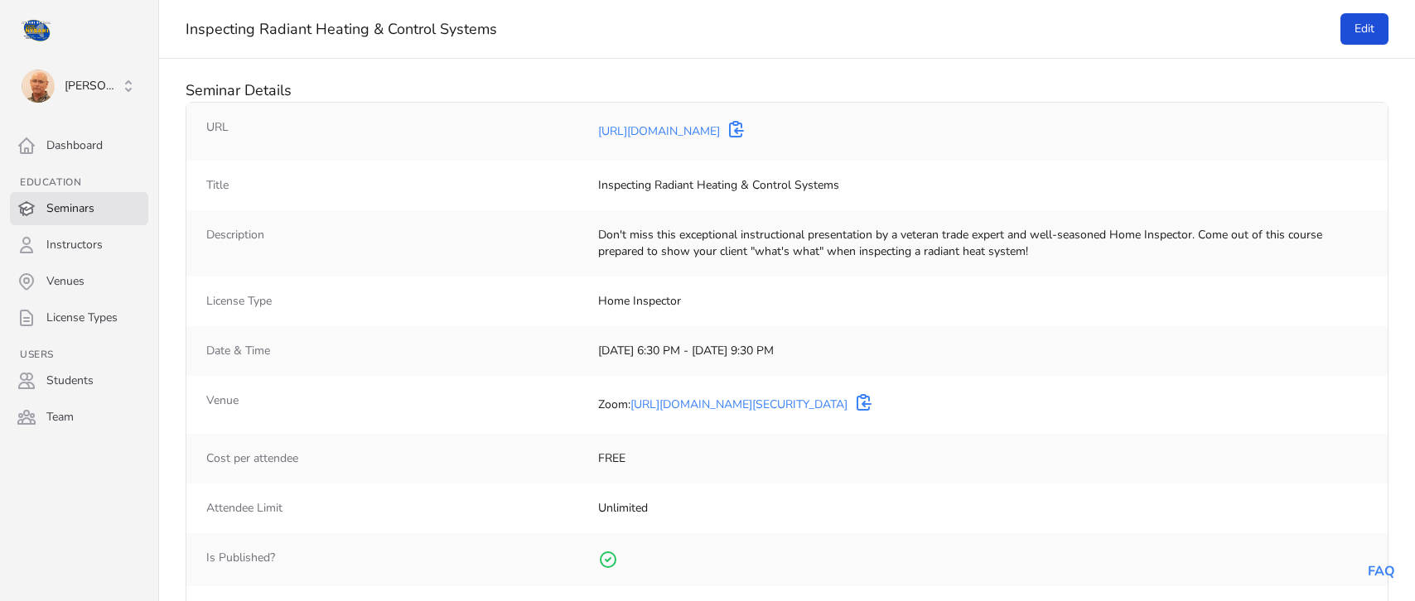
select select "50"
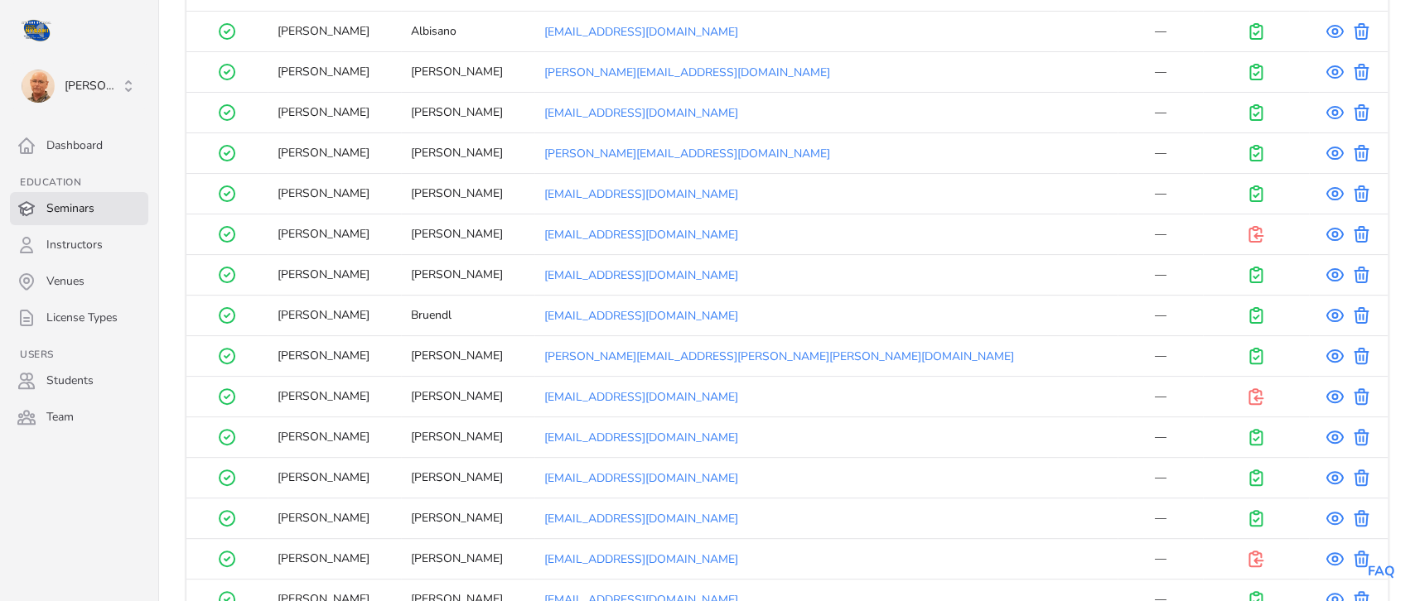
scroll to position [1189, 0]
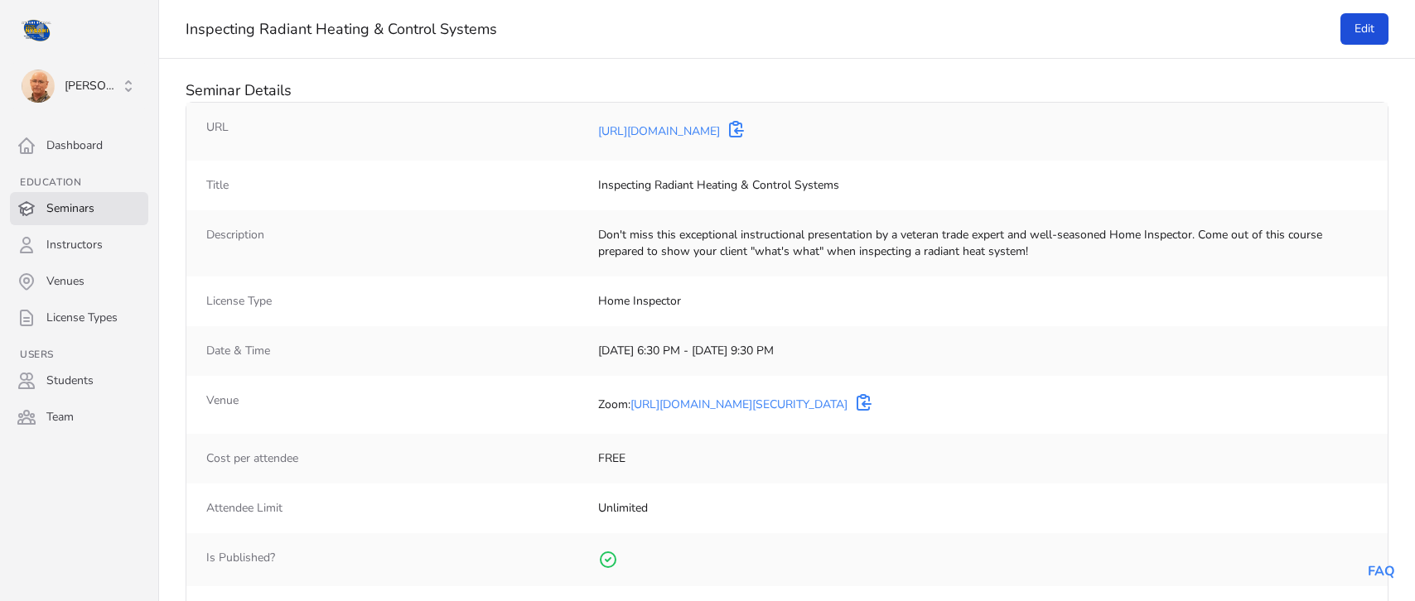
select select "50"
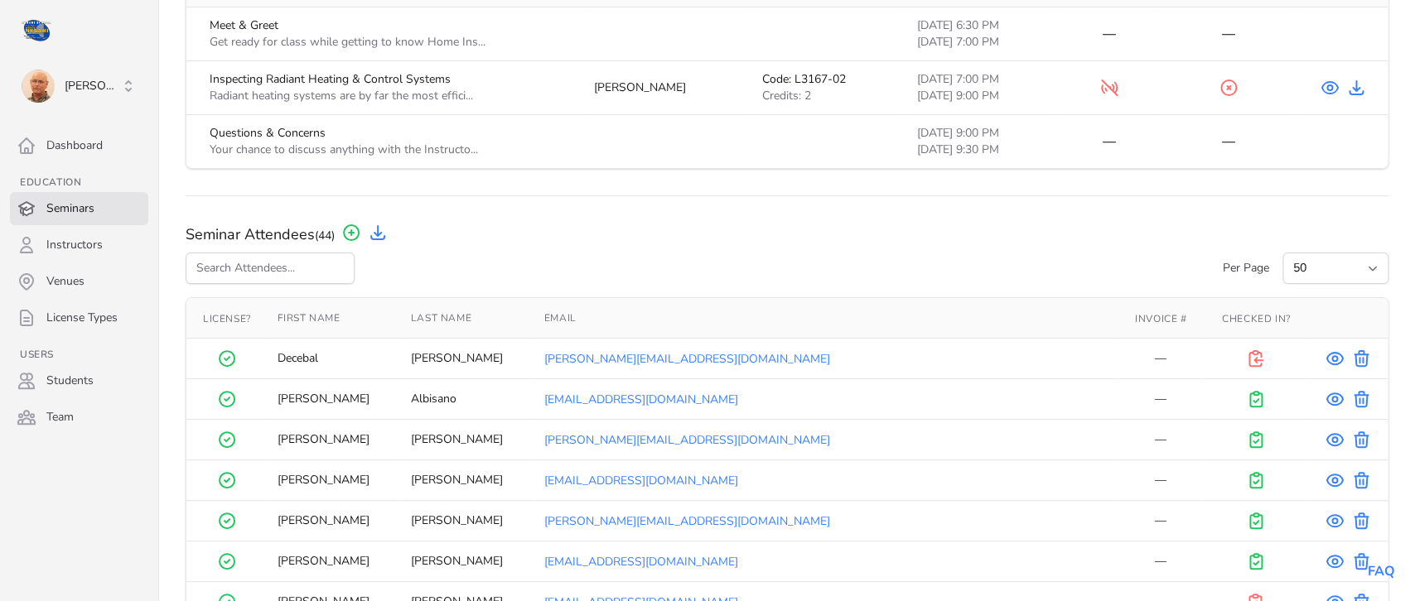
scroll to position [719, 0]
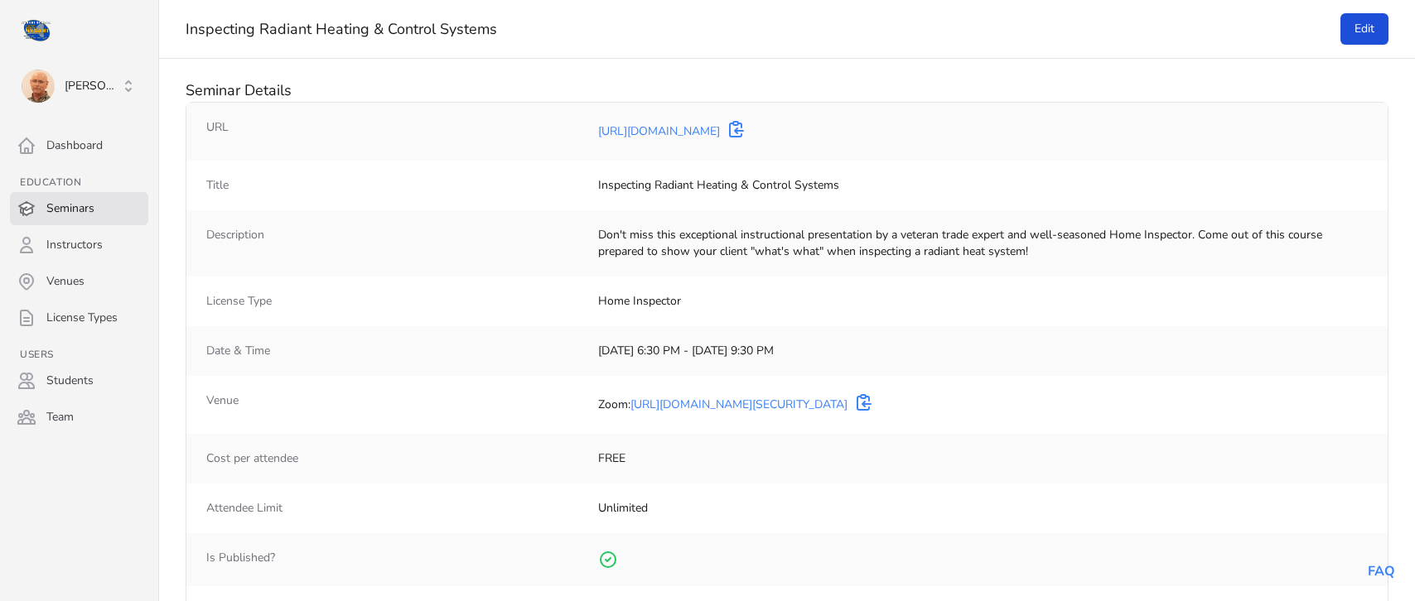
select select "50"
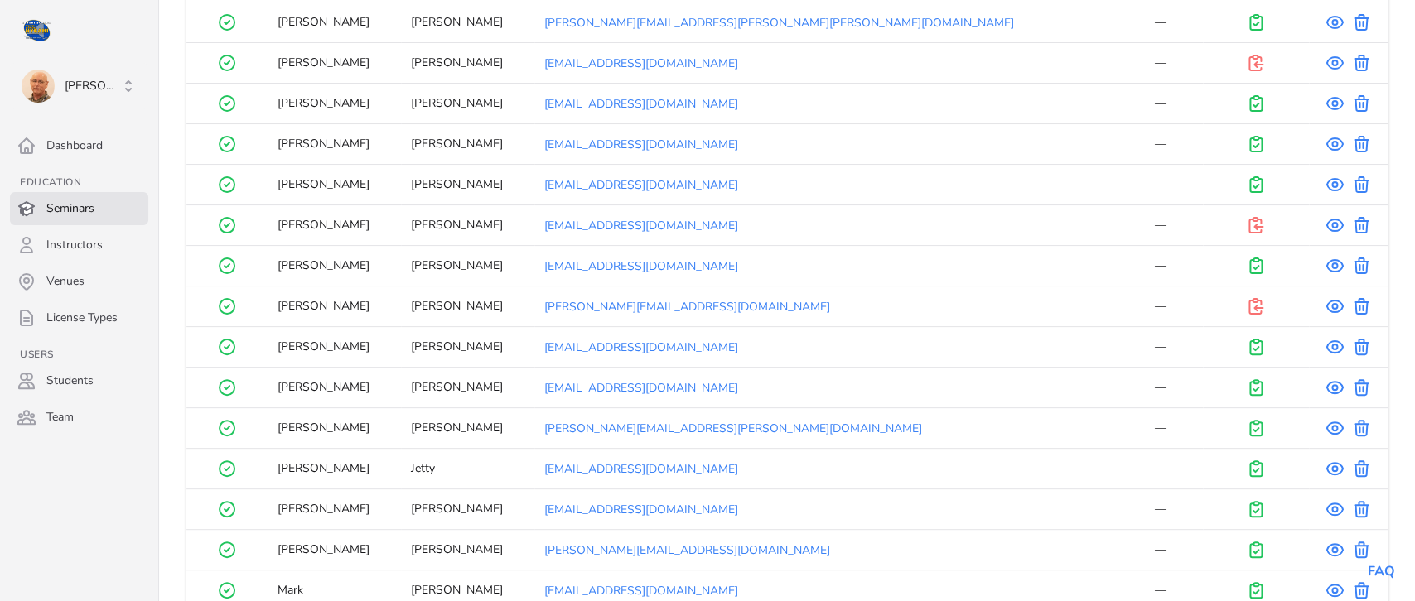
scroll to position [1455, 0]
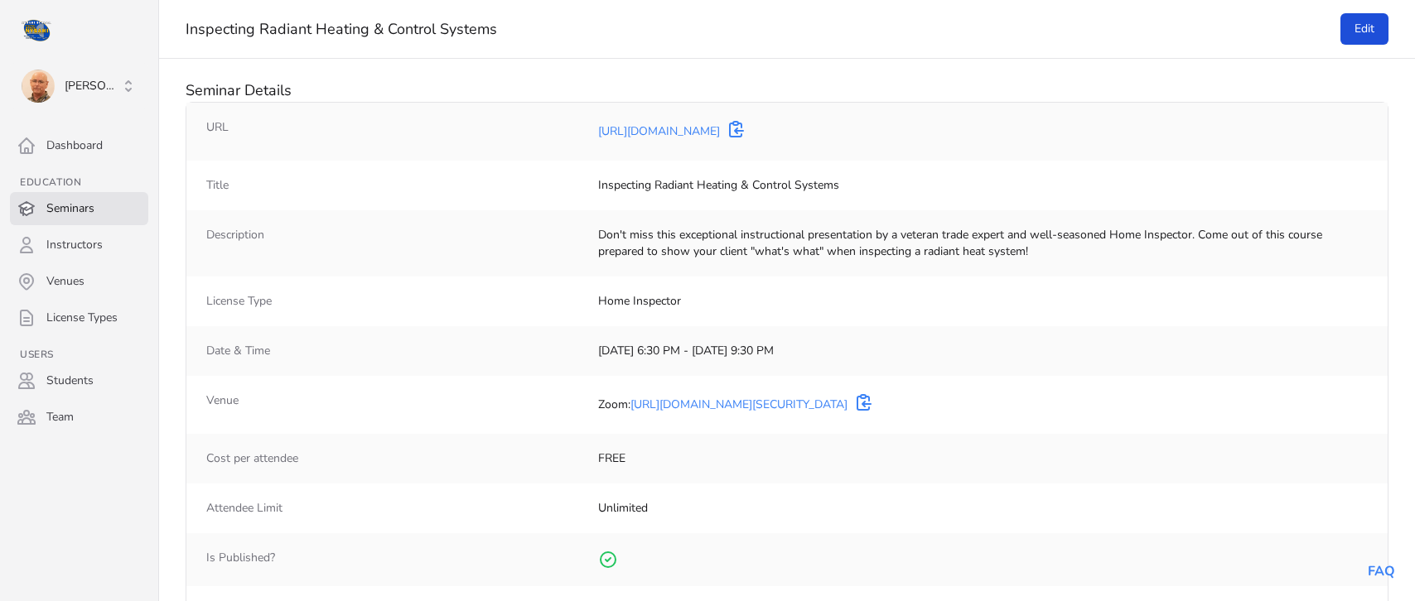
select select "50"
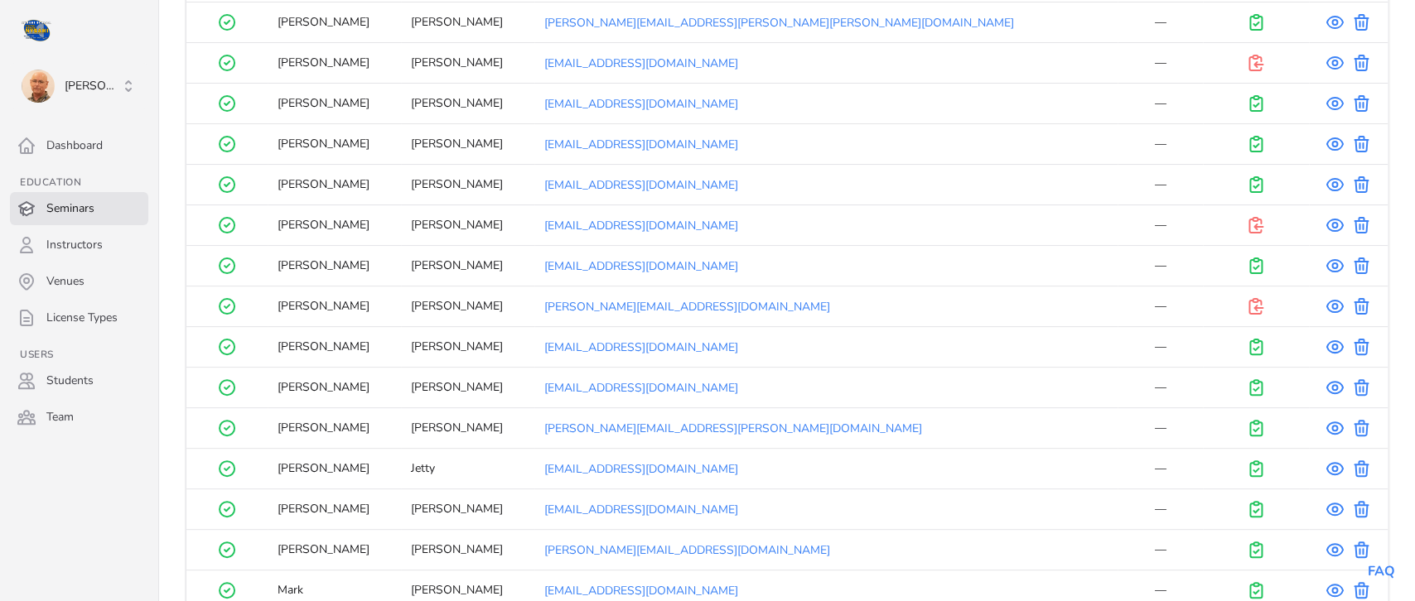
scroll to position [1500, 0]
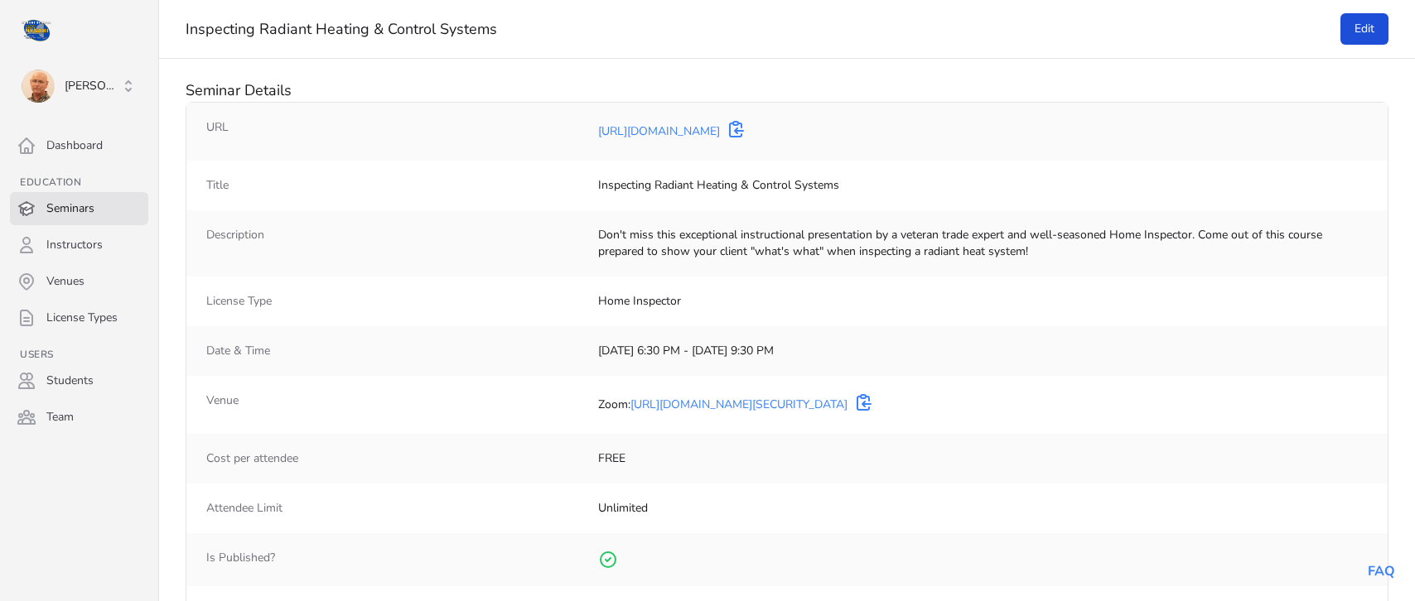
select select "50"
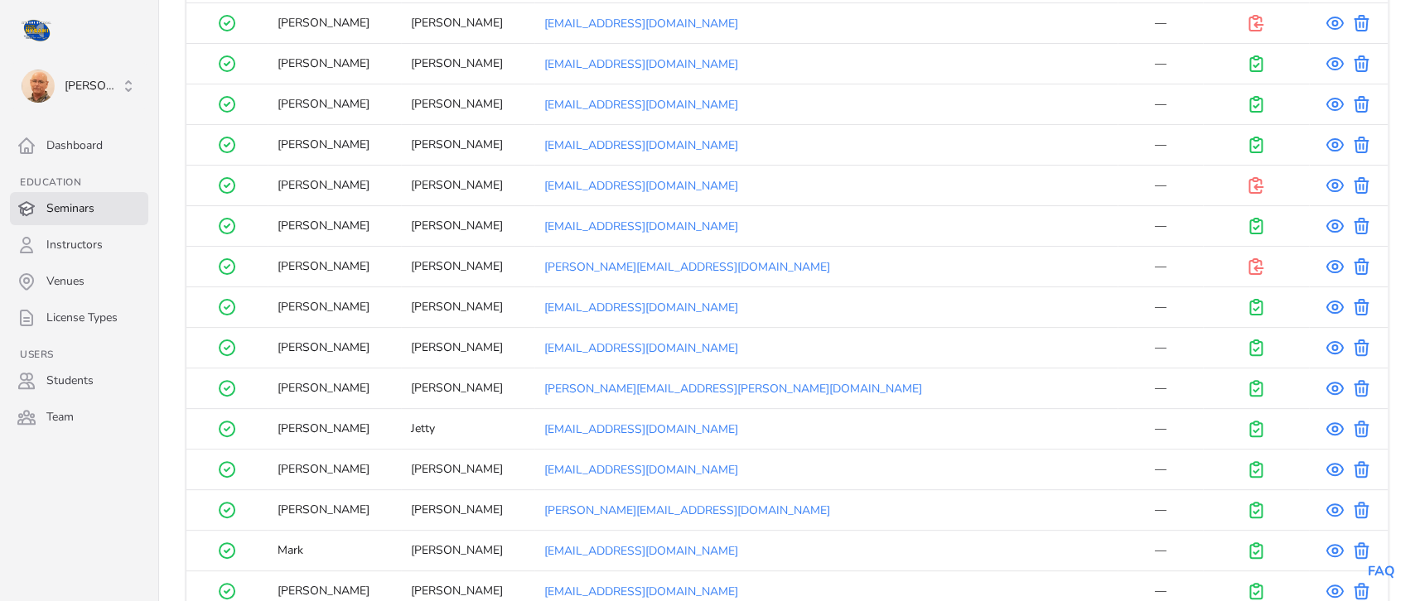
scroll to position [1523, 0]
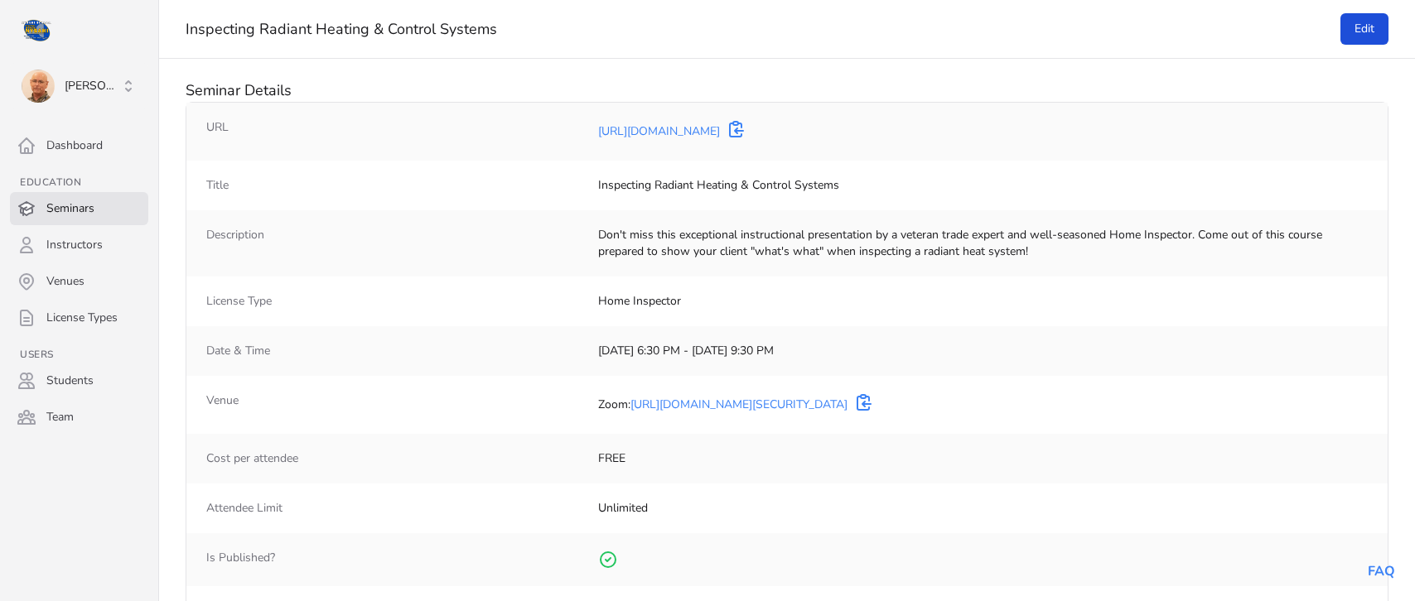
select select "50"
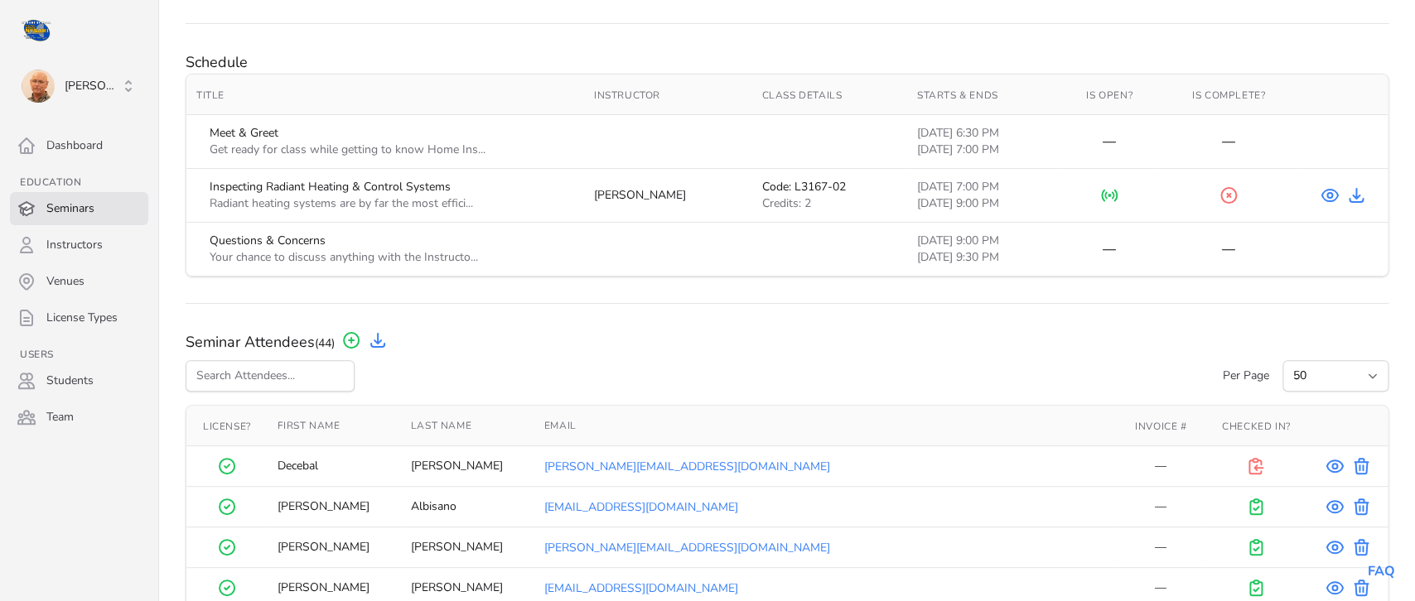
scroll to position [690, 0]
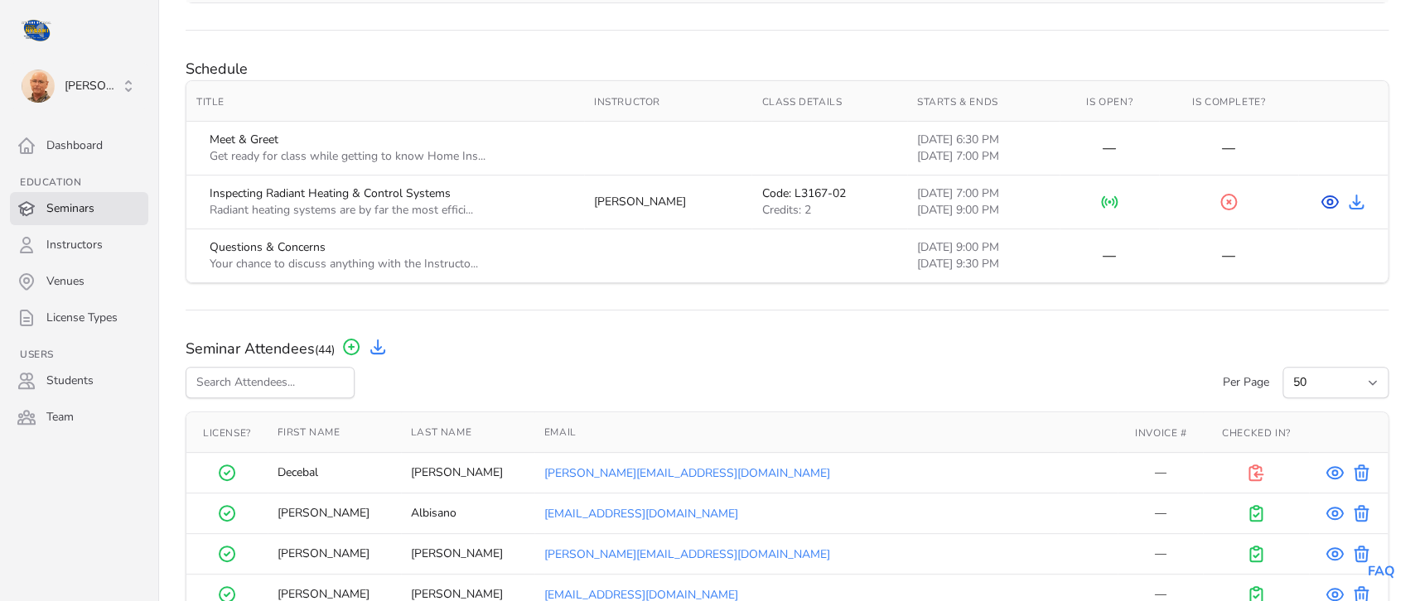
click at [1327, 204] on icon at bounding box center [1329, 202] width 5 height 5
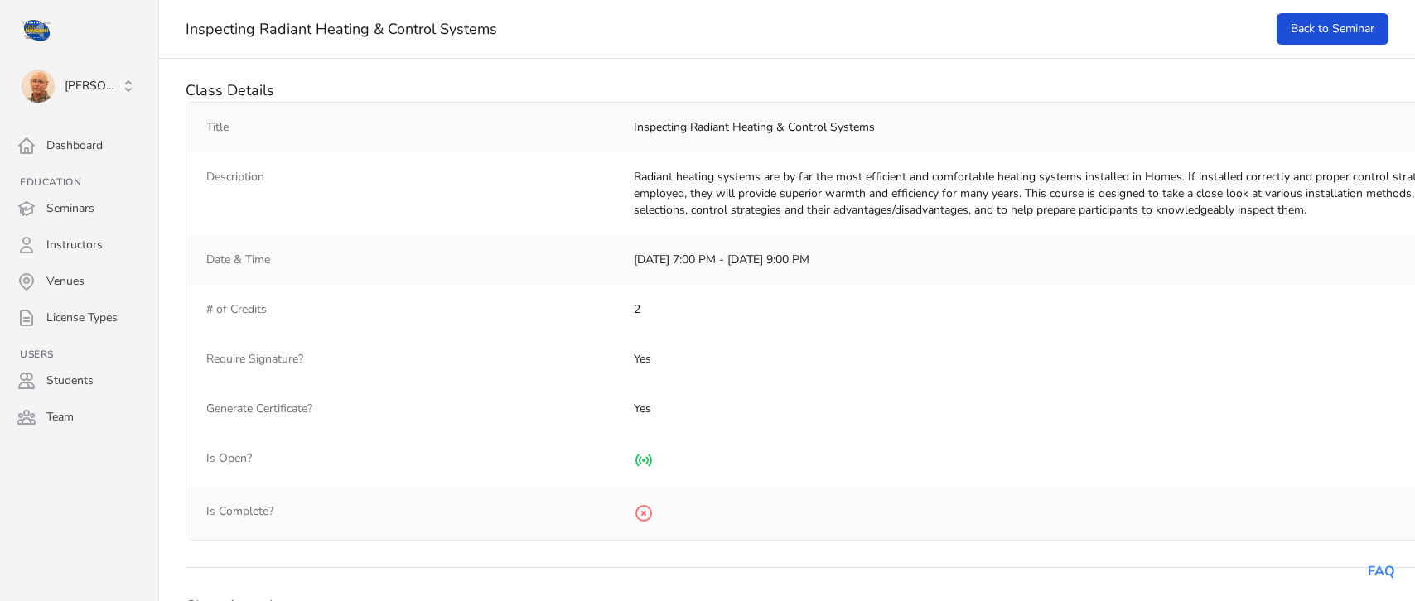
select select "50"
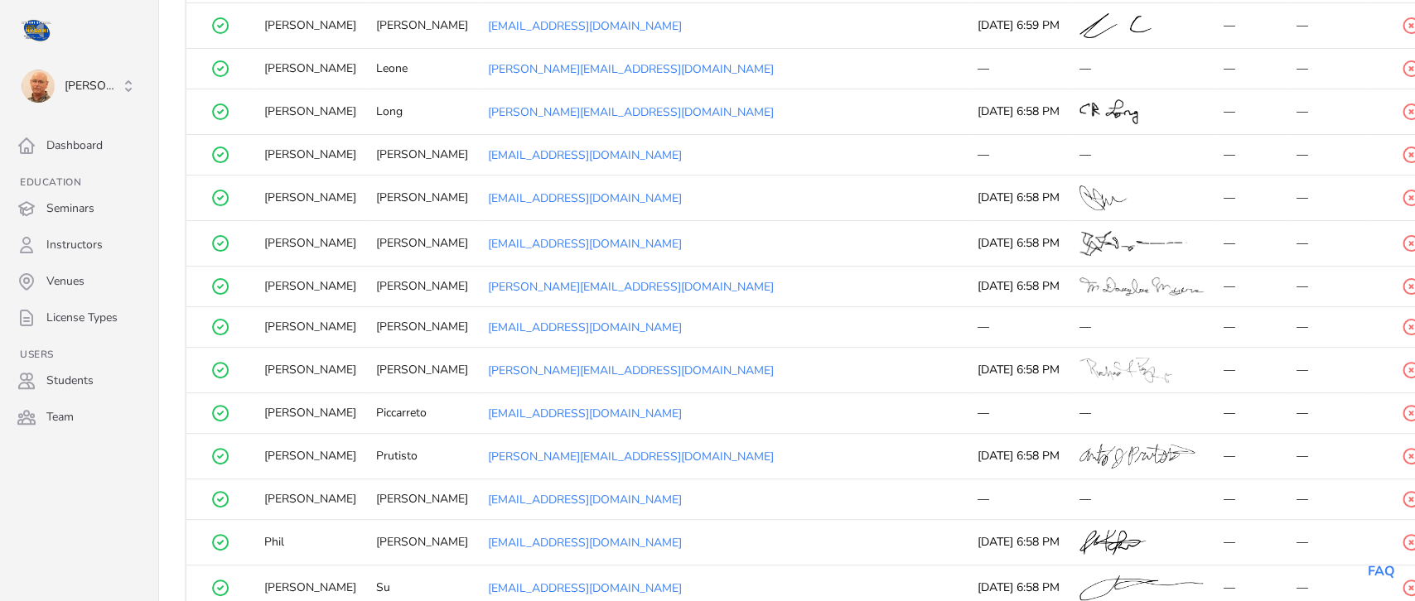
scroll to position [1621, 0]
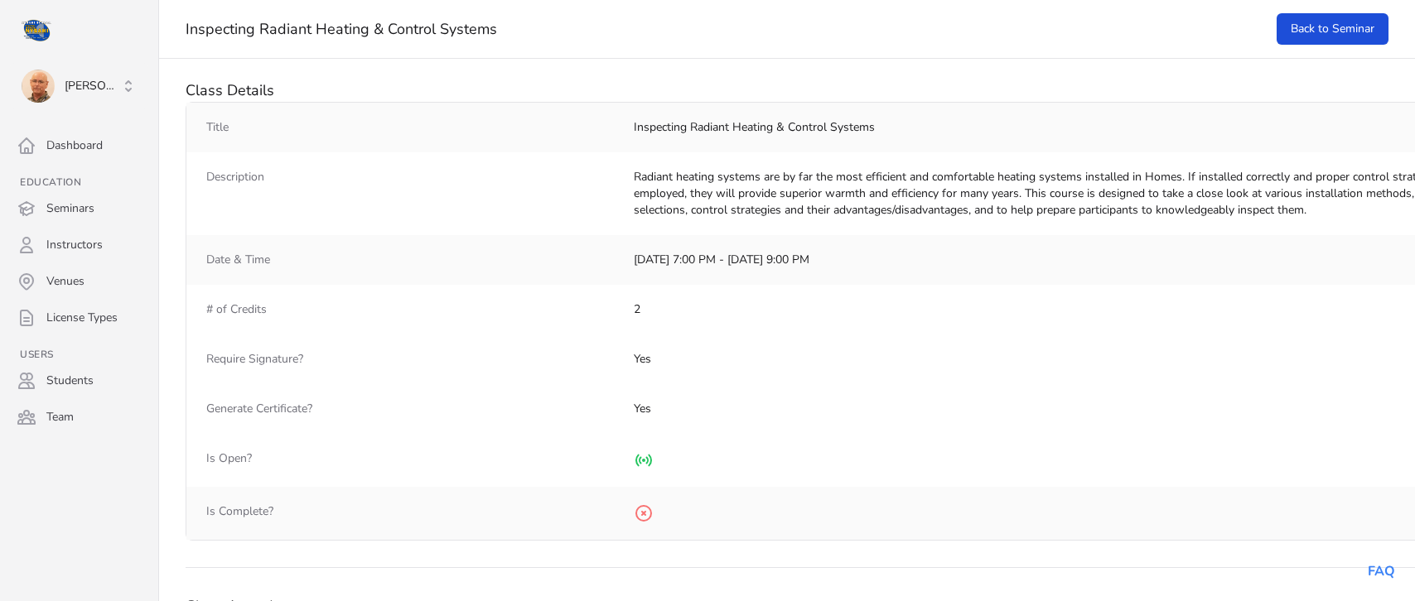
select select "50"
click at [1343, 22] on link "Back to Seminar" at bounding box center [1333, 28] width 112 height 31
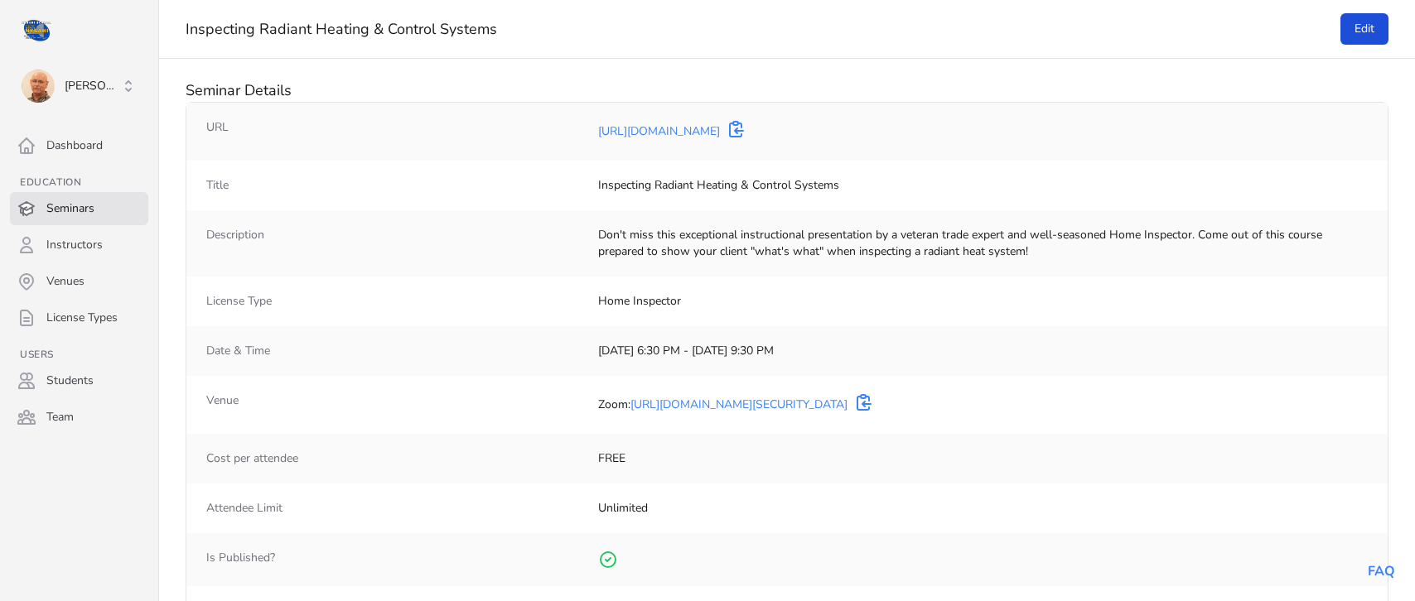
select select "50"
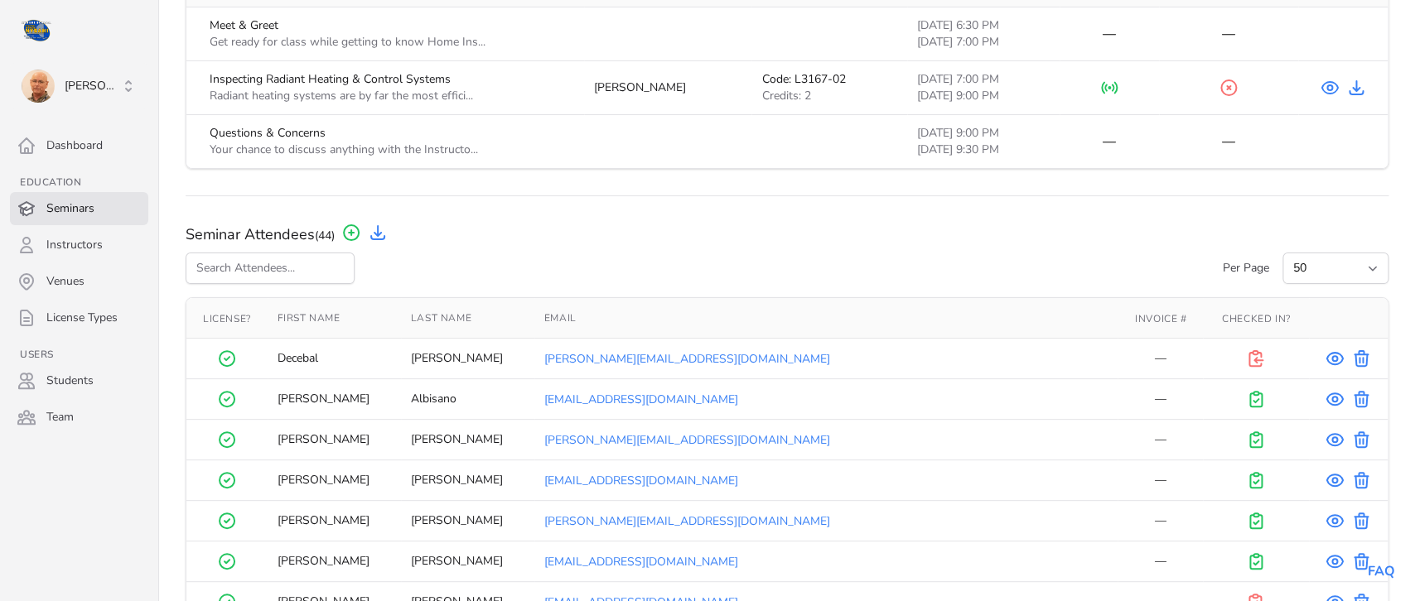
scroll to position [656, 0]
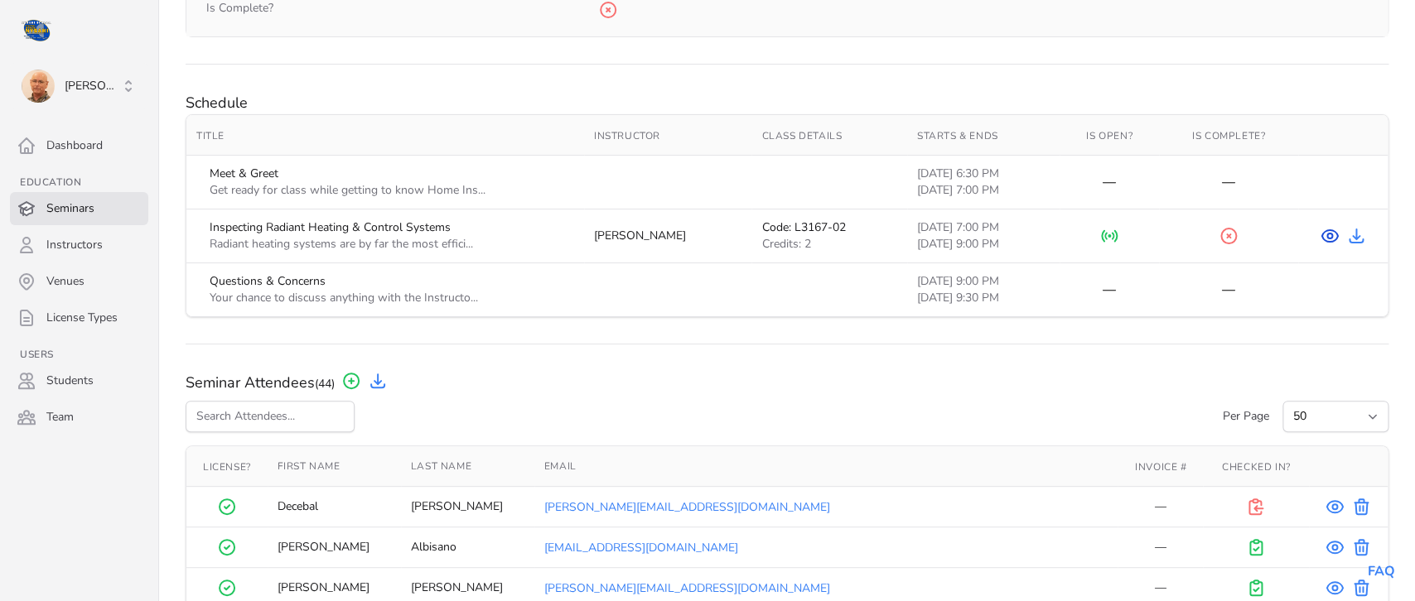
click at [1330, 234] on icon "View Course" at bounding box center [1330, 236] width 20 height 20
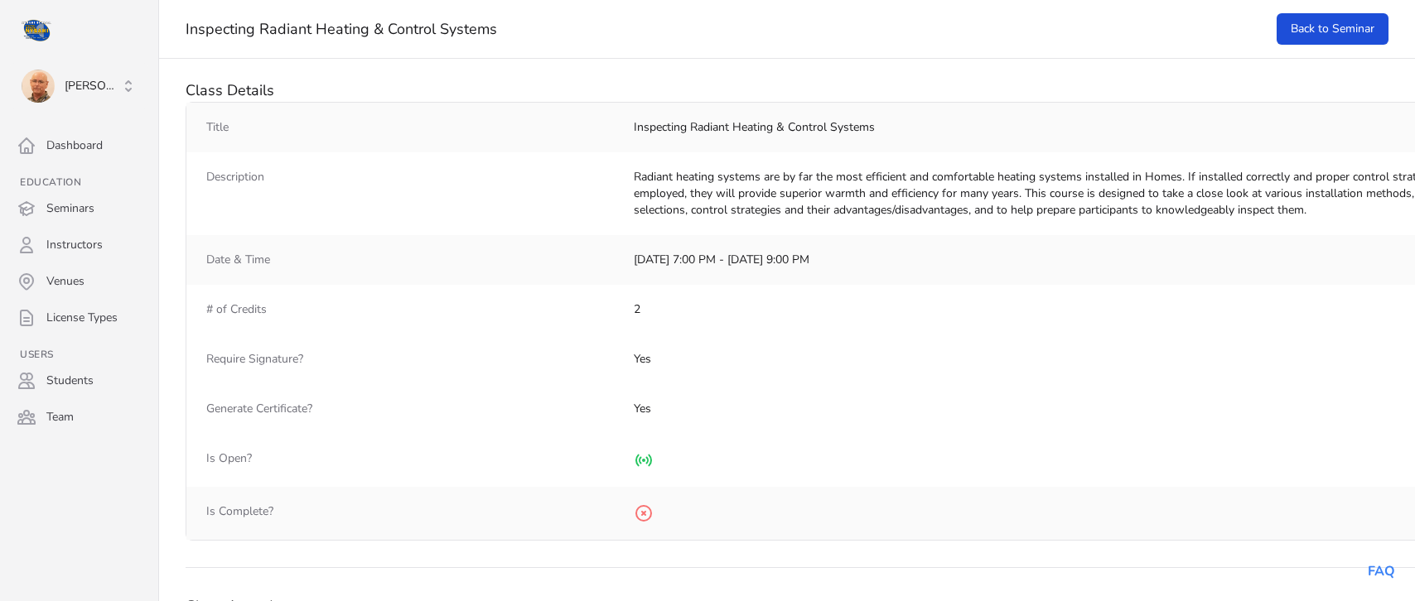
select select "50"
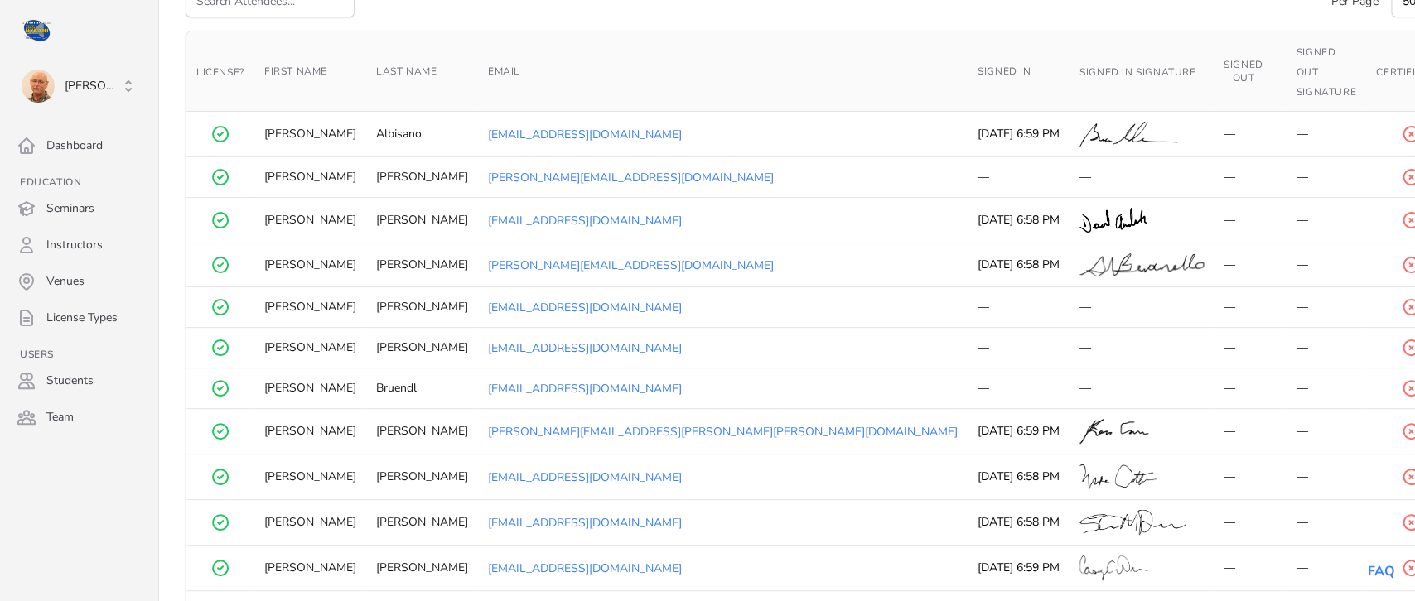
scroll to position [656, 0]
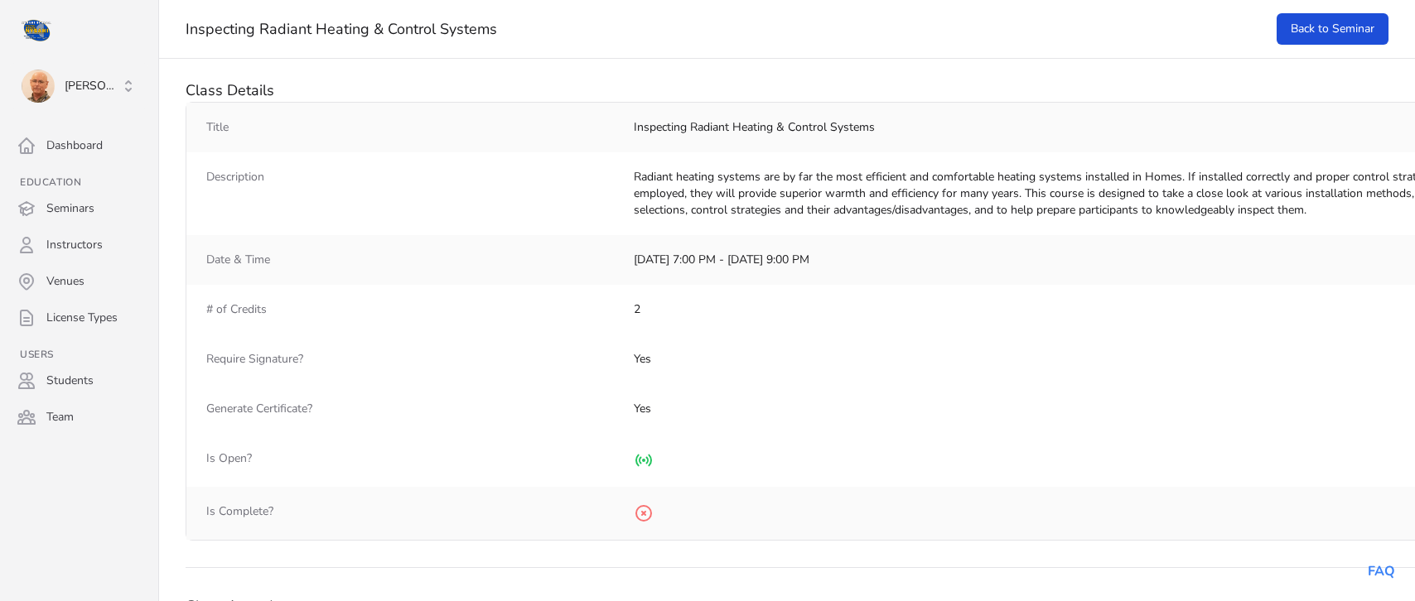
select select "50"
click at [1334, 34] on link "Back to Seminar" at bounding box center [1333, 28] width 112 height 31
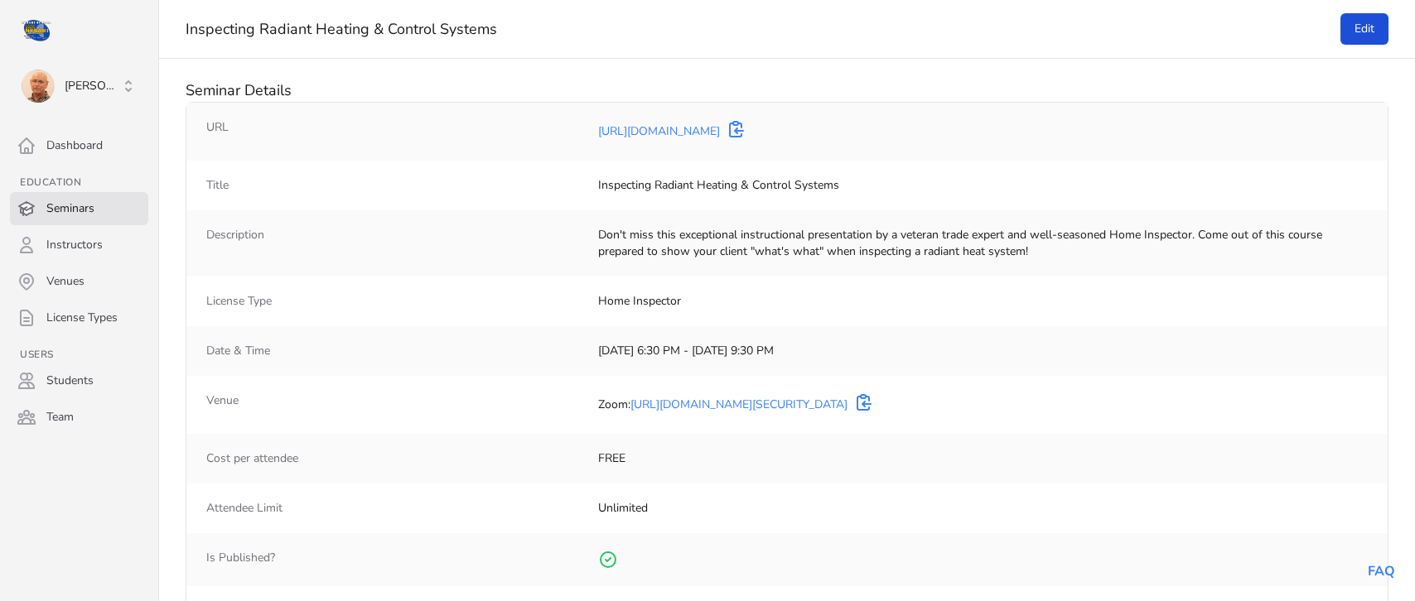
select select "50"
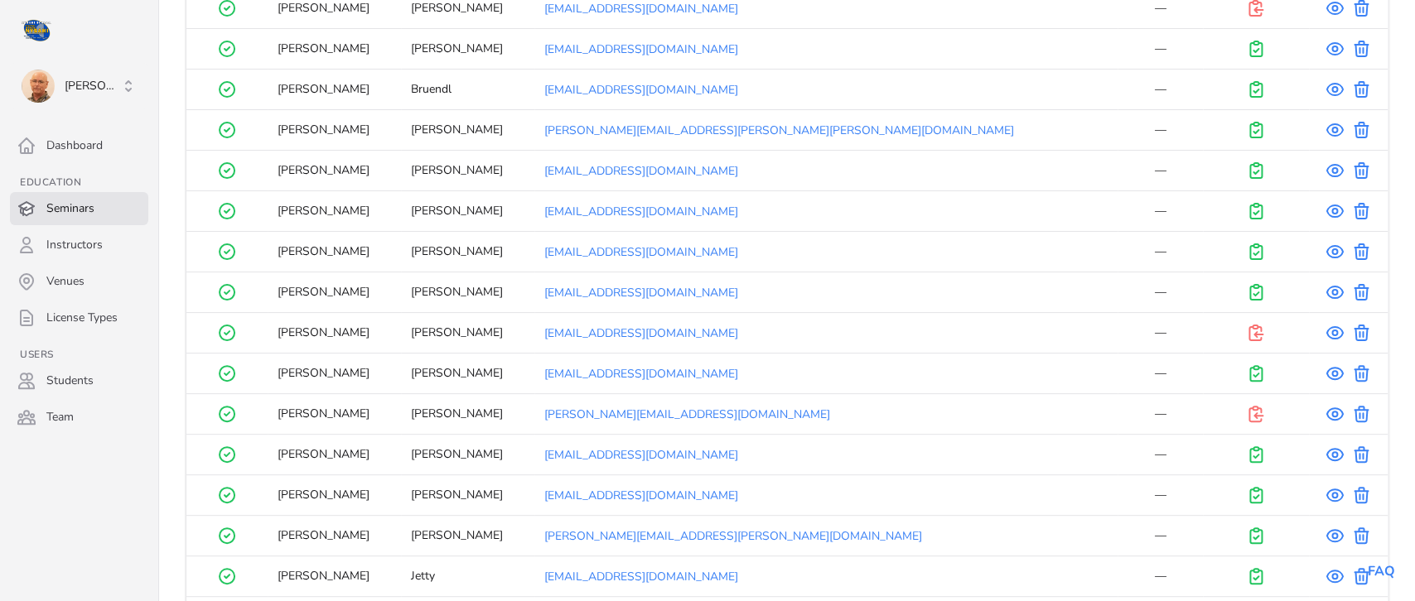
scroll to position [1359, 0]
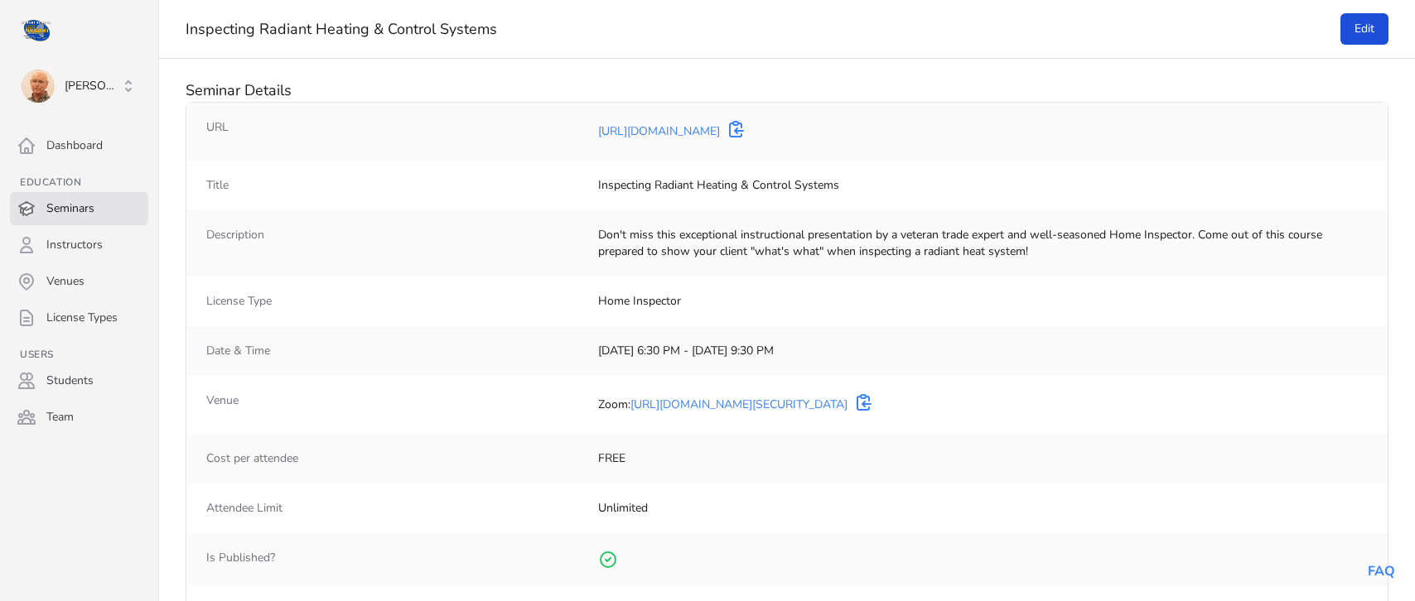
select select "50"
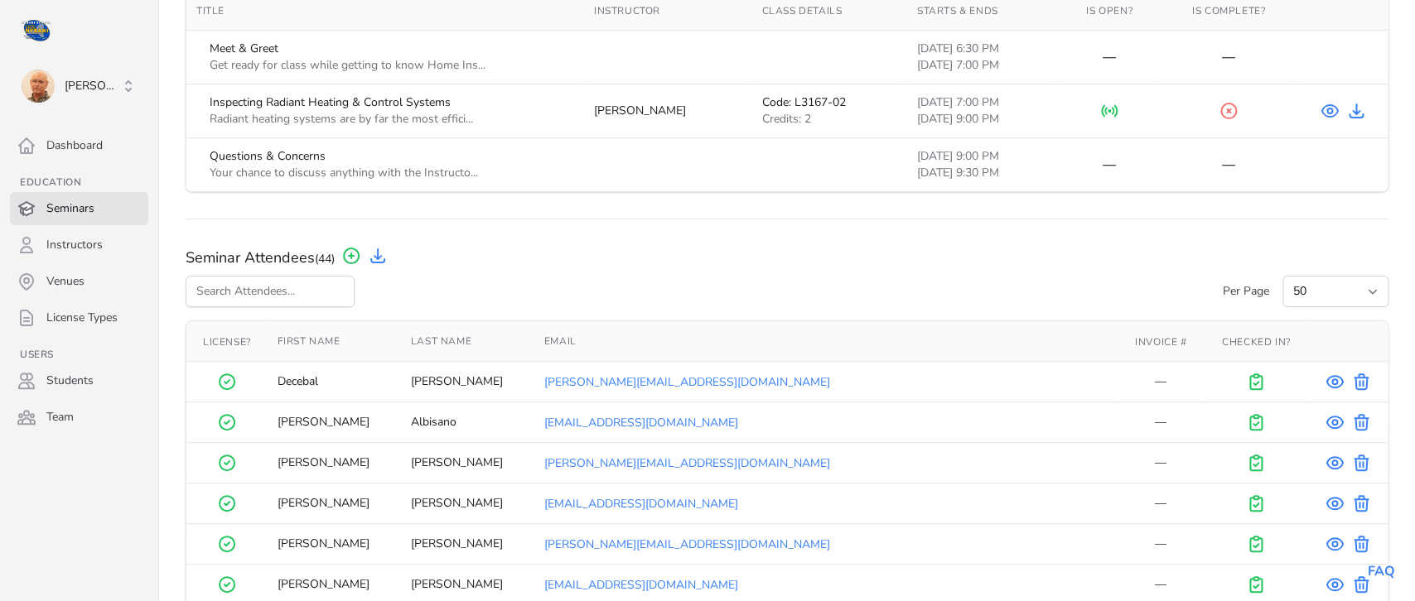
scroll to position [594, 0]
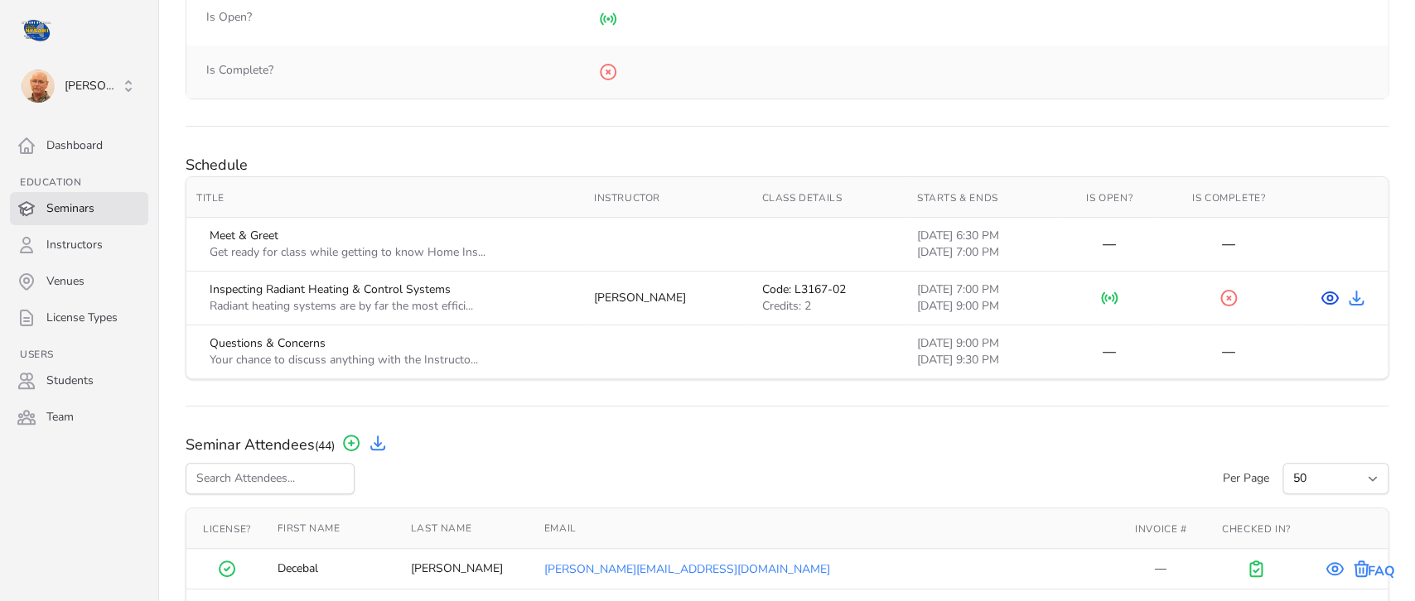
click at [1328, 297] on icon "View Course" at bounding box center [1330, 298] width 20 height 20
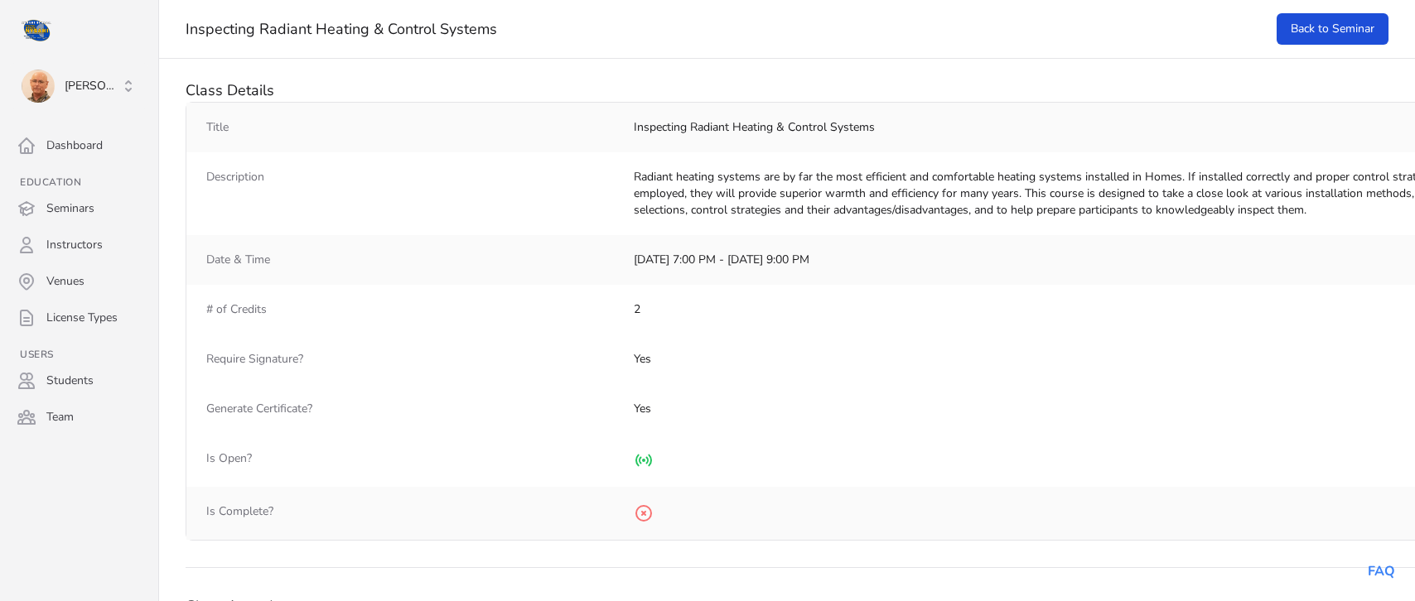
select select "50"
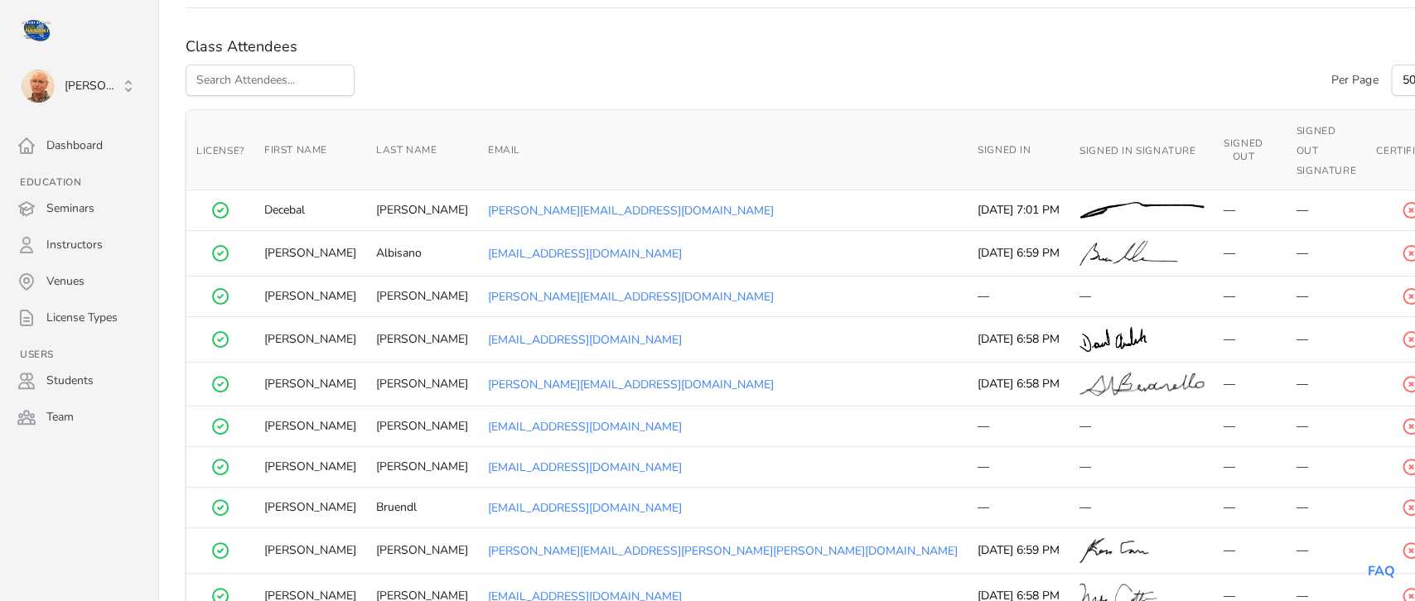
scroll to position [556, 0]
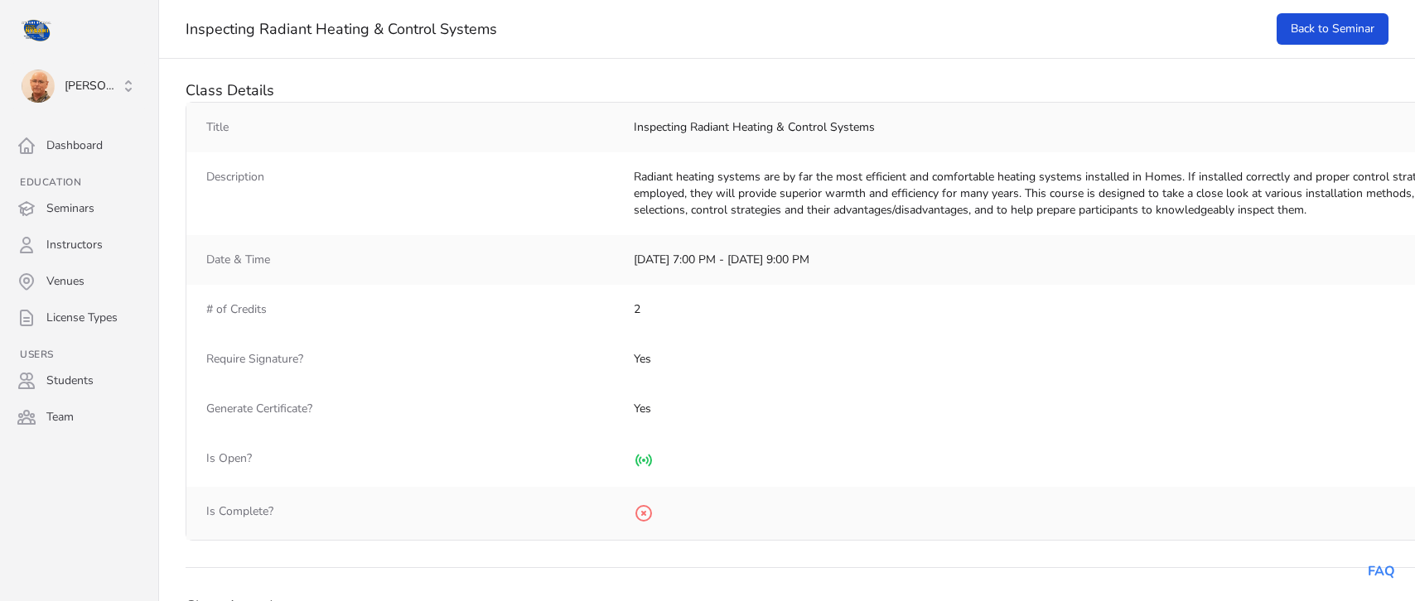
select select "50"
click at [1332, 25] on link "Back to Seminar" at bounding box center [1333, 28] width 112 height 31
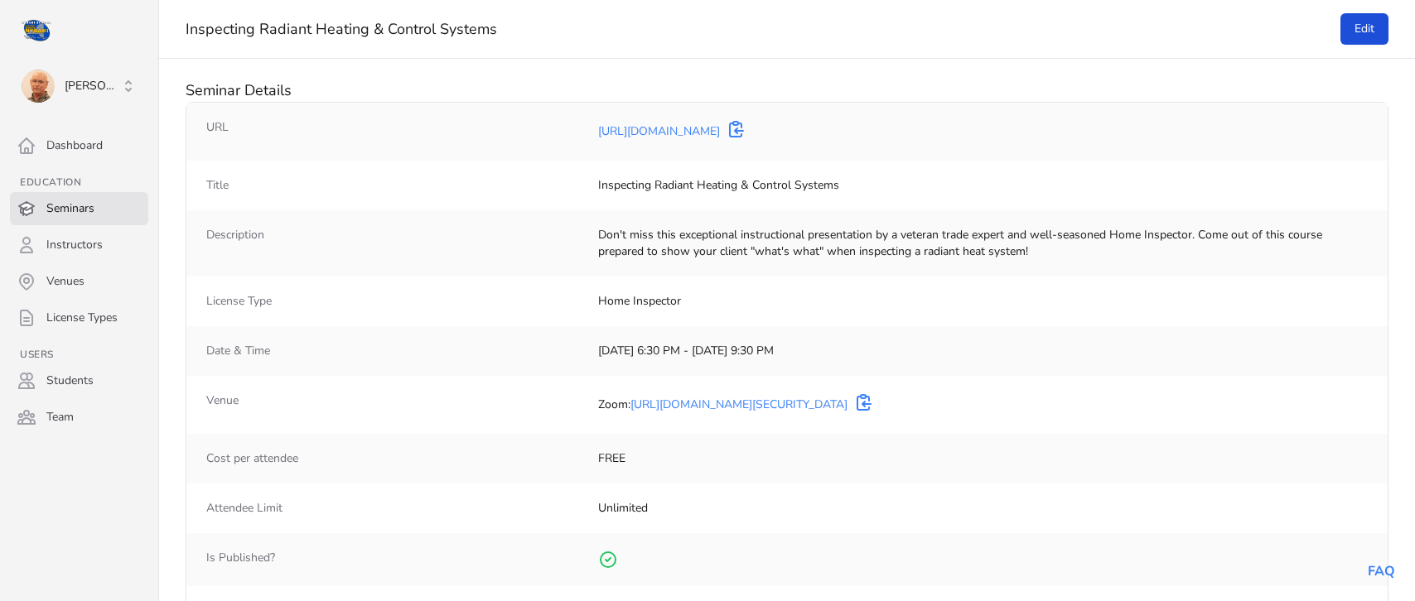
select select "50"
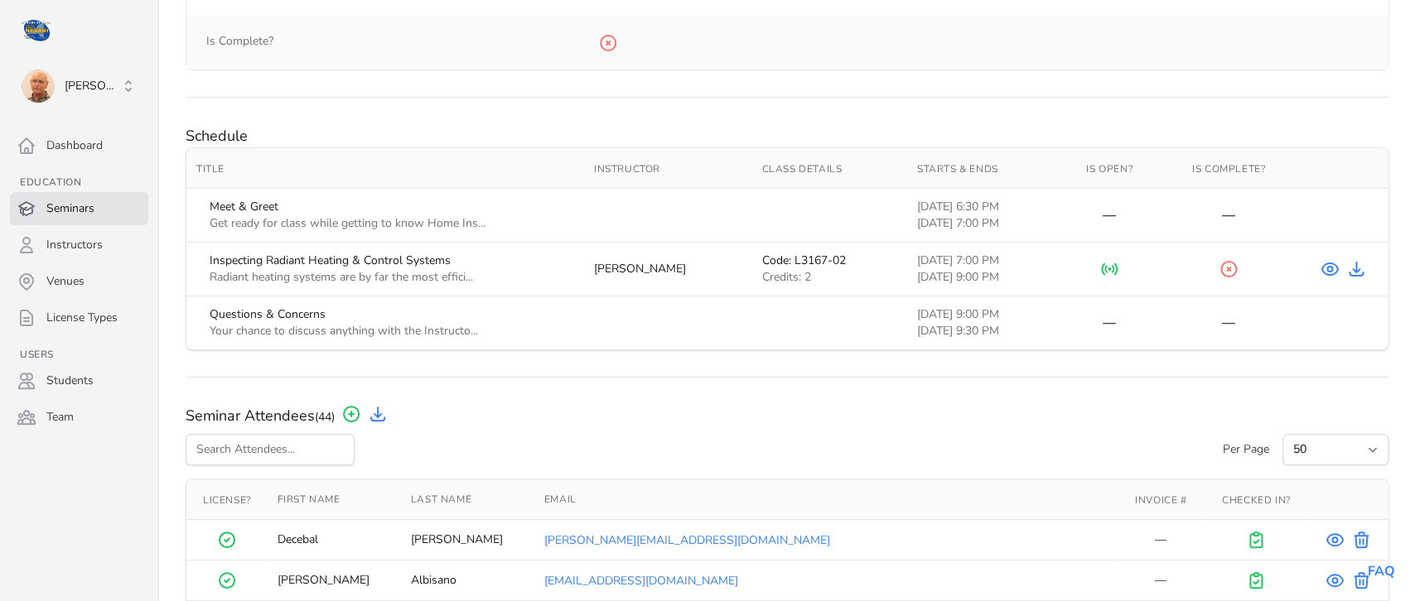
scroll to position [606, 0]
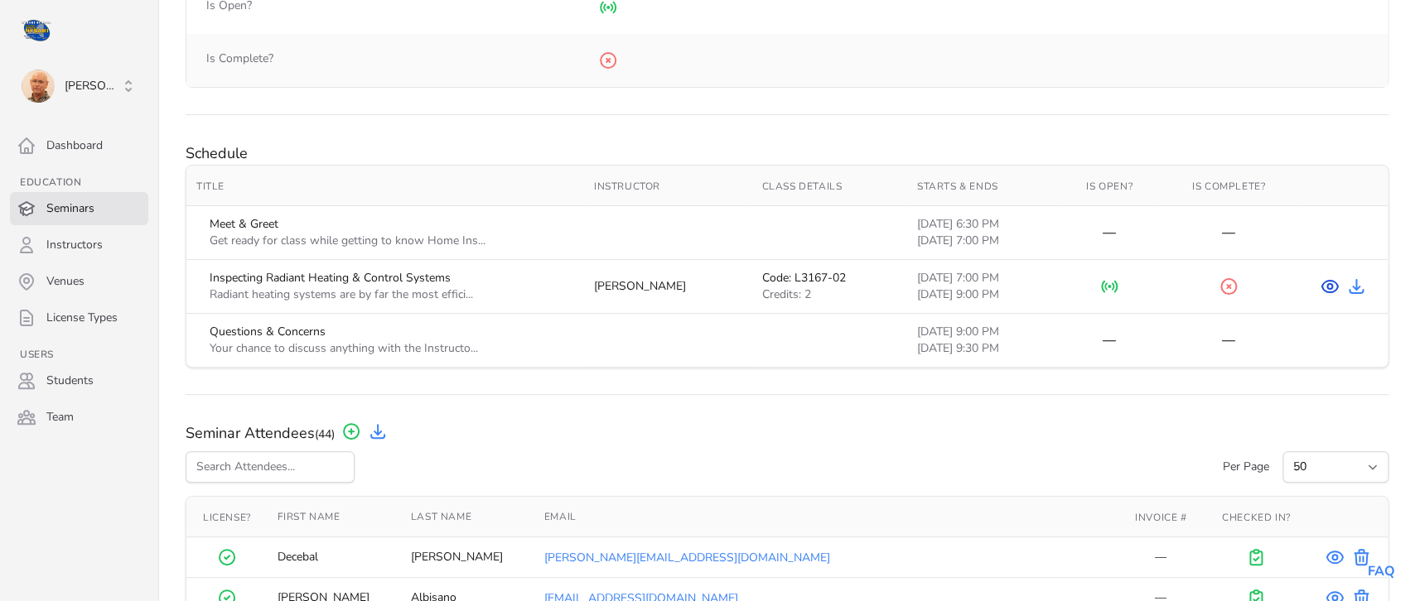
click at [1331, 285] on icon "View Course" at bounding box center [1330, 287] width 20 height 20
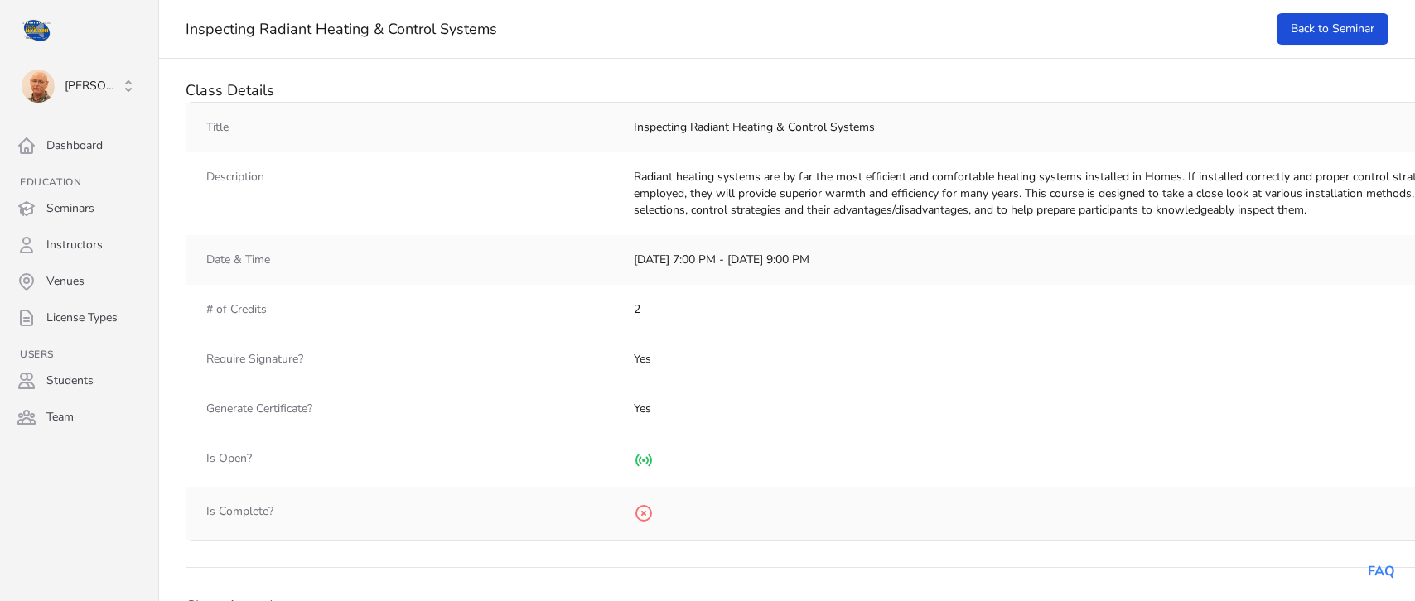
select select "50"
click at [1340, 20] on link "Back to Seminar" at bounding box center [1333, 28] width 112 height 31
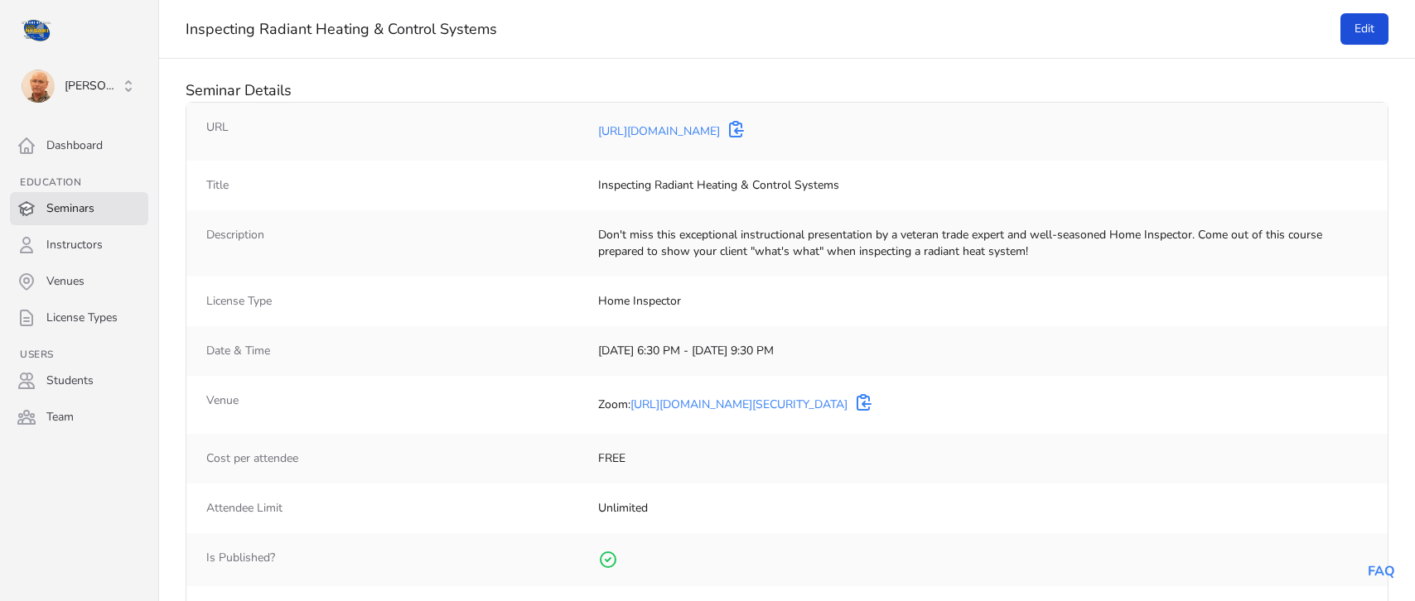
select select "50"
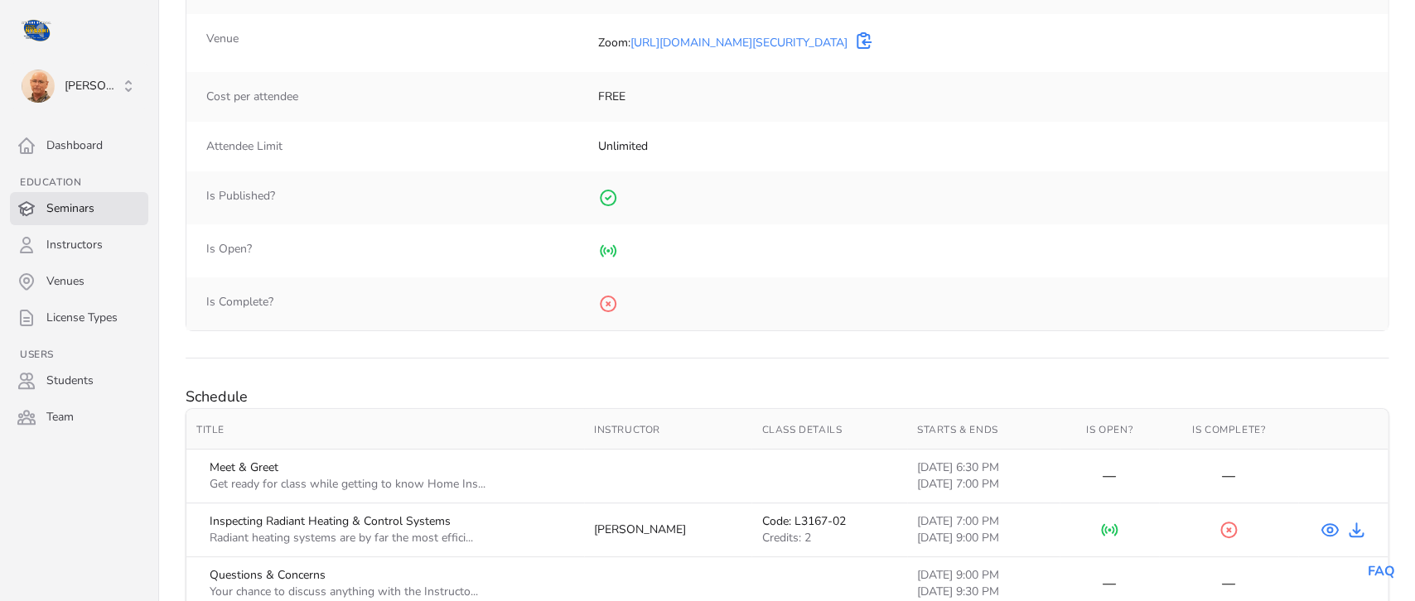
scroll to position [572, 0]
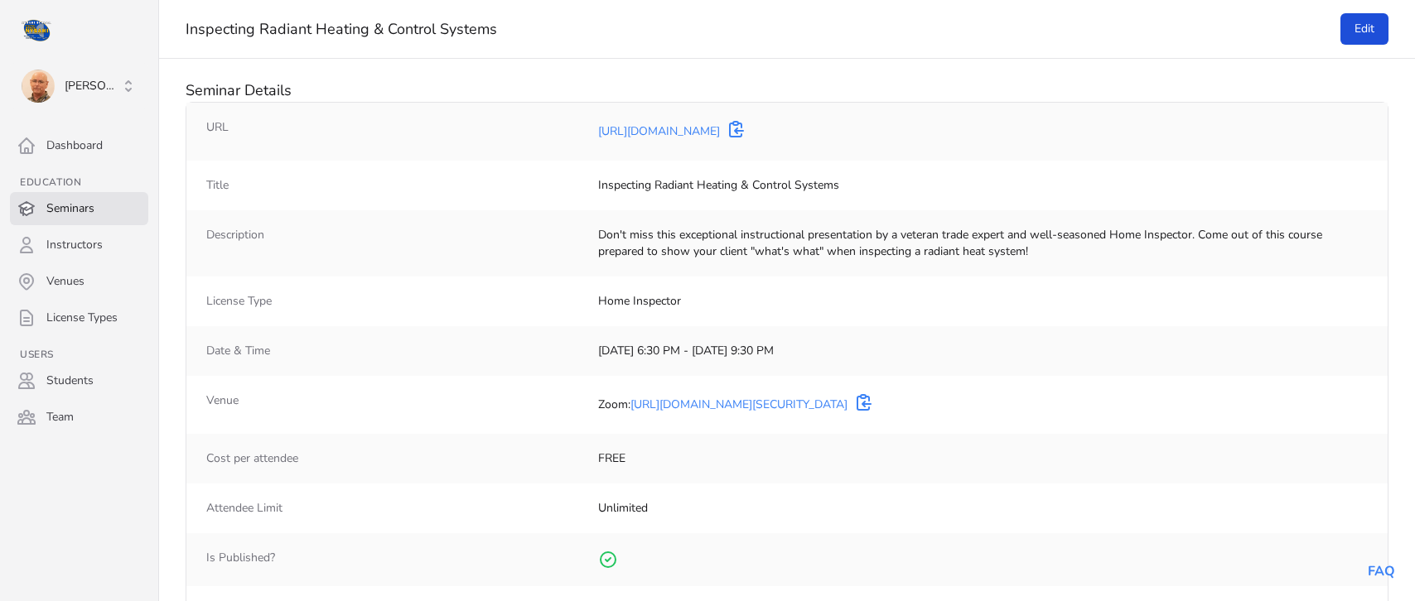
select select "50"
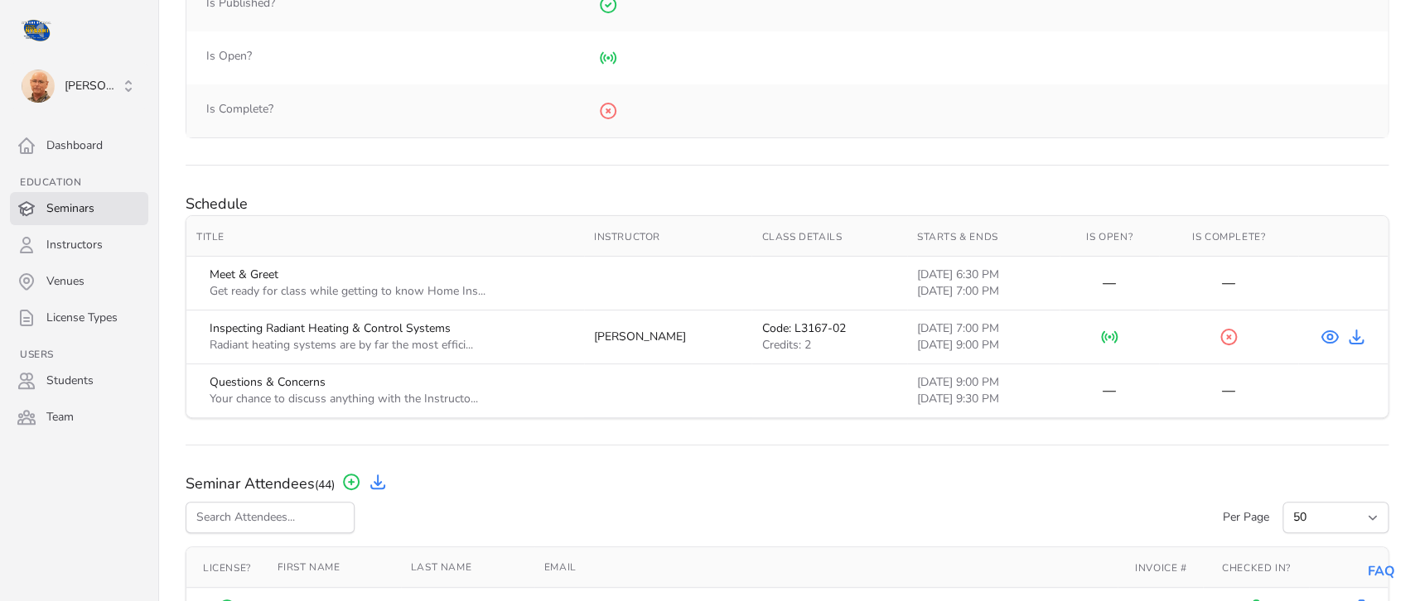
scroll to position [543, 0]
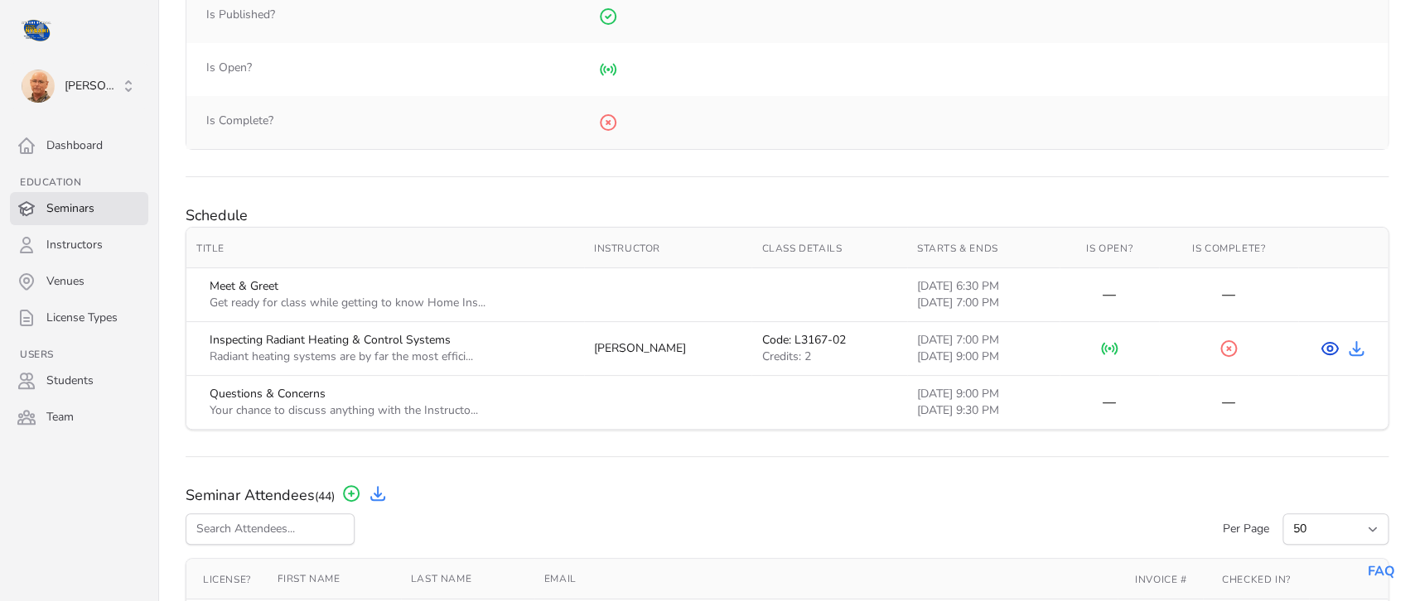
click at [1328, 351] on icon "View Course" at bounding box center [1330, 349] width 20 height 20
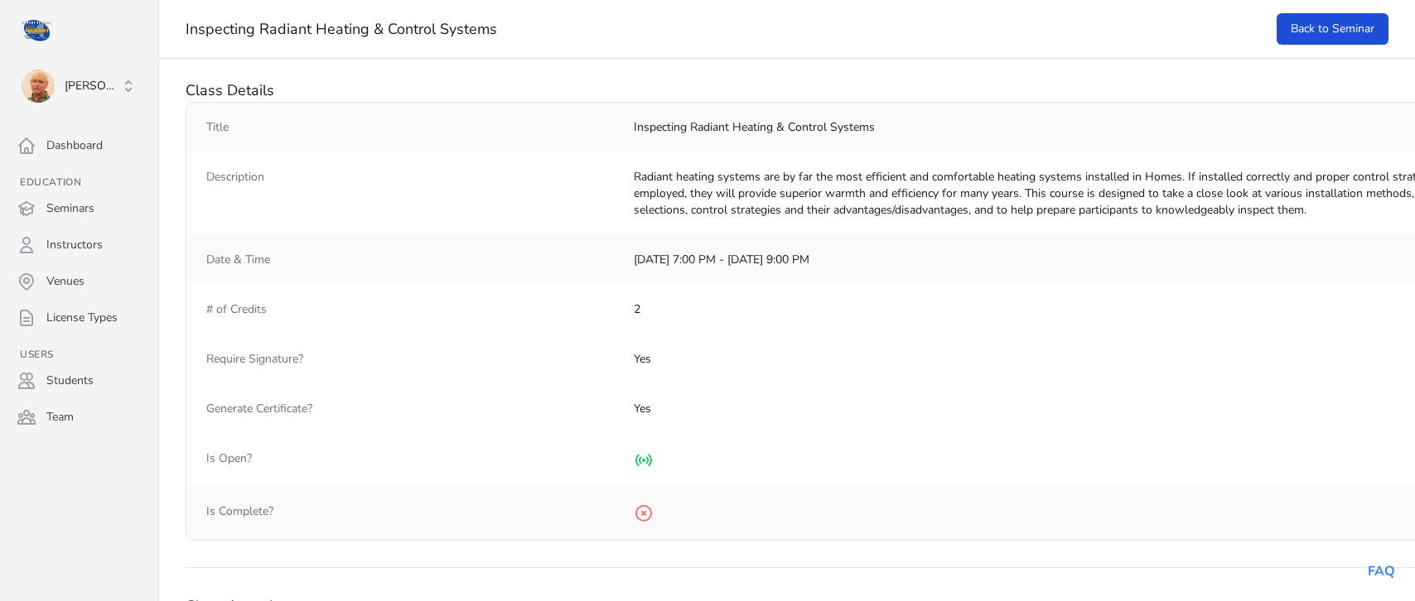
select select "50"
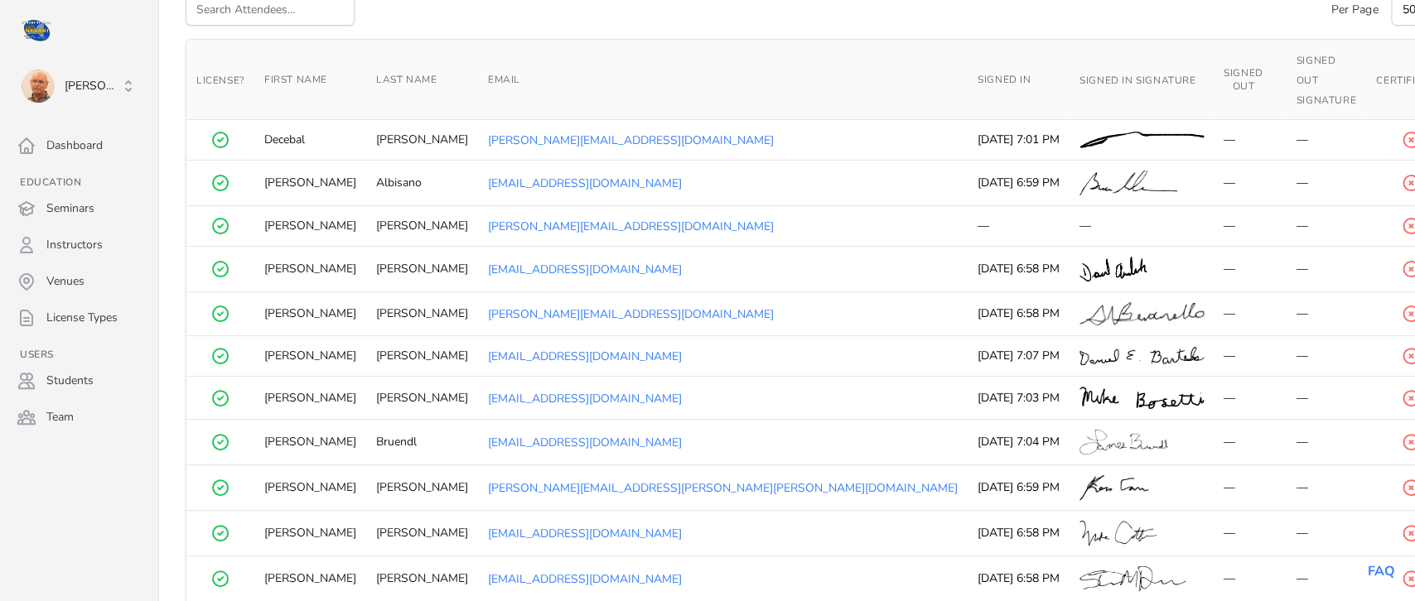
scroll to position [639, 0]
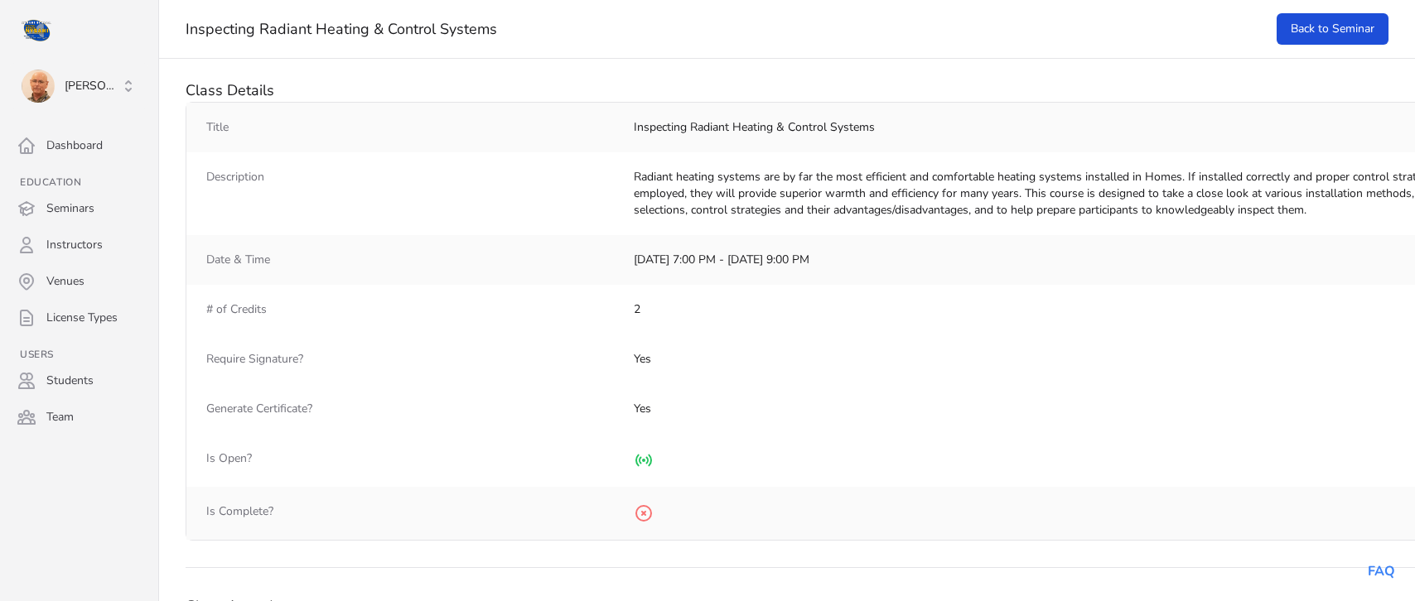
select select "50"
click at [1335, 36] on link "Back to Seminar" at bounding box center [1333, 28] width 112 height 31
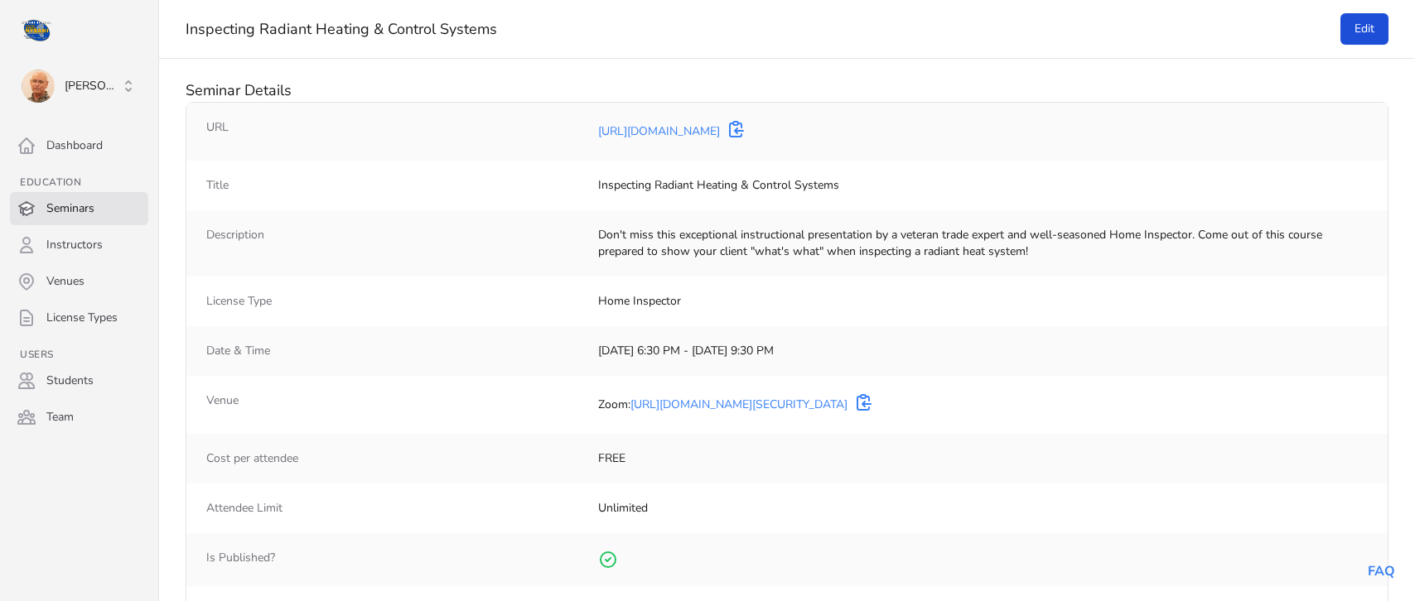
select select "50"
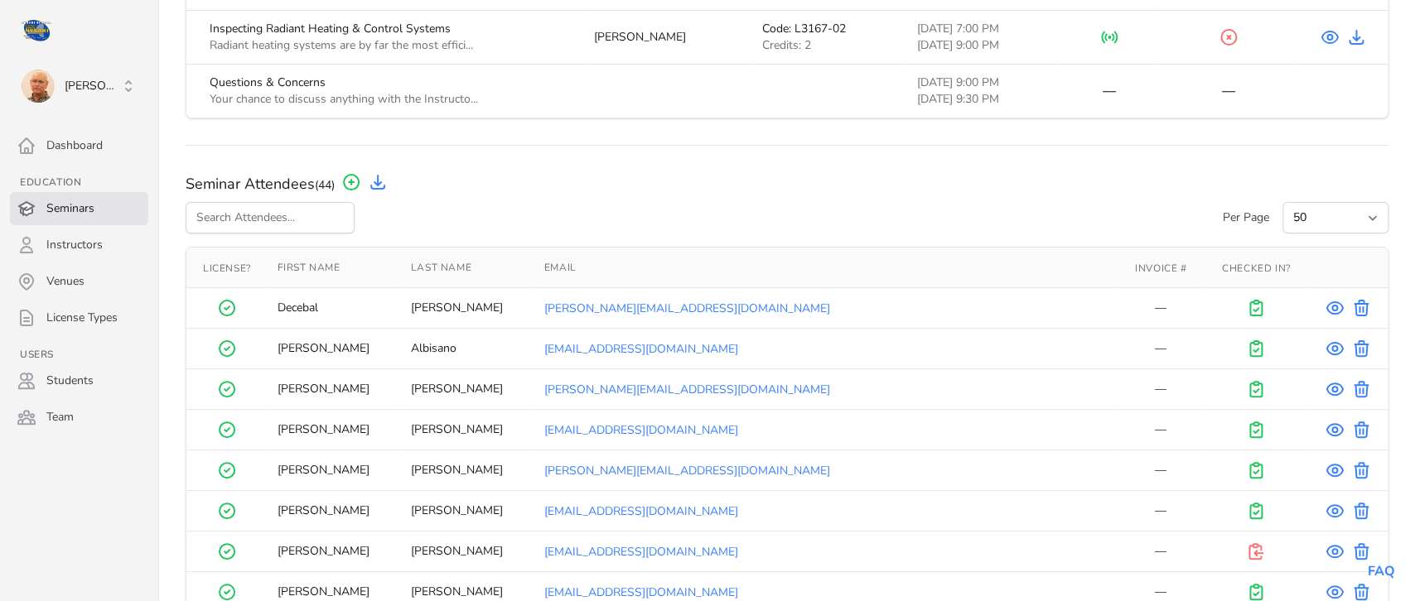
scroll to position [408, 0]
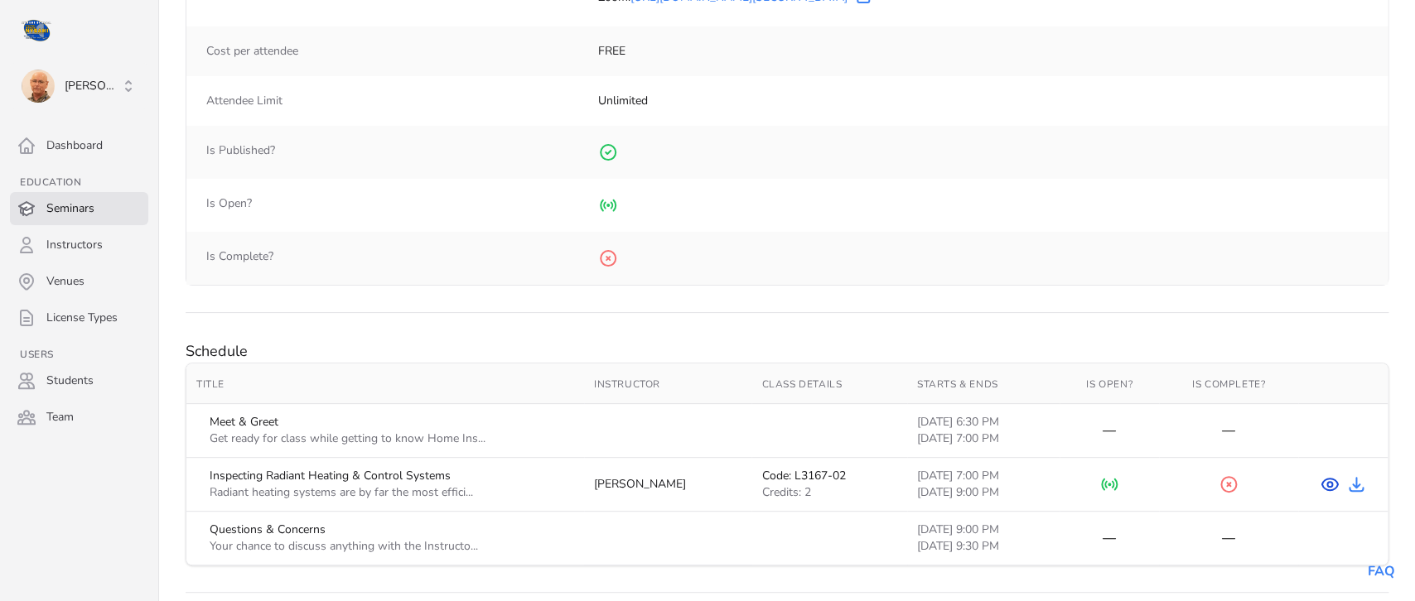
click at [1327, 485] on icon at bounding box center [1329, 484] width 5 height 5
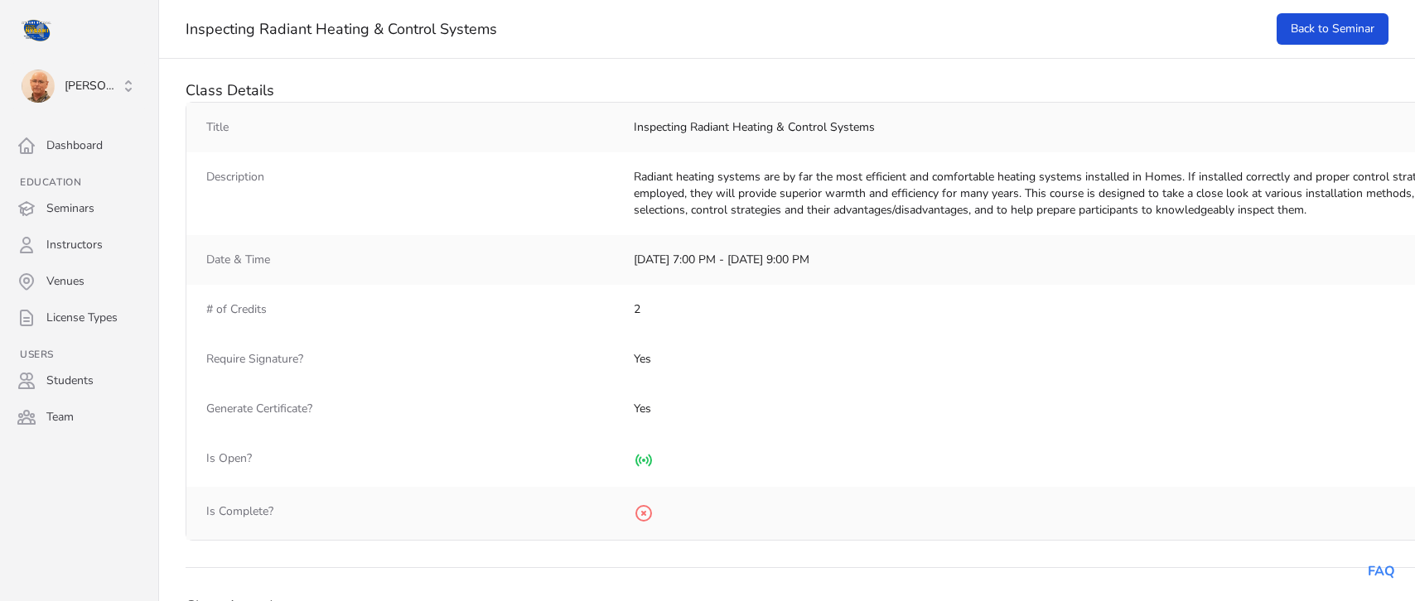
select select "50"
click at [1332, 21] on link "Back to Seminar" at bounding box center [1333, 28] width 112 height 31
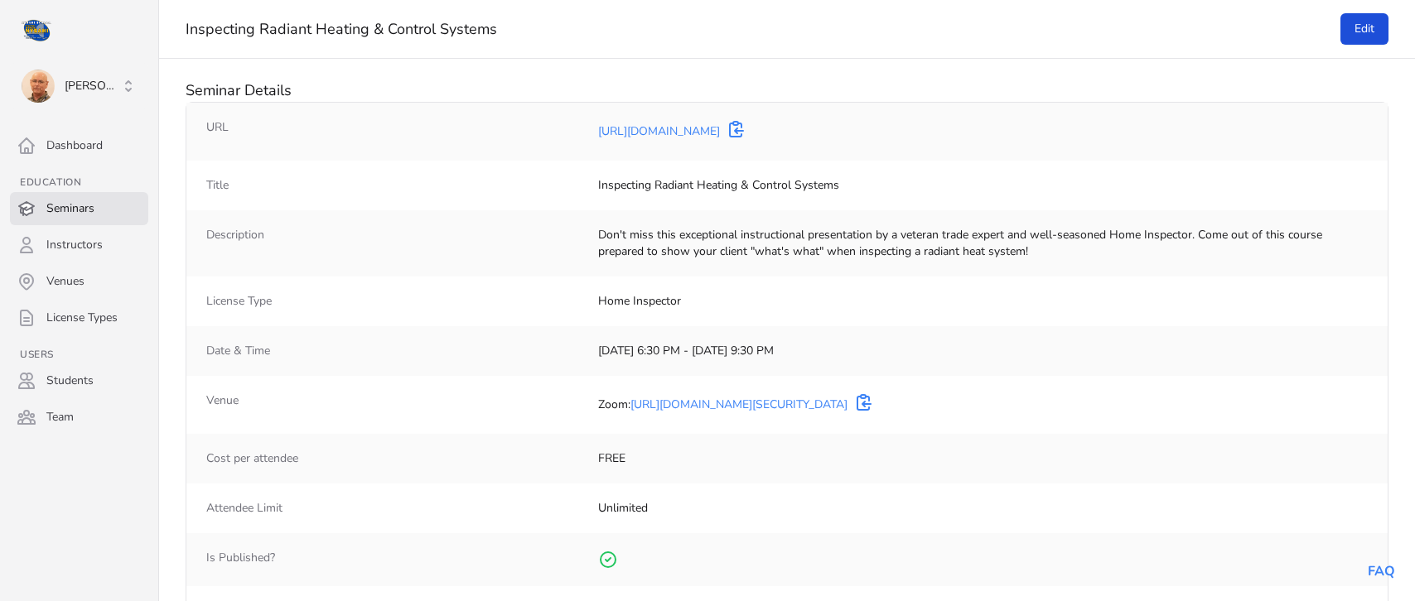
select select "50"
click at [1332, 21] on div "Edit" at bounding box center [1360, 28] width 58 height 31
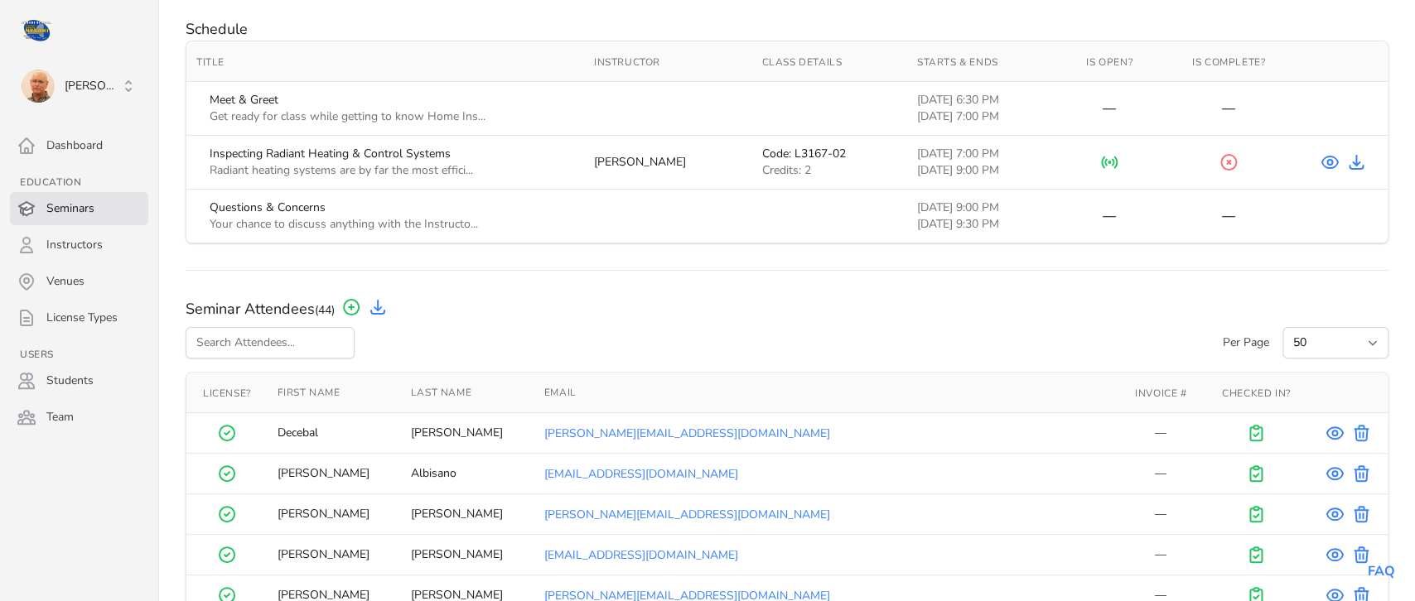
scroll to position [719, 0]
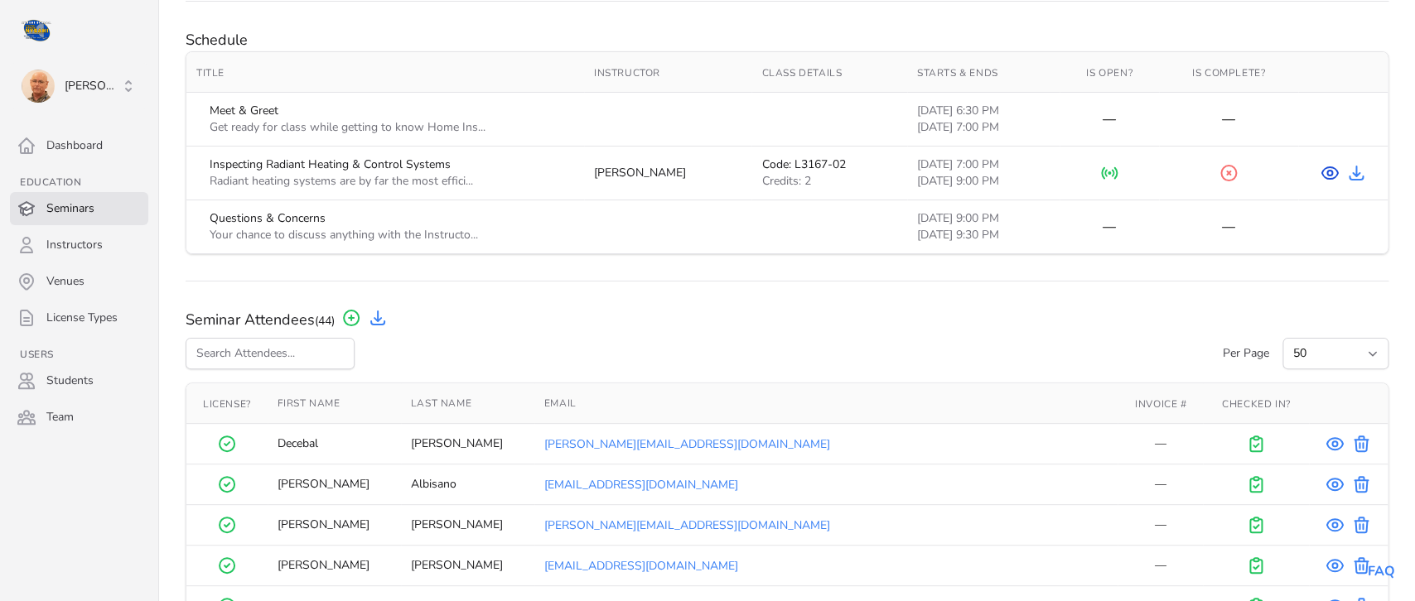
click at [1328, 171] on icon at bounding box center [1329, 173] width 5 height 5
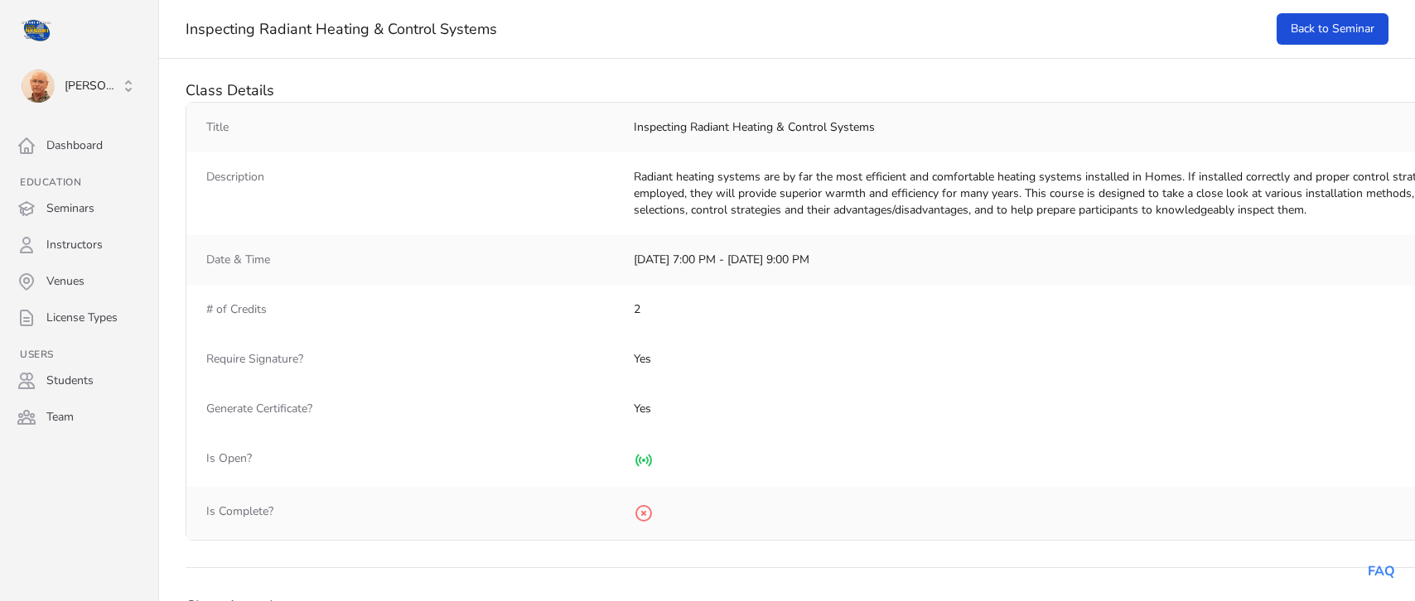
select select "50"
click at [1334, 22] on link "Back to Seminar" at bounding box center [1333, 28] width 112 height 31
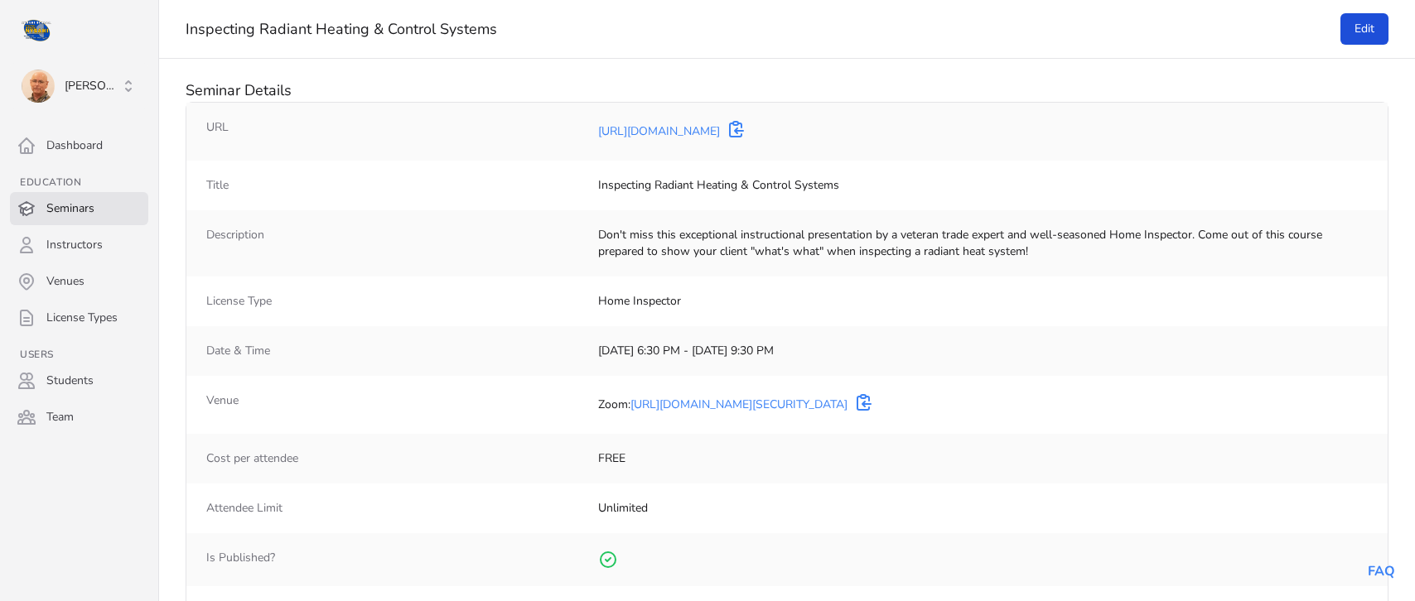
select select "50"
